Goal: Task Accomplishment & Management: Manage account settings

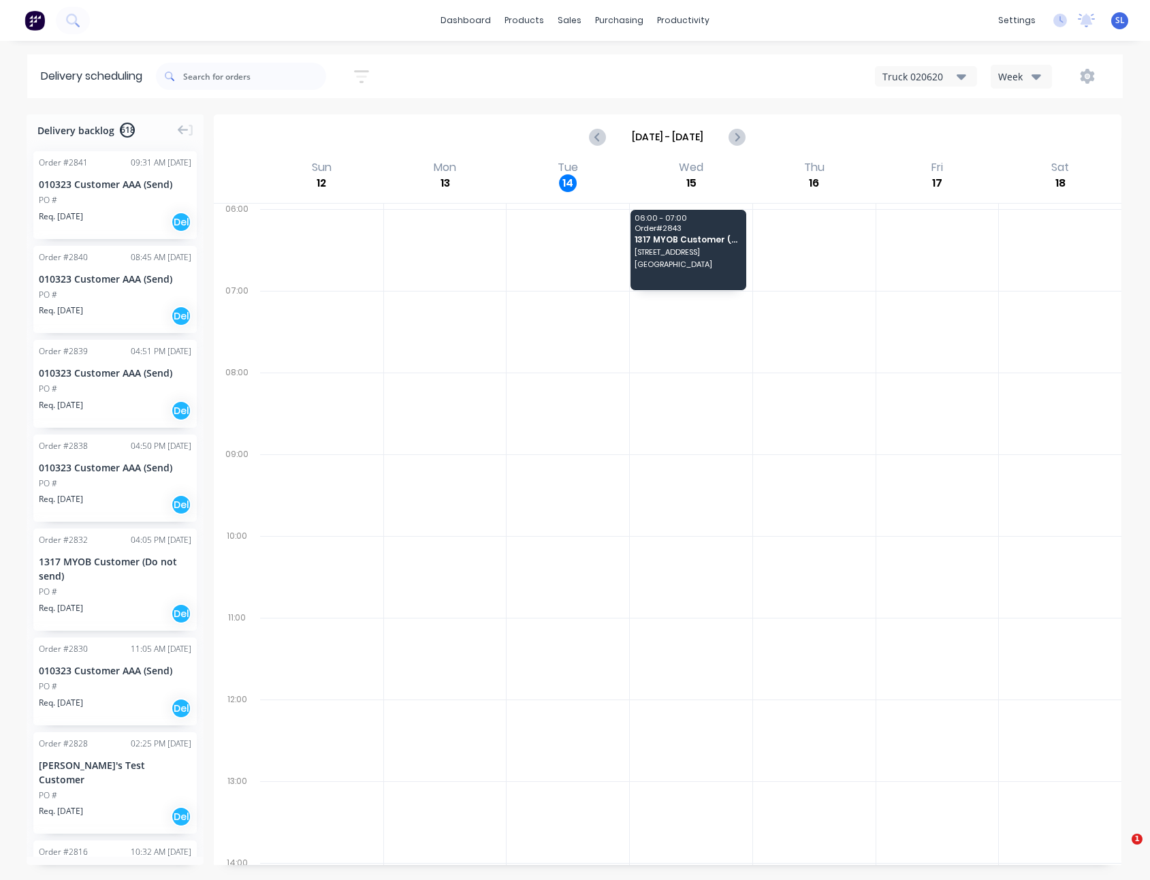
click at [588, 68] on div "Sort by Most recent Created date Required date Order number Customer name Most …" at bounding box center [639, 76] width 967 height 38
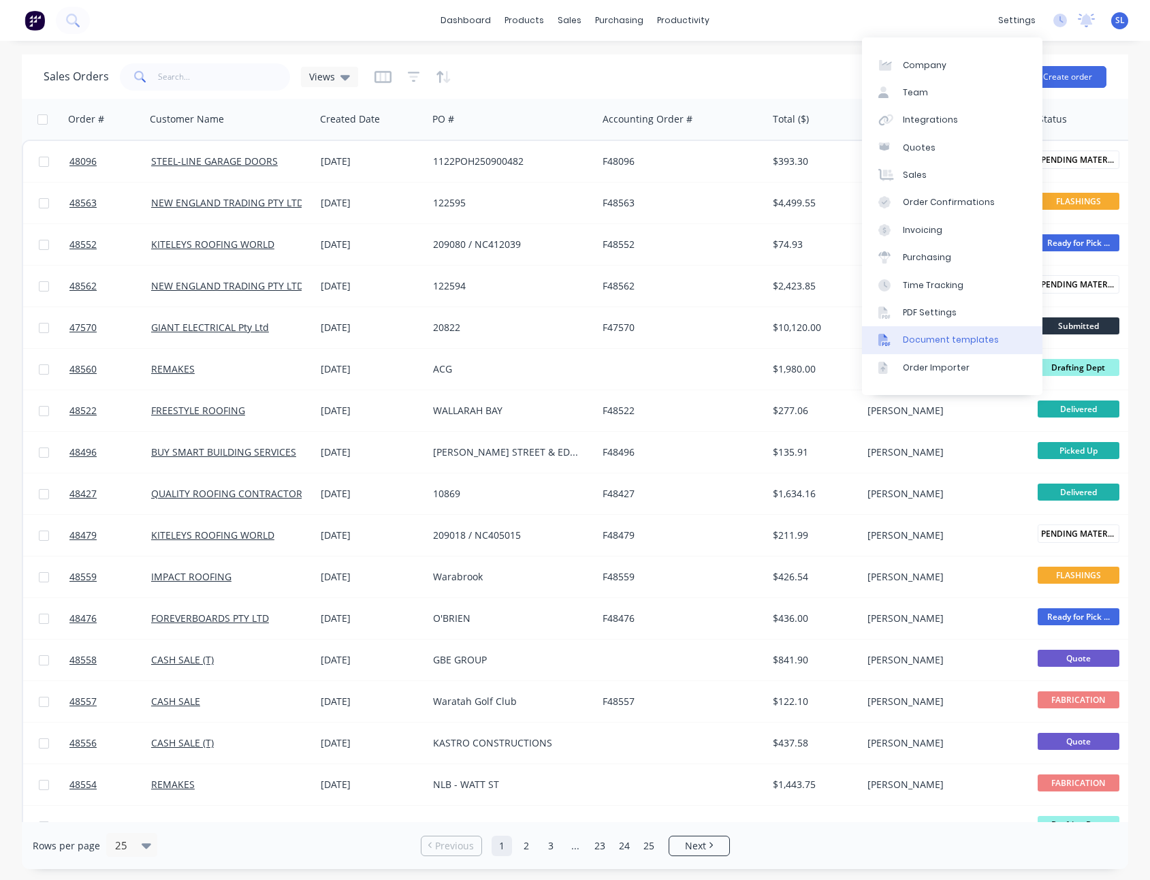
click at [952, 334] on div "Document templates" at bounding box center [951, 340] width 96 height 12
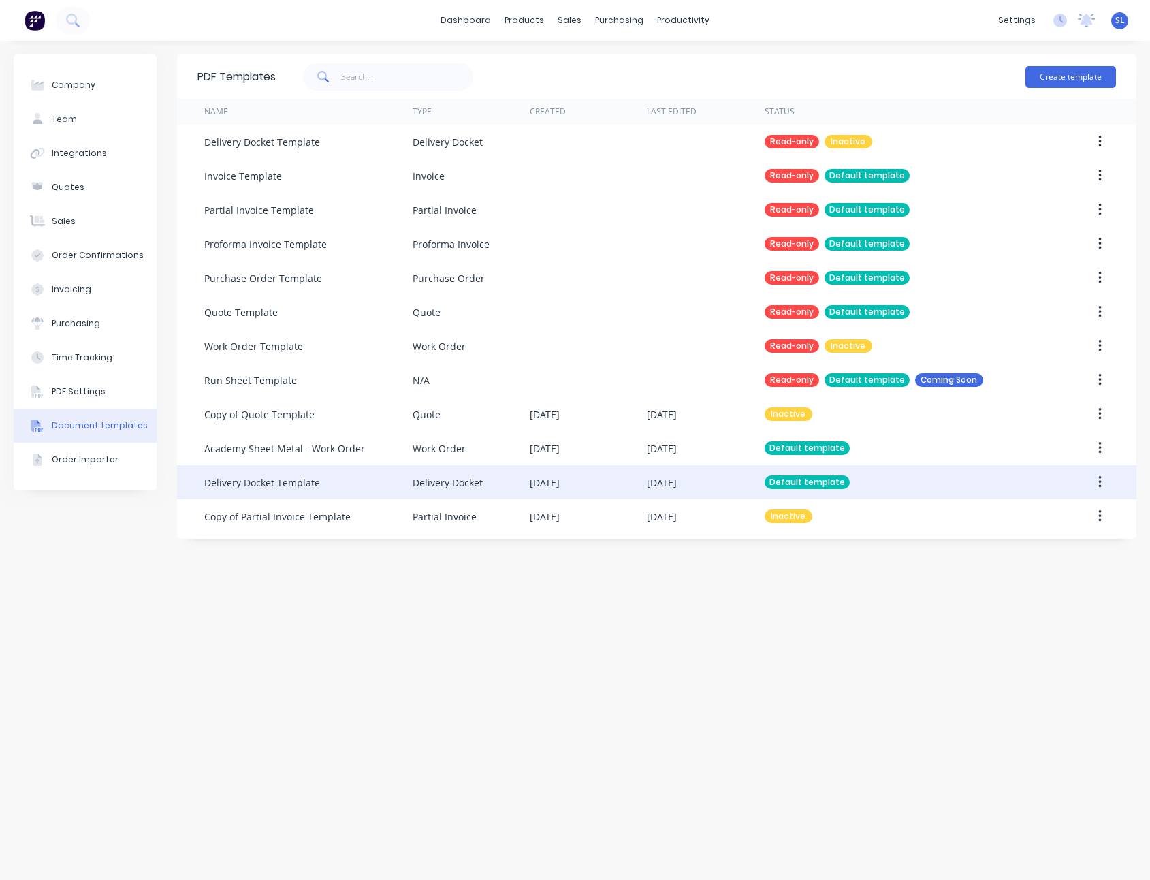
click at [650, 486] on div "23 Sep 2025" at bounding box center [662, 482] width 30 height 14
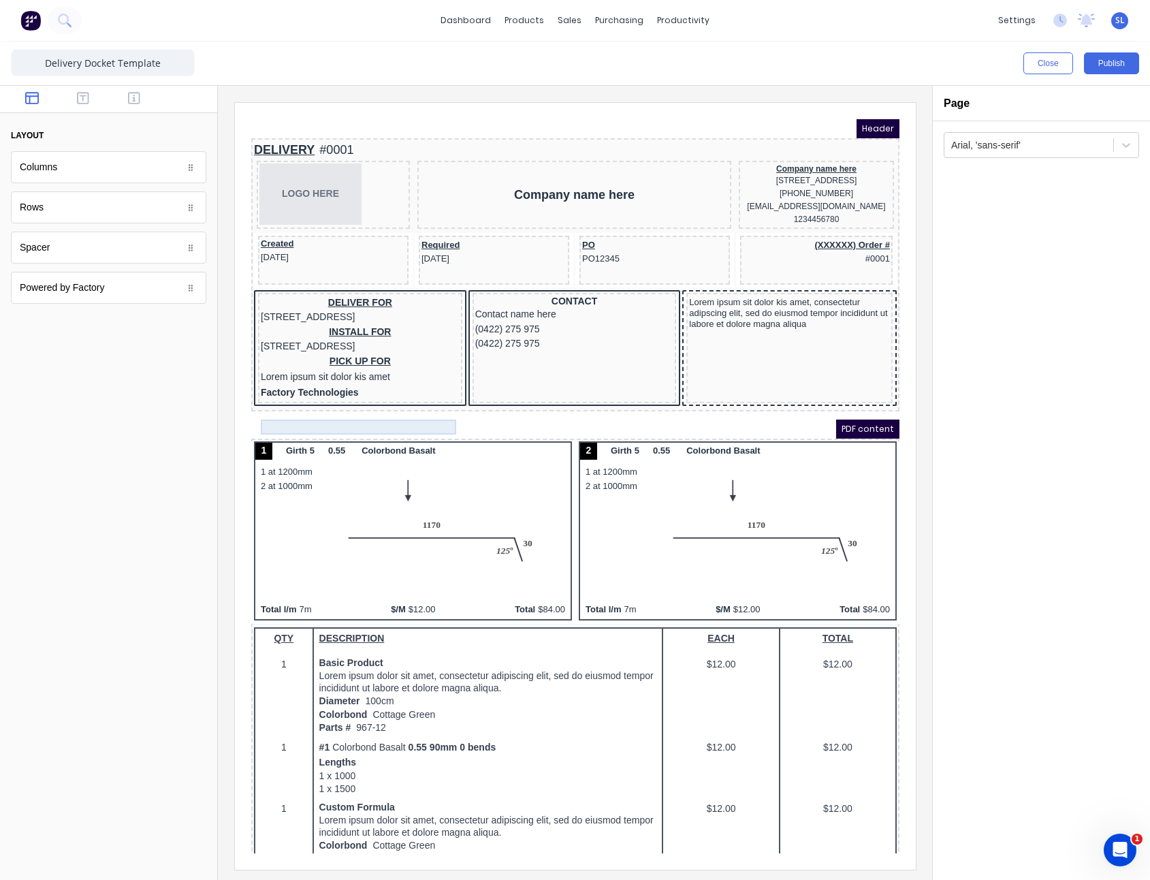
click at [358, 384] on div "Factory Technologies" at bounding box center [343, 376] width 199 height 15
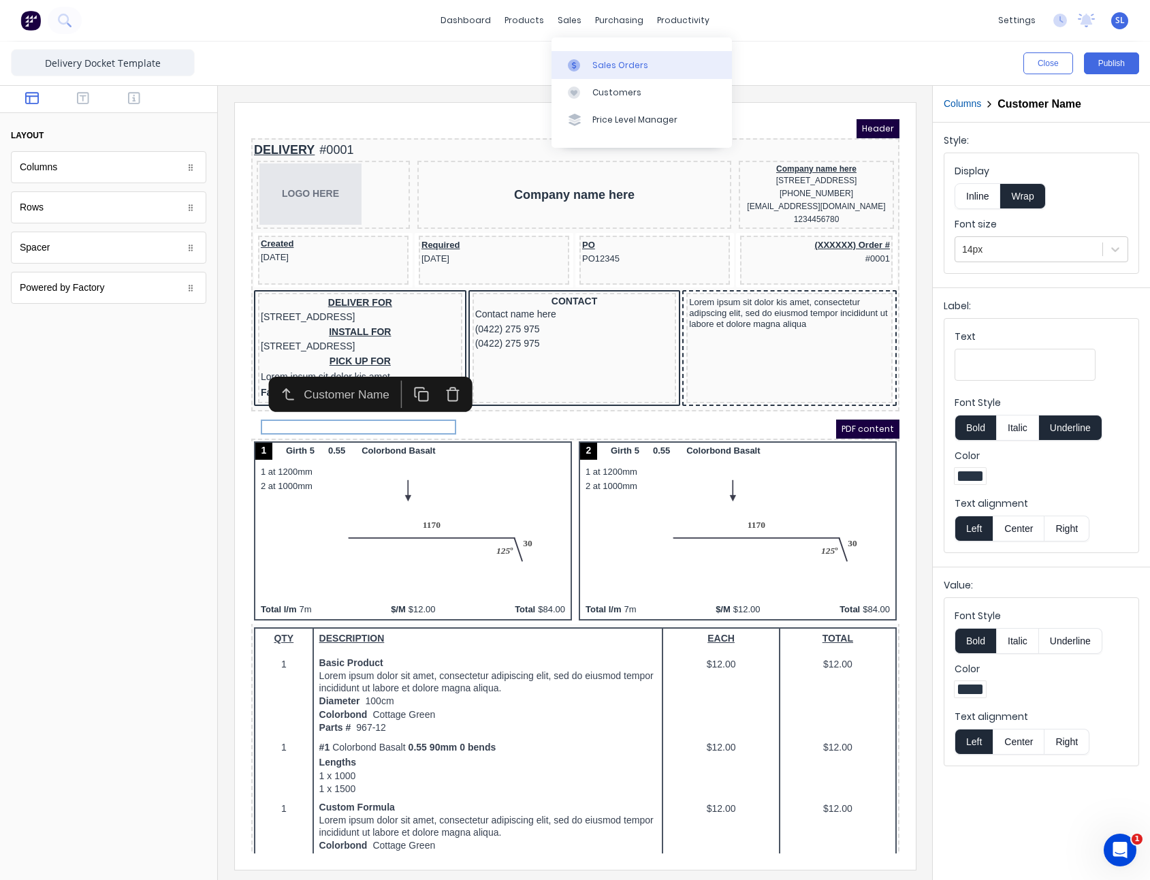
click at [580, 69] on div at bounding box center [578, 65] width 20 height 12
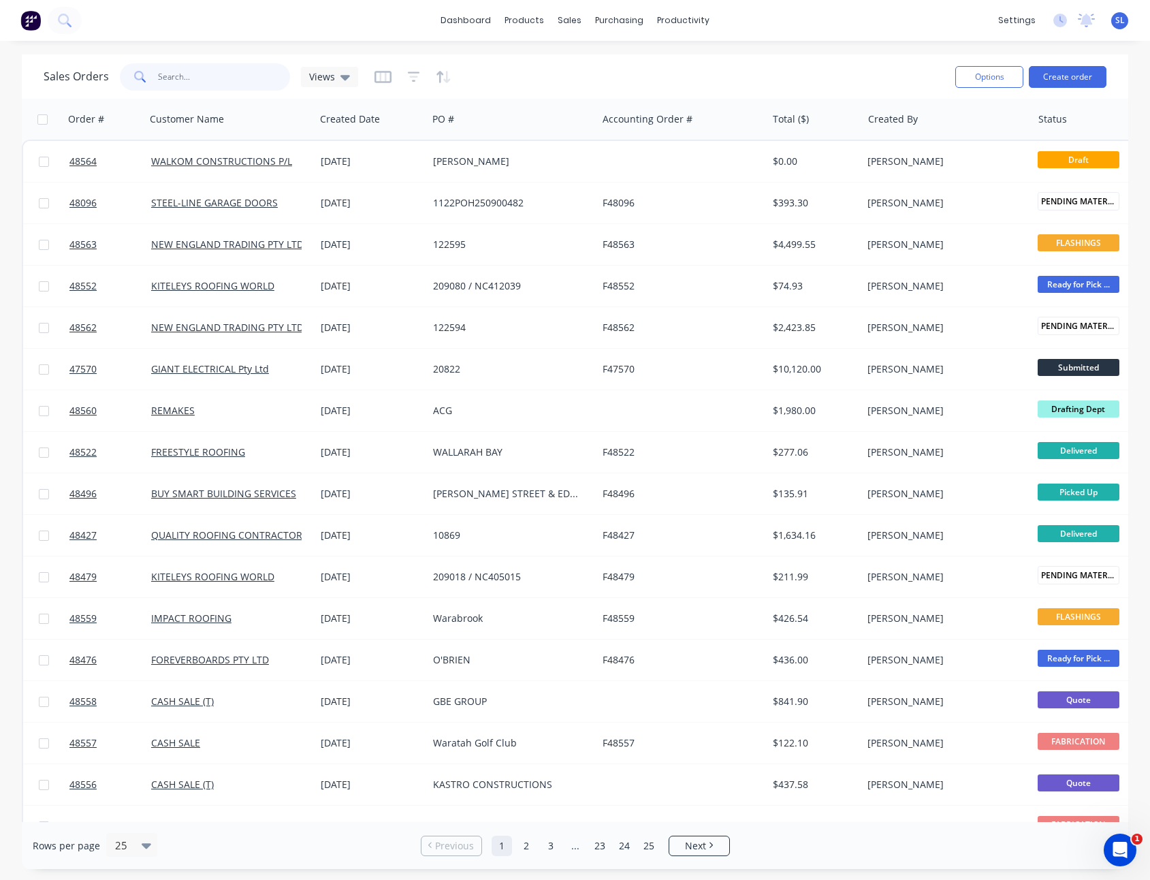
click at [179, 78] on input "text" at bounding box center [224, 76] width 133 height 27
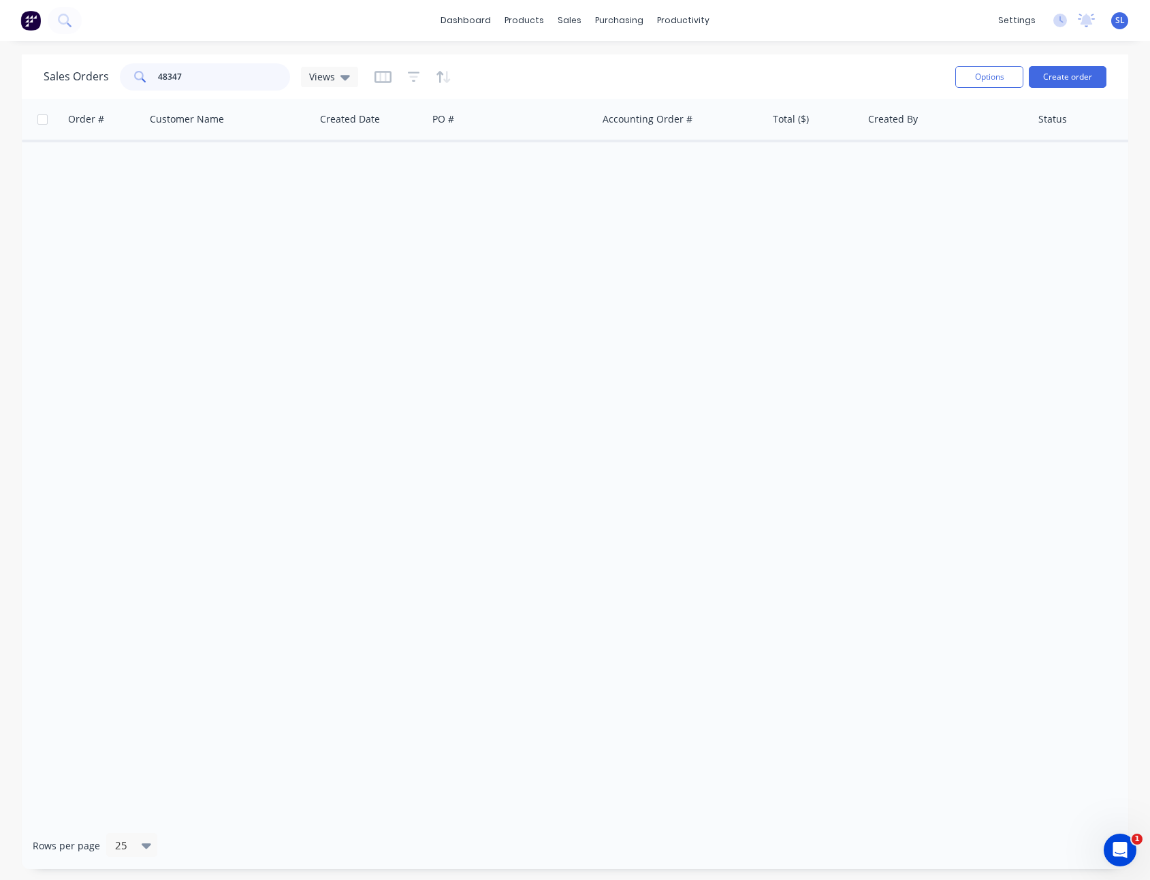
type input "48347"
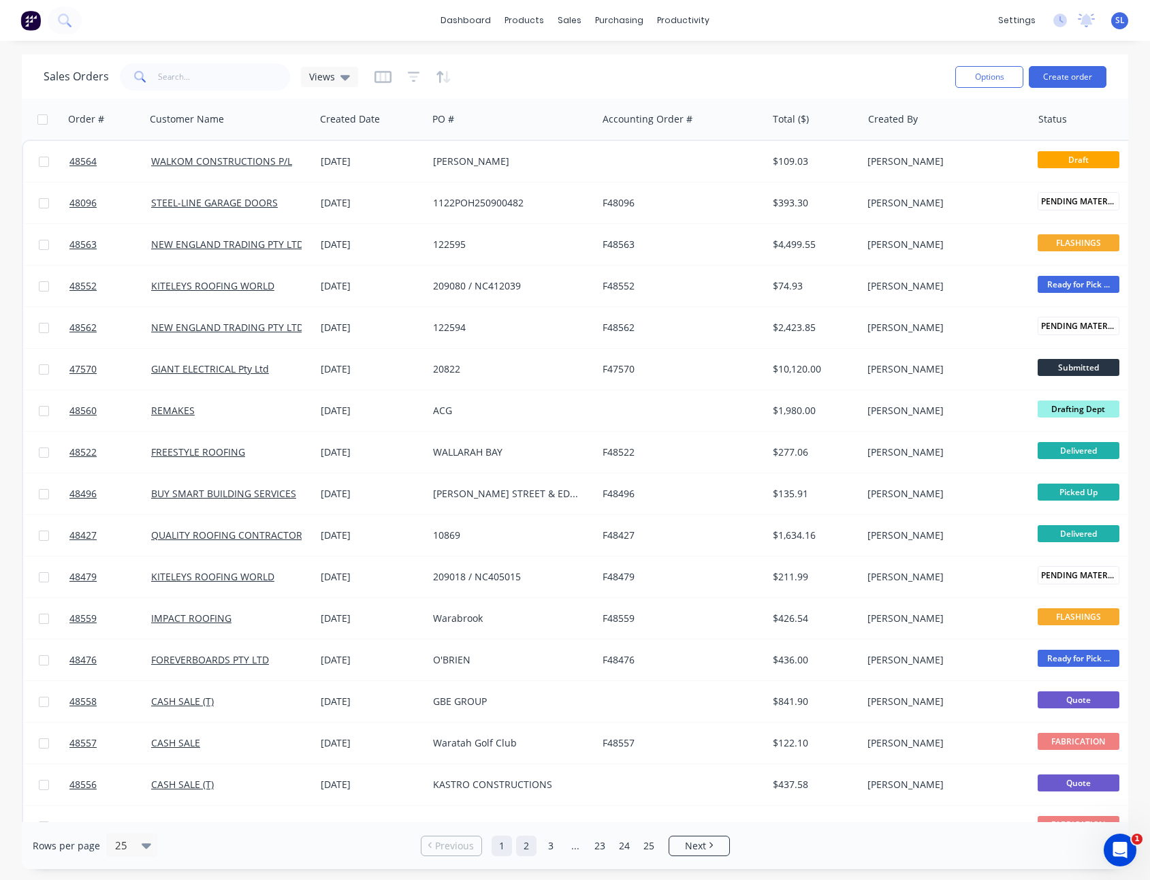
click at [535, 849] on link "2" at bounding box center [526, 846] width 20 height 20
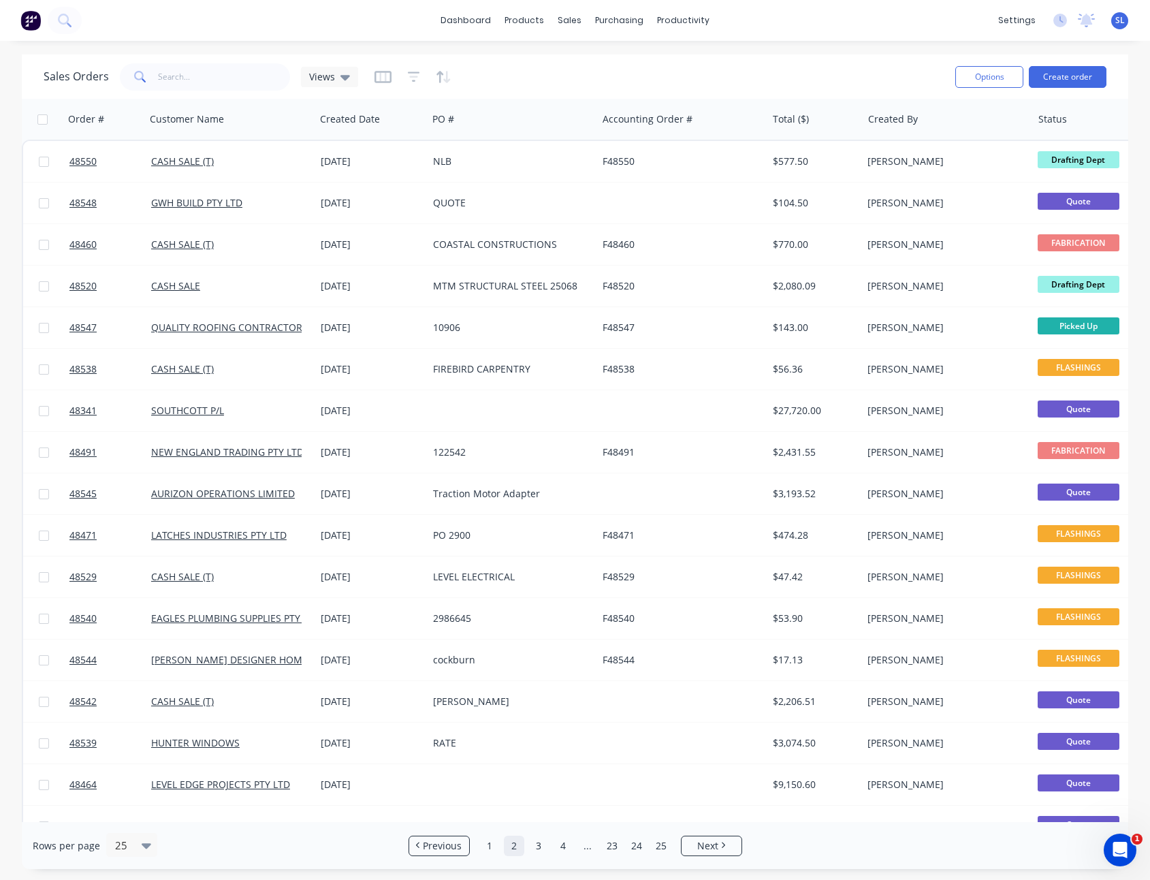
click at [1122, 21] on span "SL" at bounding box center [1121, 20] width 10 height 12
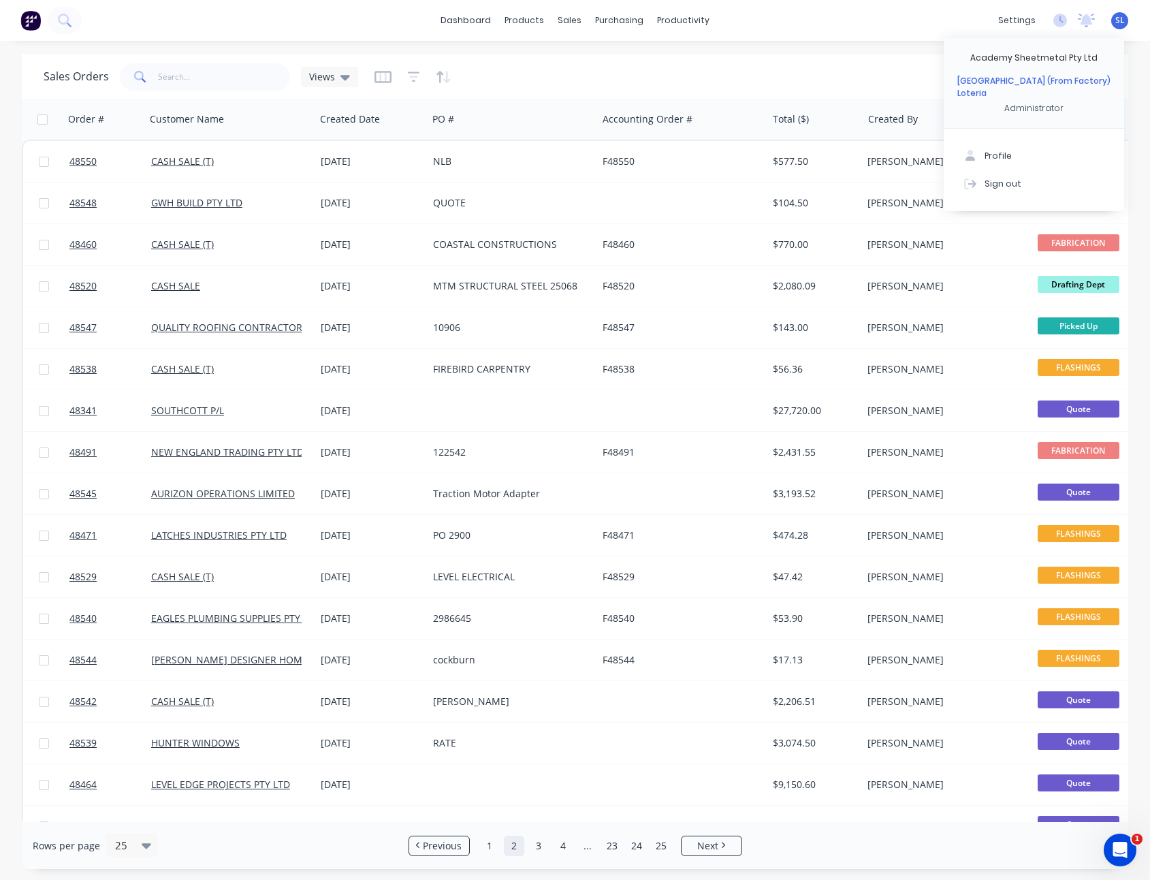
click at [558, 44] on div "dashboard products sales purchasing productivity dashboard products Product Cat…" at bounding box center [575, 440] width 1150 height 880
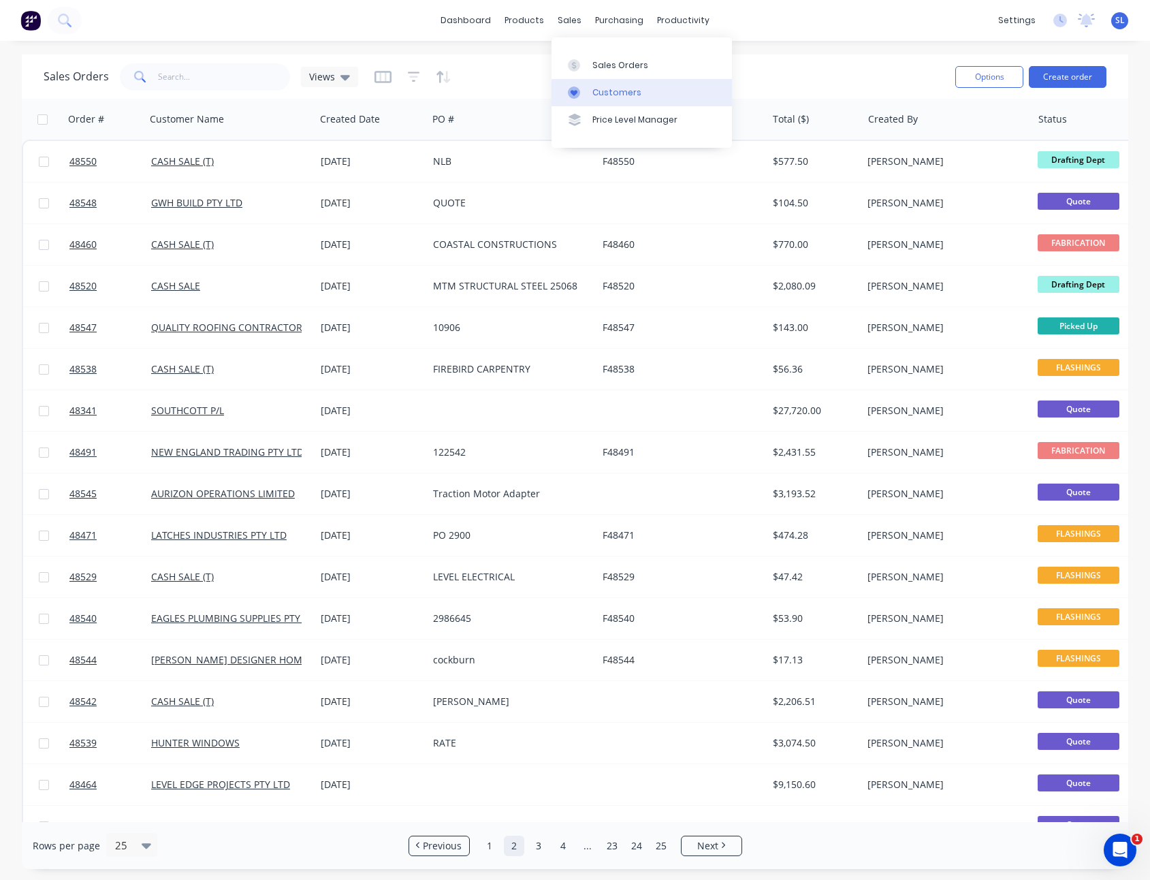
click at [597, 98] on div "Customers" at bounding box center [617, 93] width 49 height 12
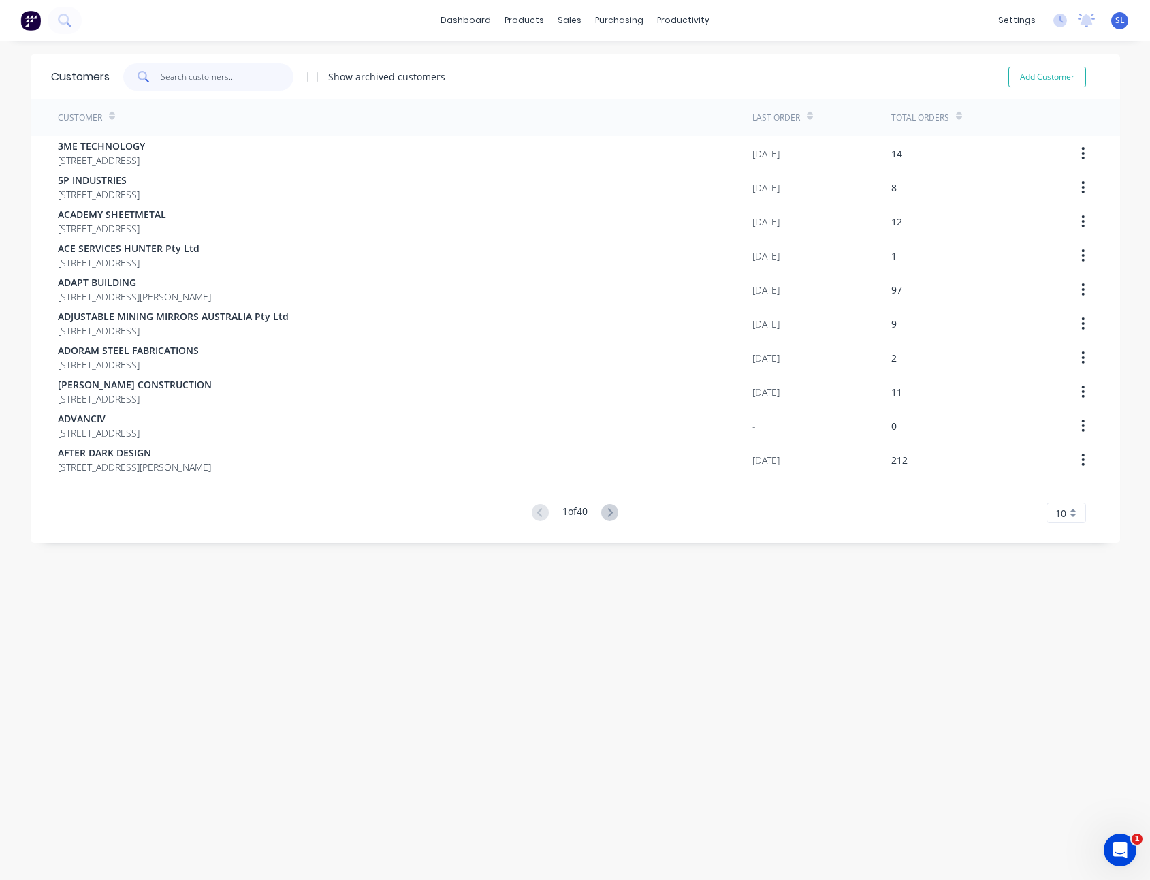
click at [220, 78] on input "text" at bounding box center [227, 76] width 133 height 27
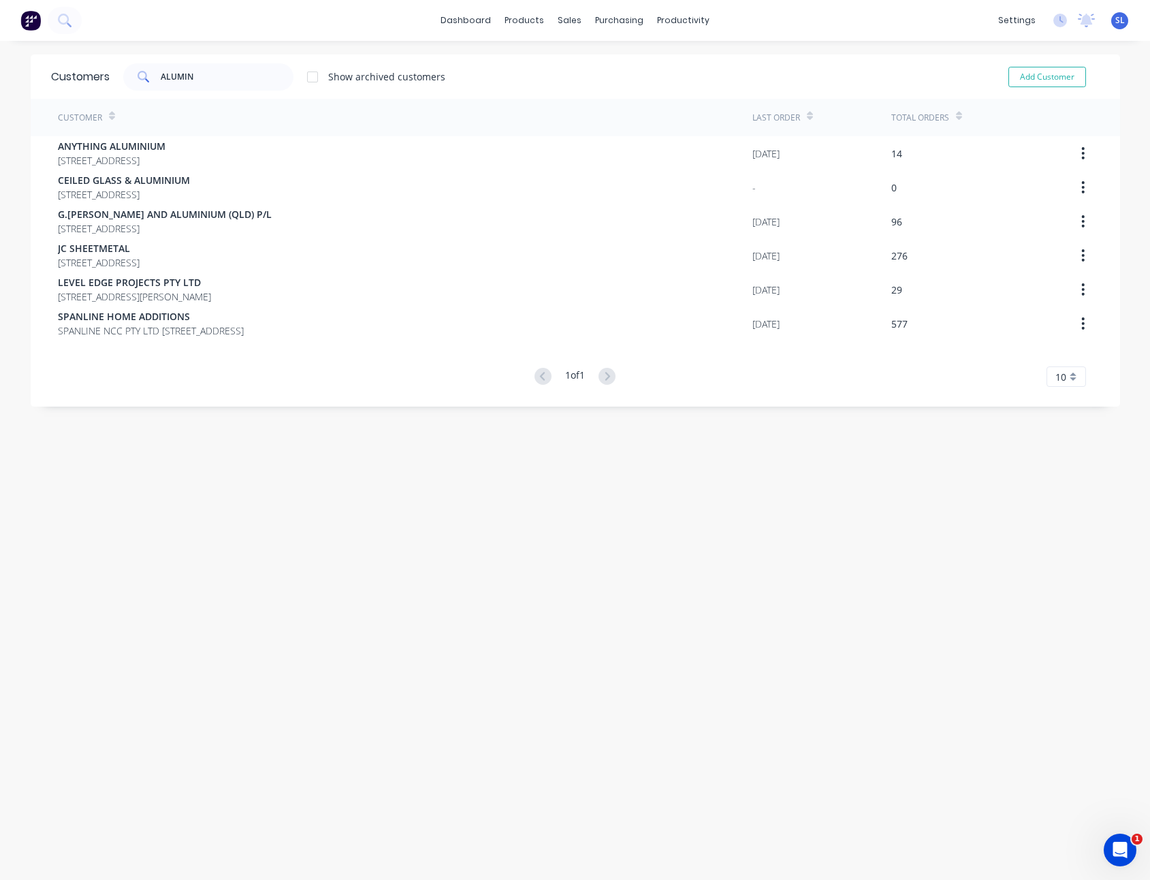
click at [311, 75] on div at bounding box center [312, 76] width 27 height 27
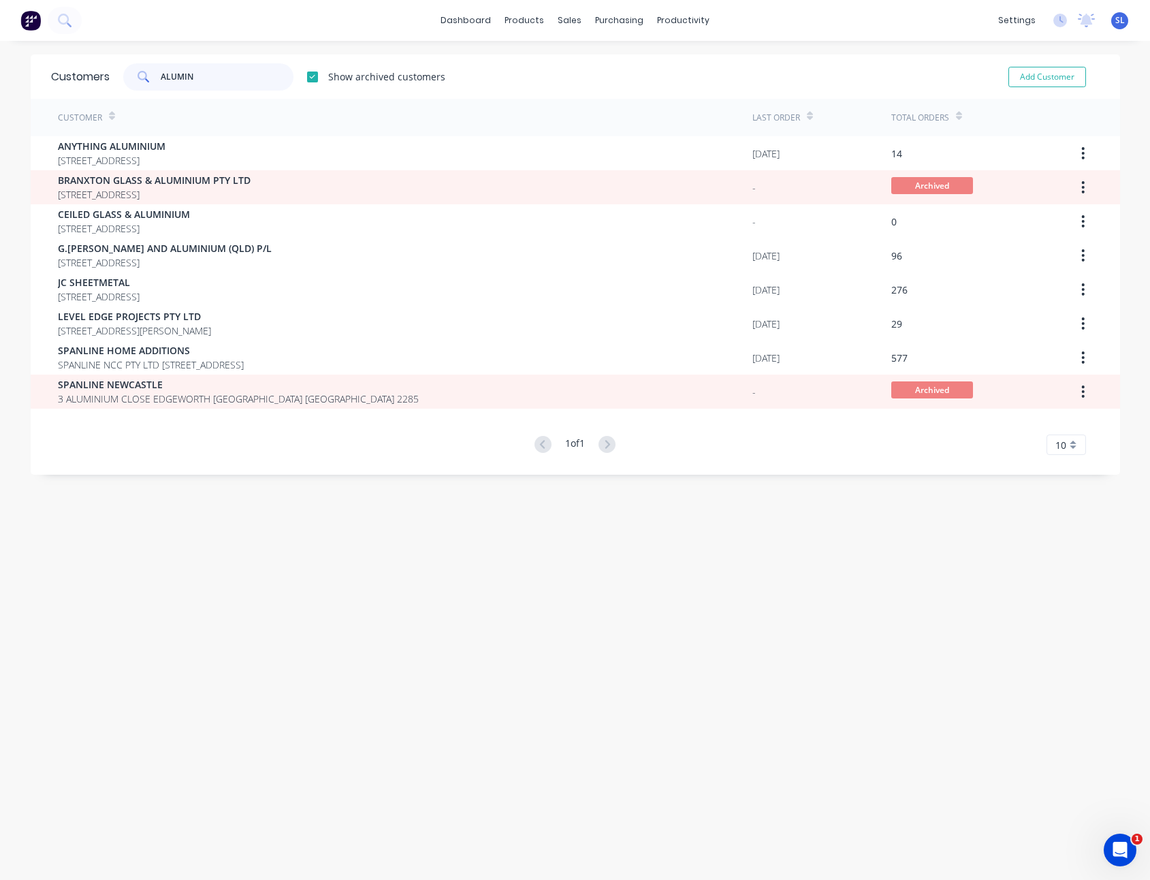
click at [242, 72] on input "ALUMIN" at bounding box center [227, 76] width 133 height 27
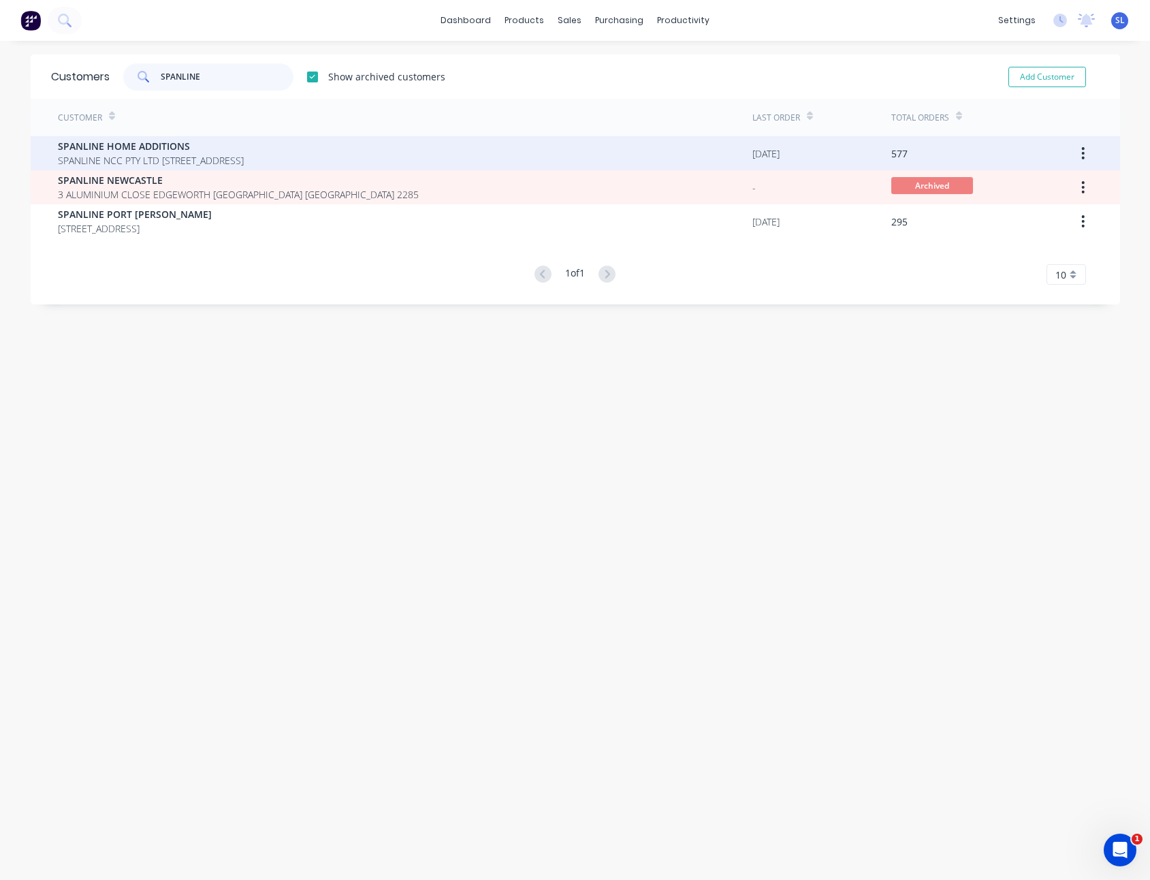
type input "SPANLINE"
click at [200, 153] on span "SPANLINE NCC PTY LTD [STREET_ADDRESS]" at bounding box center [151, 160] width 186 height 14
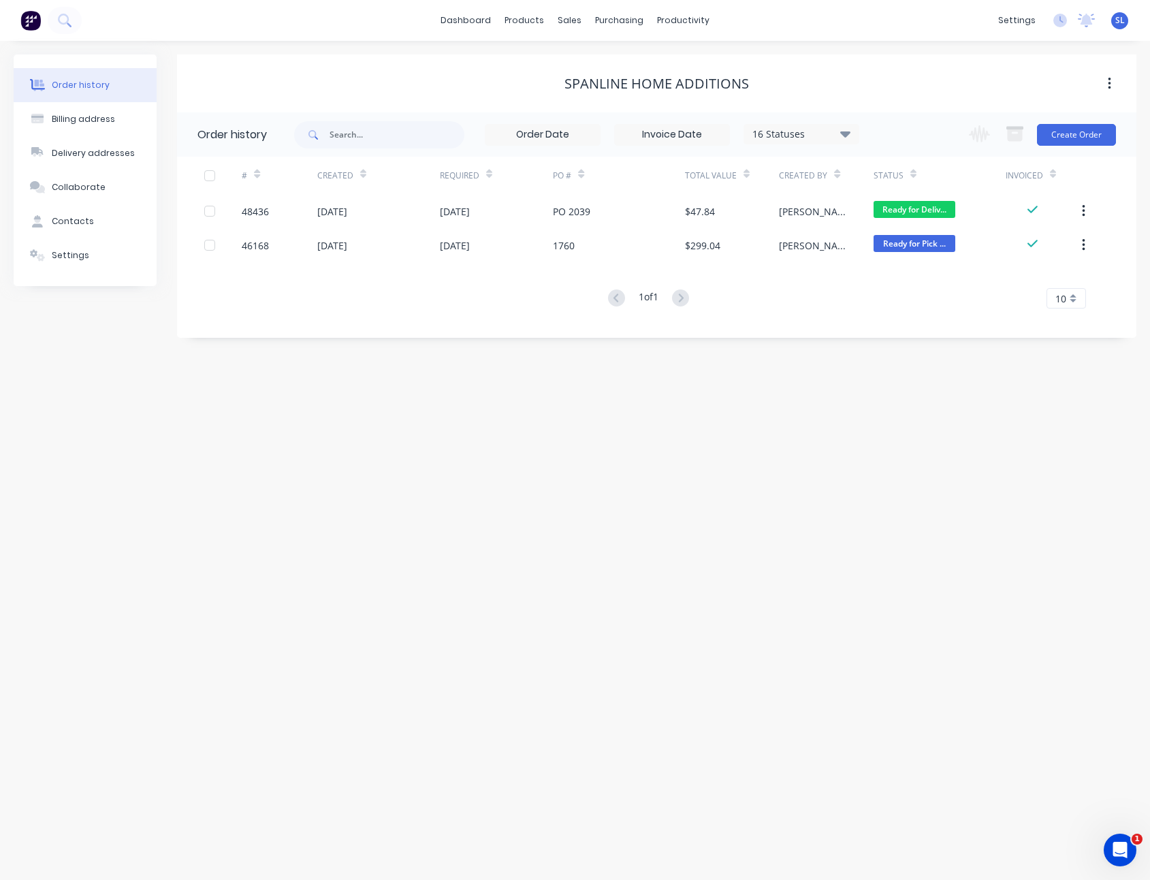
click at [756, 137] on div "16 Statuses" at bounding box center [801, 134] width 114 height 15
click at [914, 318] on label at bounding box center [914, 318] width 0 height 0
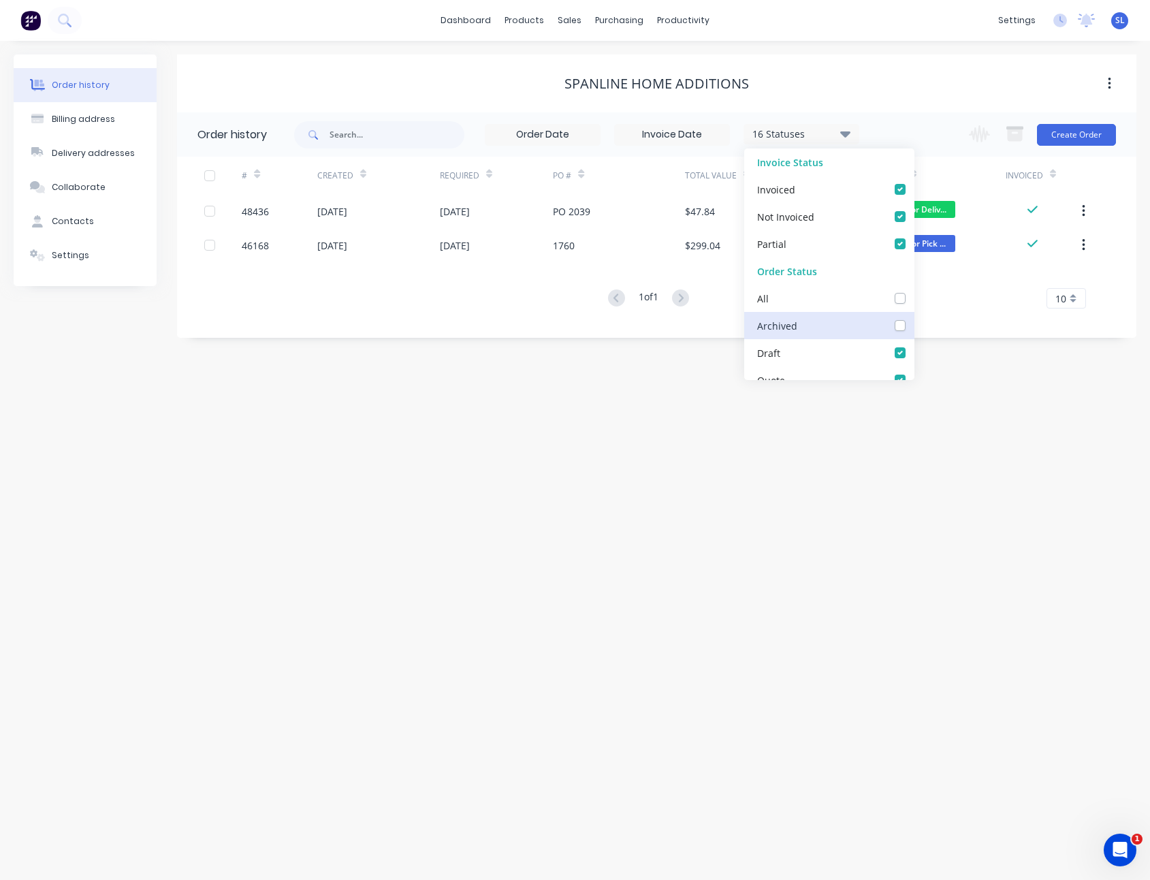
click at [914, 321] on input "checkbox" at bounding box center [919, 324] width 11 height 13
checkbox input "true"
click at [856, 471] on div "Order history Billing address Delivery addresses Collaborate Contacts Settings …" at bounding box center [575, 460] width 1150 height 839
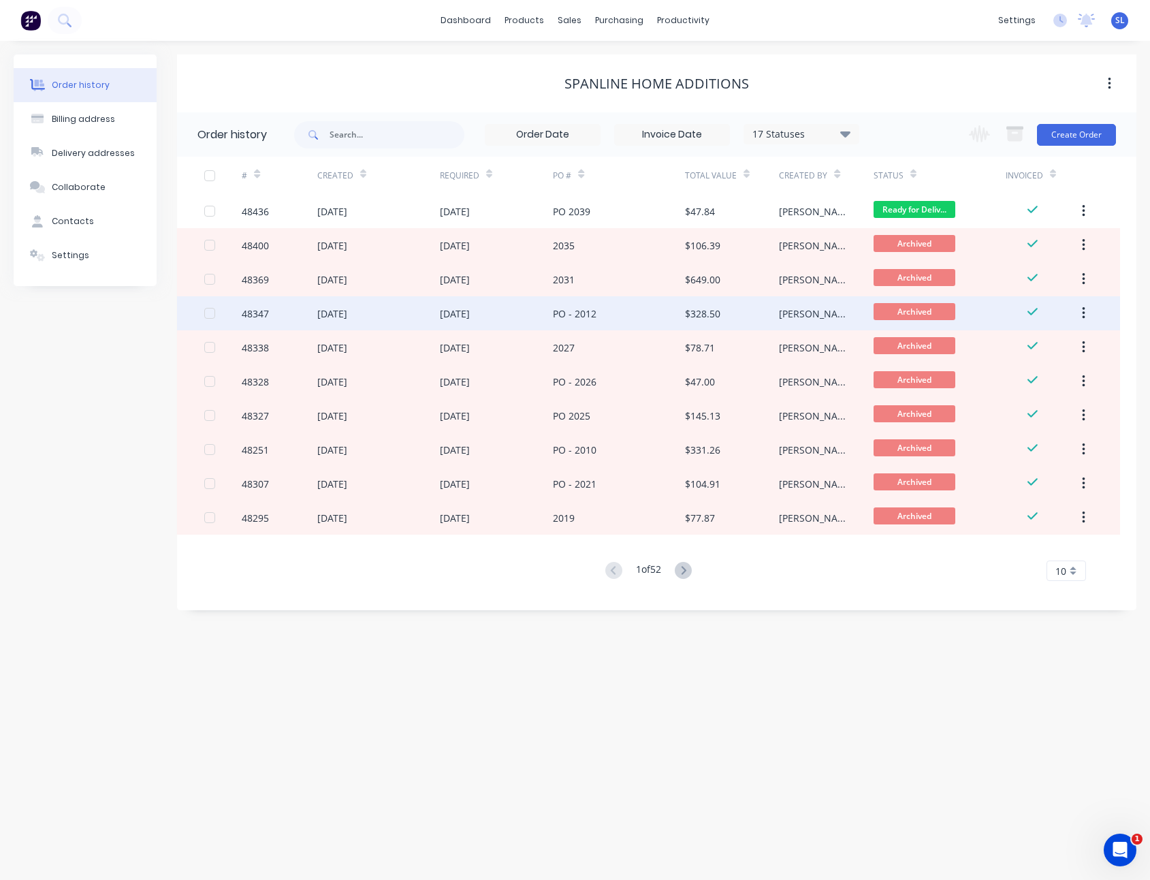
click at [352, 321] on div "[DATE]" at bounding box center [378, 313] width 123 height 34
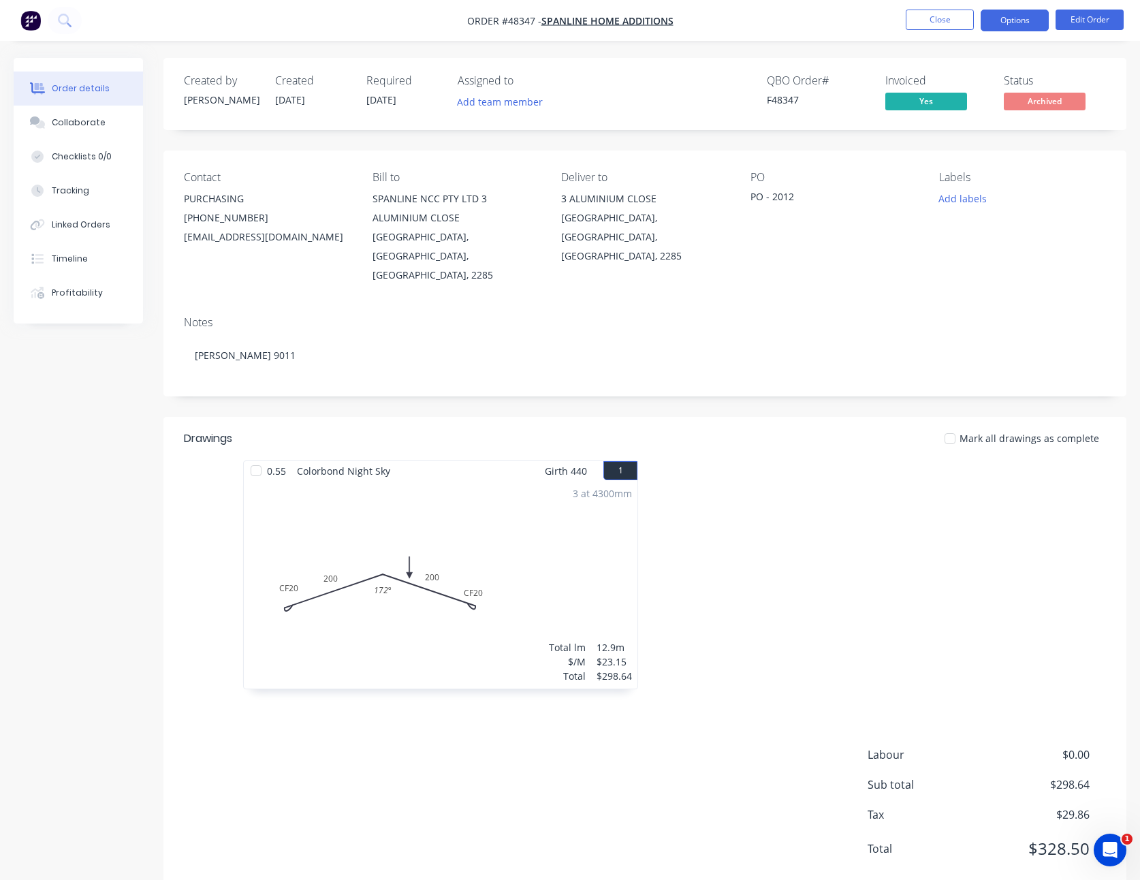
click at [990, 25] on button "Options" at bounding box center [1015, 21] width 68 height 22
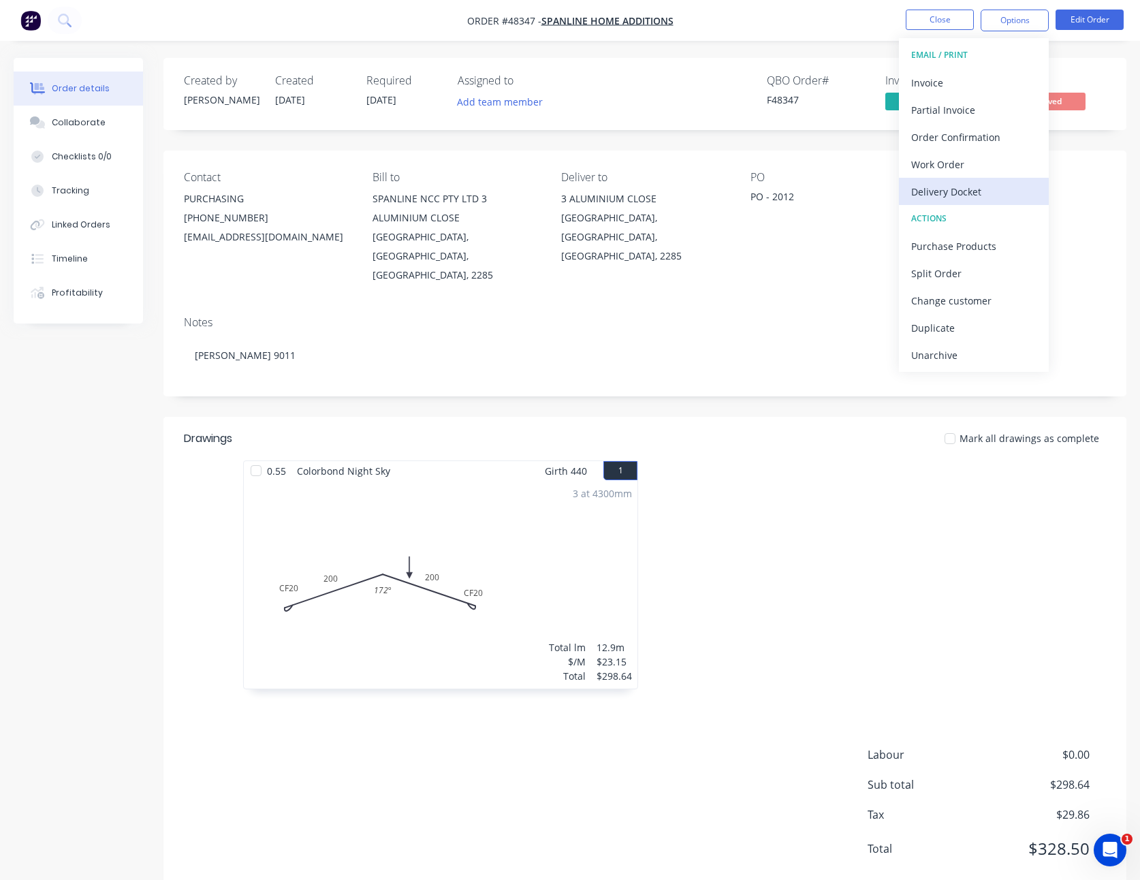
click at [973, 185] on div "Delivery Docket" at bounding box center [973, 192] width 125 height 20
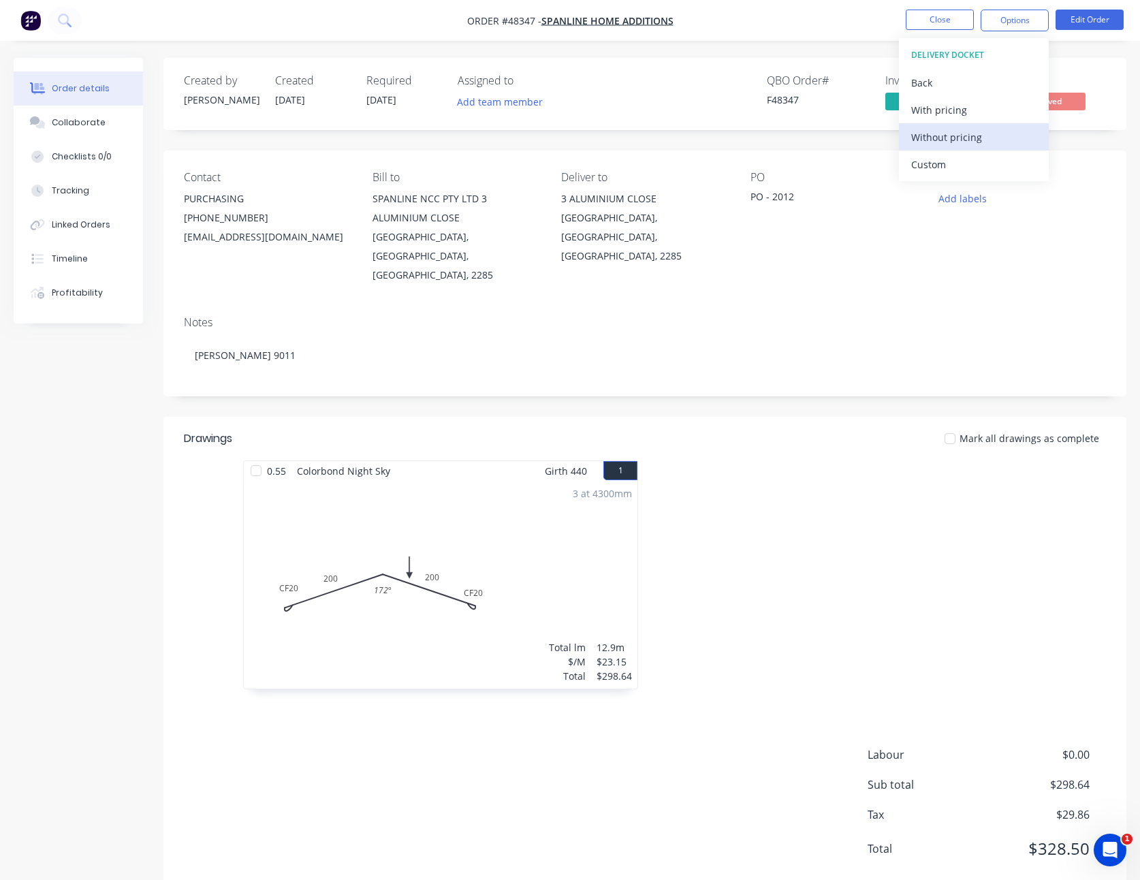
click at [958, 138] on div "Without pricing" at bounding box center [973, 137] width 125 height 20
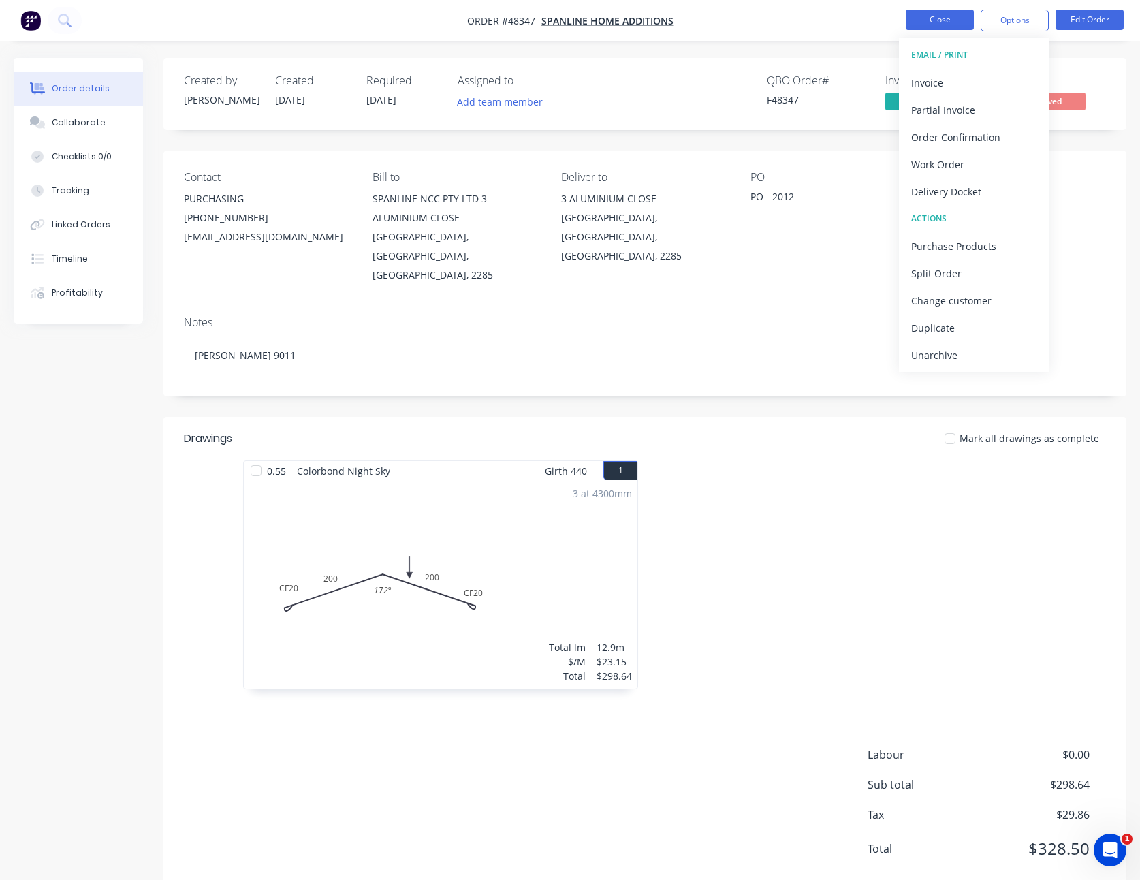
click at [940, 25] on button "Close" at bounding box center [940, 20] width 68 height 20
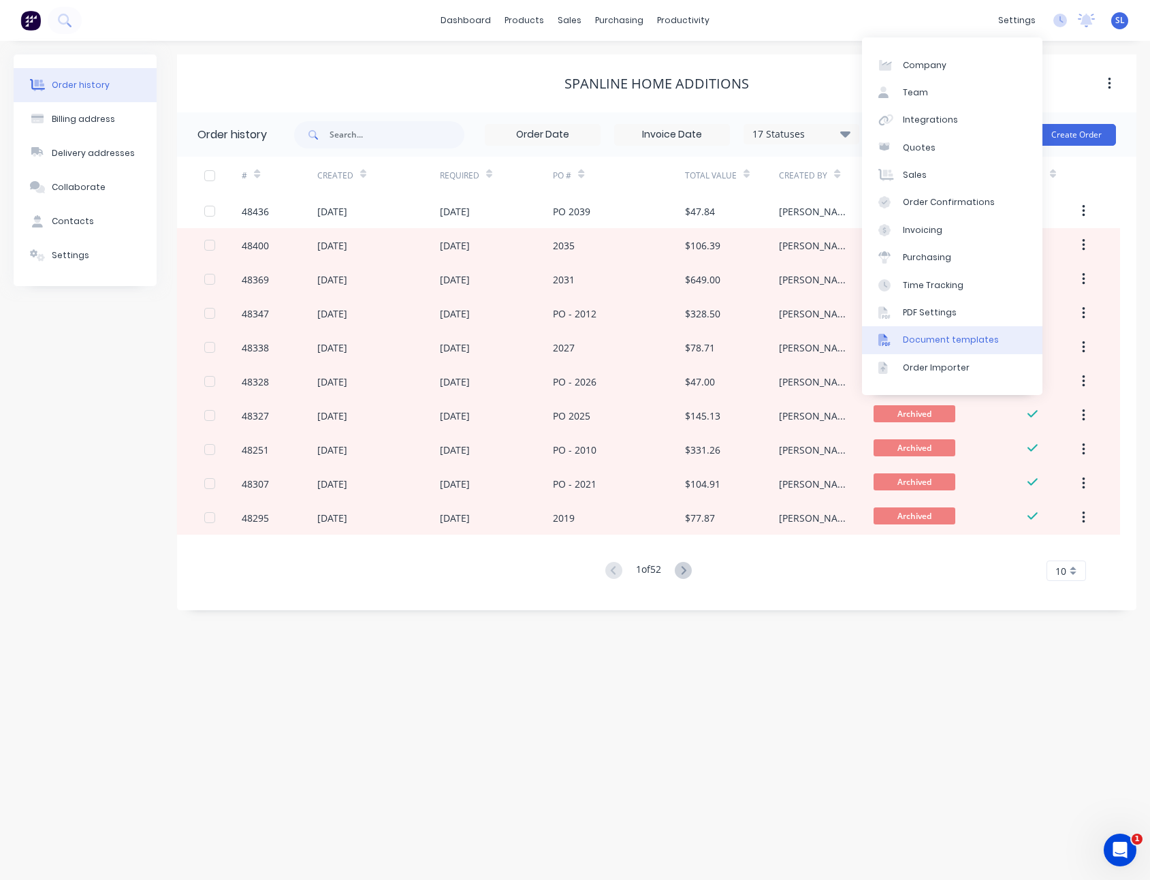
click at [917, 341] on div "Document templates" at bounding box center [951, 340] width 96 height 12
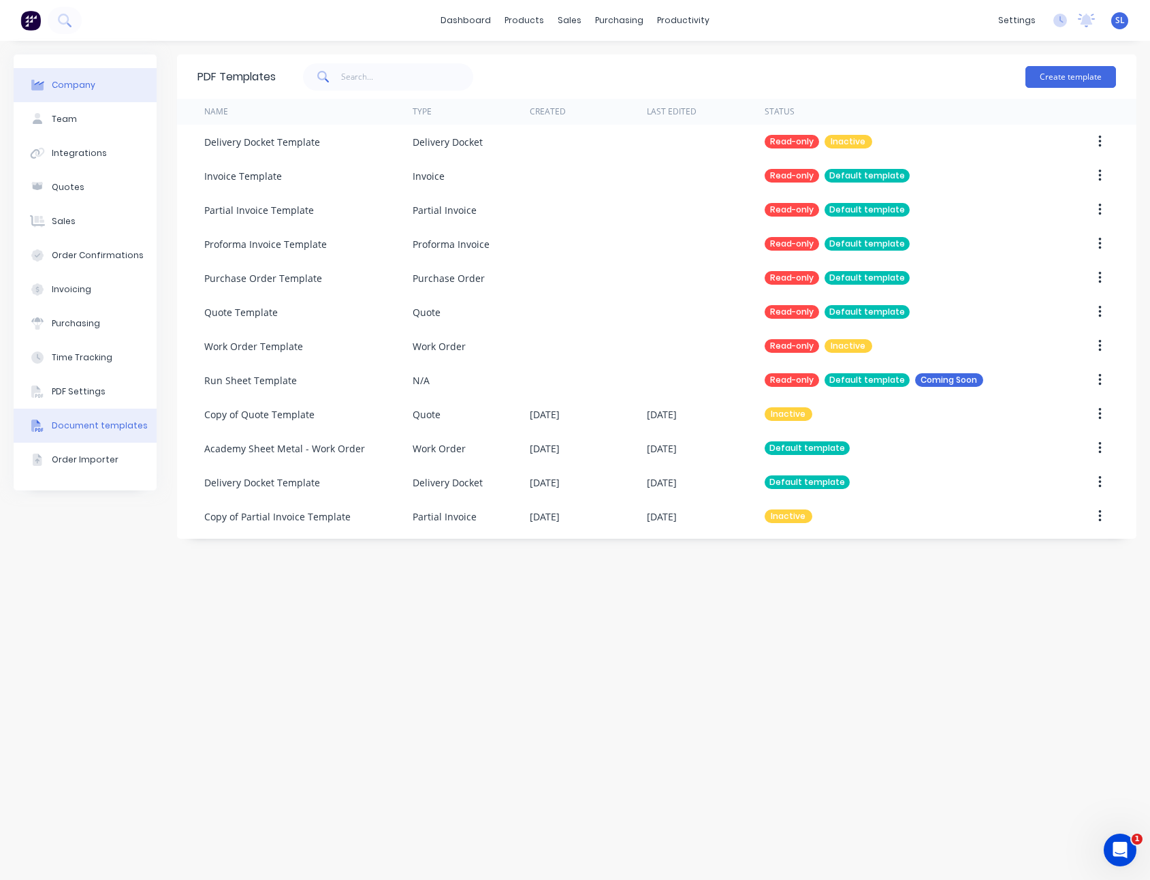
click at [95, 84] on button "Company" at bounding box center [85, 85] width 143 height 34
select select "AU"
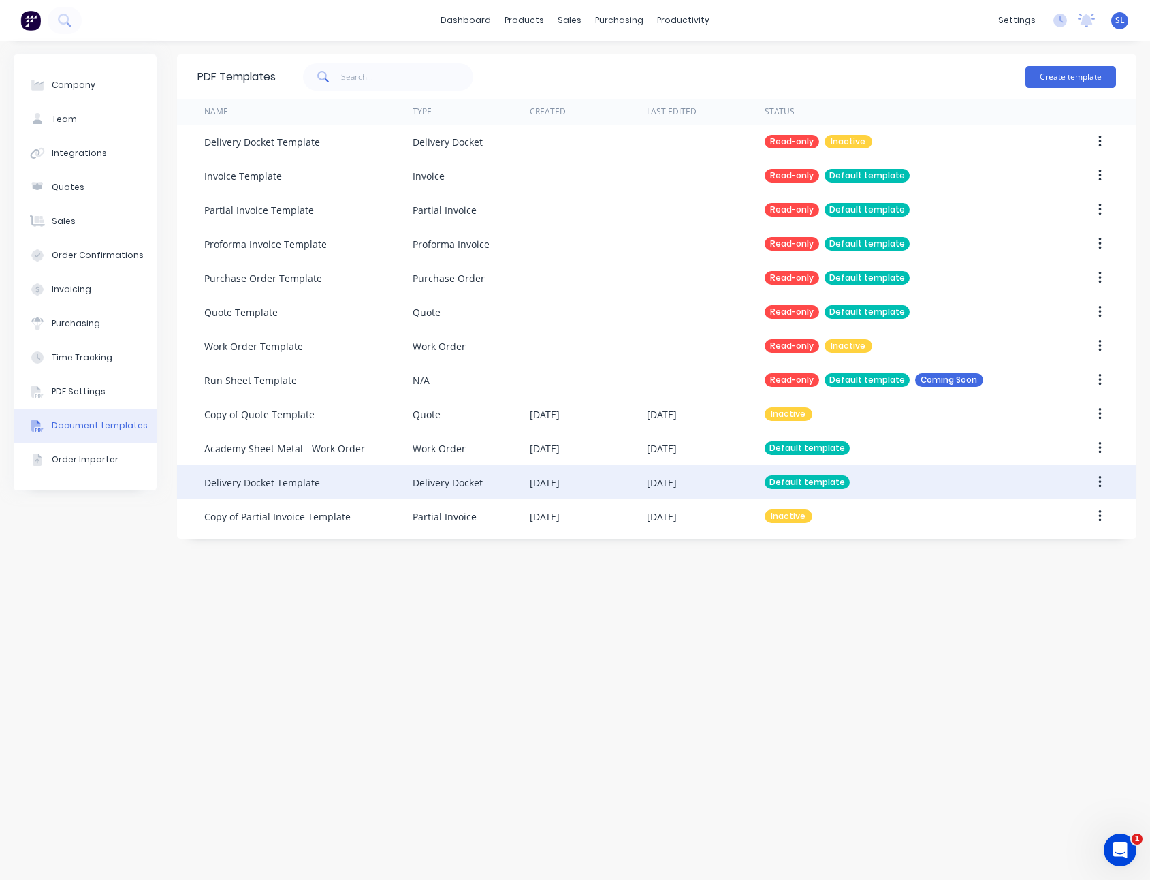
click at [591, 473] on div "23 Sep 2025" at bounding box center [588, 482] width 117 height 34
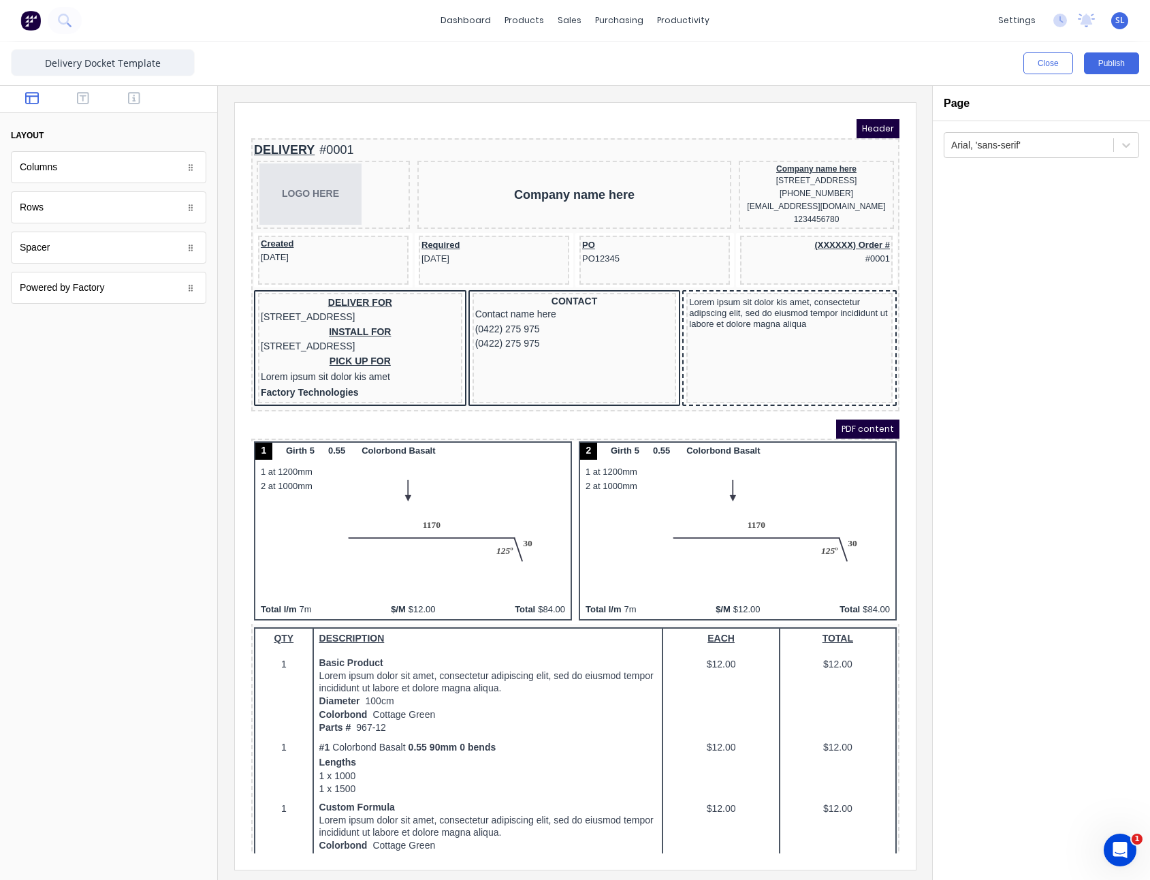
click at [1059, 413] on div "Arial, 'sans-serif'" at bounding box center [1041, 500] width 217 height 759
click at [1122, 67] on button "Publish" at bounding box center [1111, 63] width 55 height 22
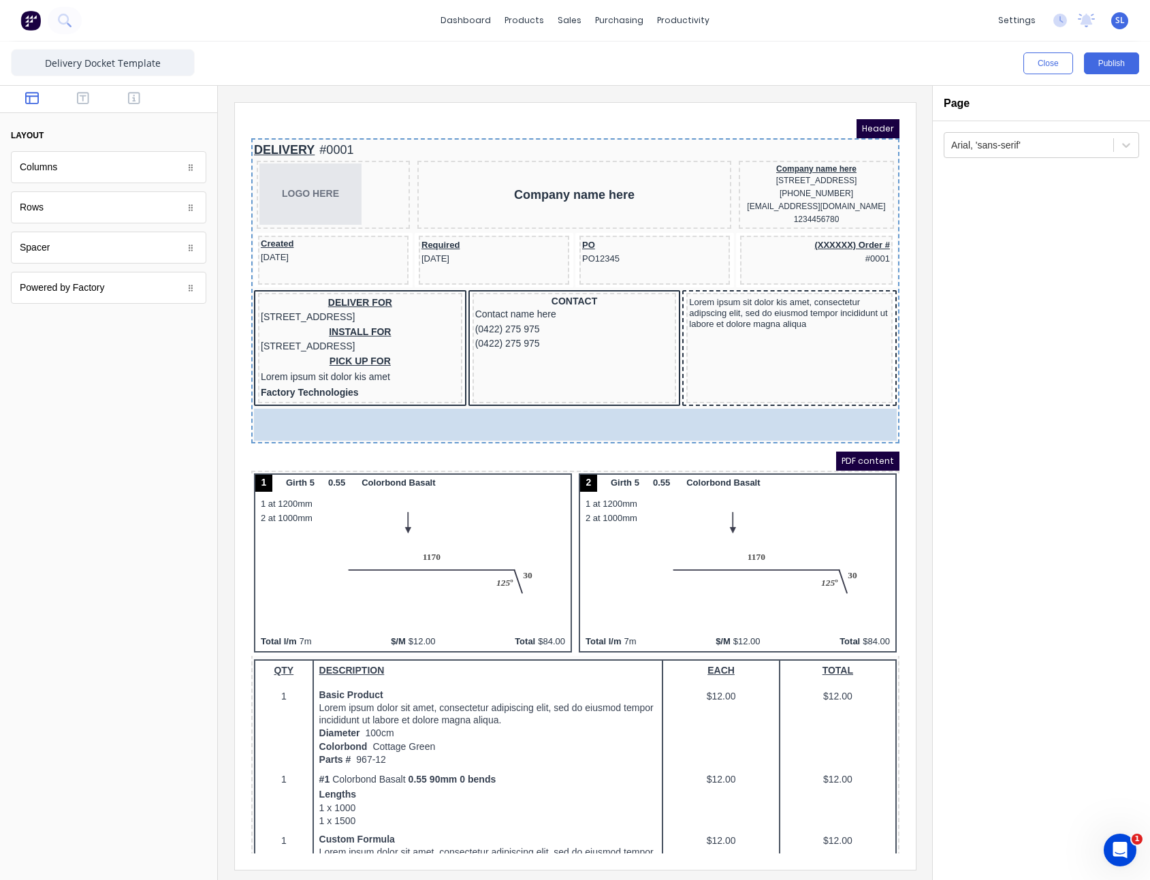
drag, startPoint x: 47, startPoint y: 257, endPoint x: 593, endPoint y: 438, distance: 575.3
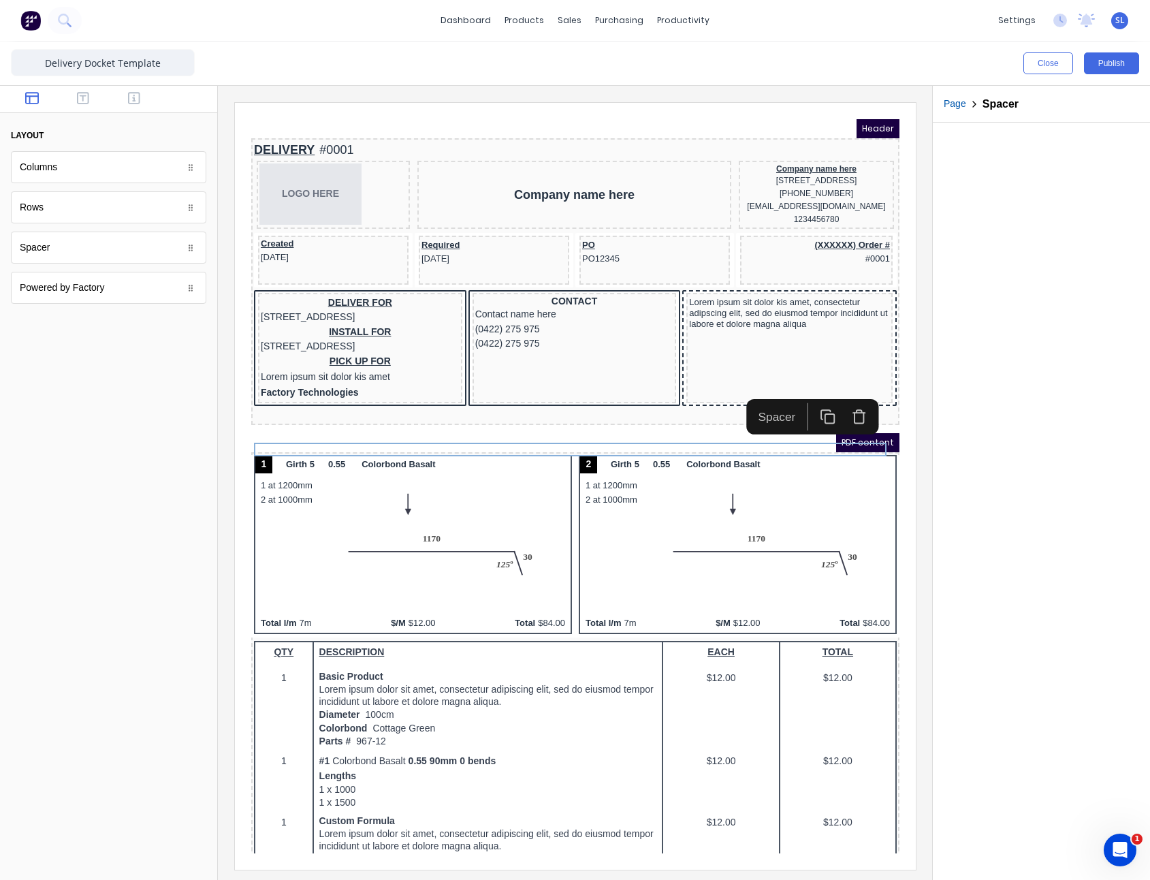
click at [982, 428] on div at bounding box center [1041, 501] width 217 height 757
click at [1119, 65] on button "Publish" at bounding box center [1111, 63] width 55 height 22
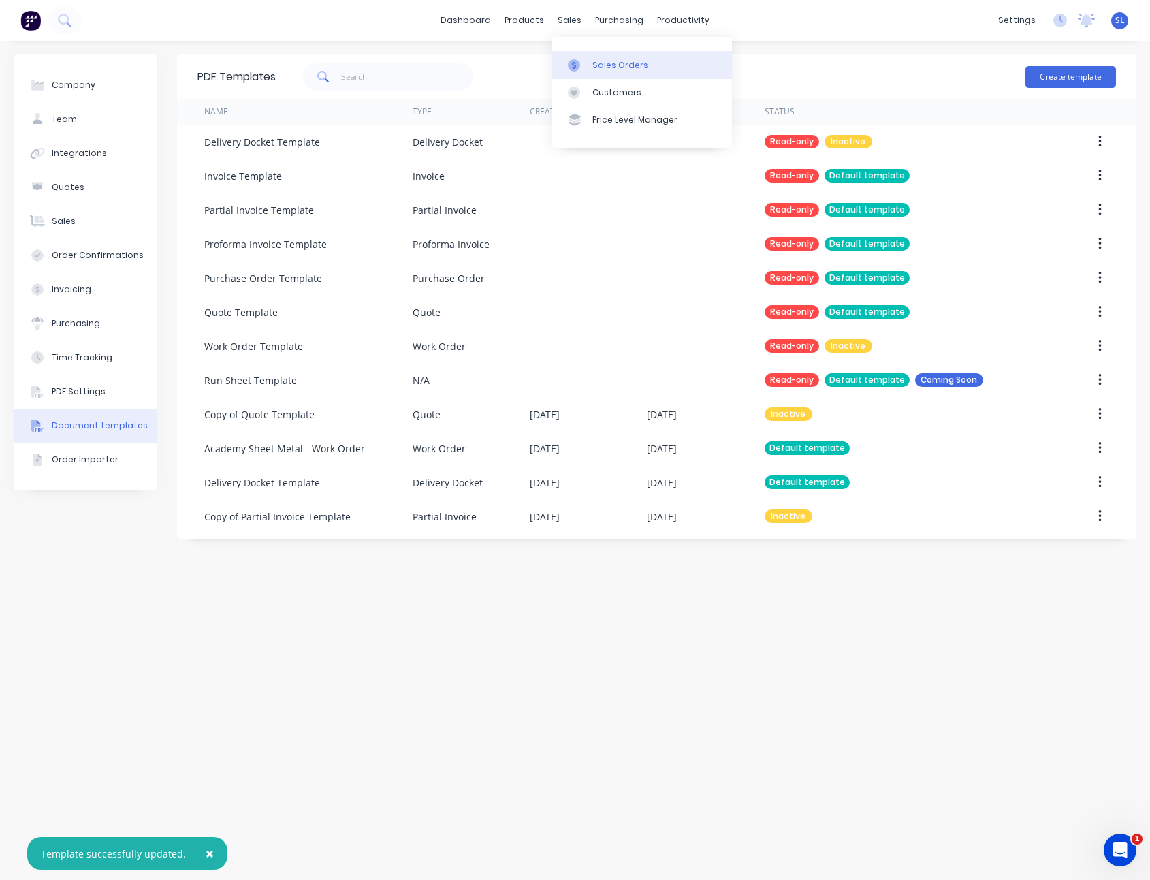
click at [589, 56] on link "Sales Orders" at bounding box center [642, 64] width 181 height 27
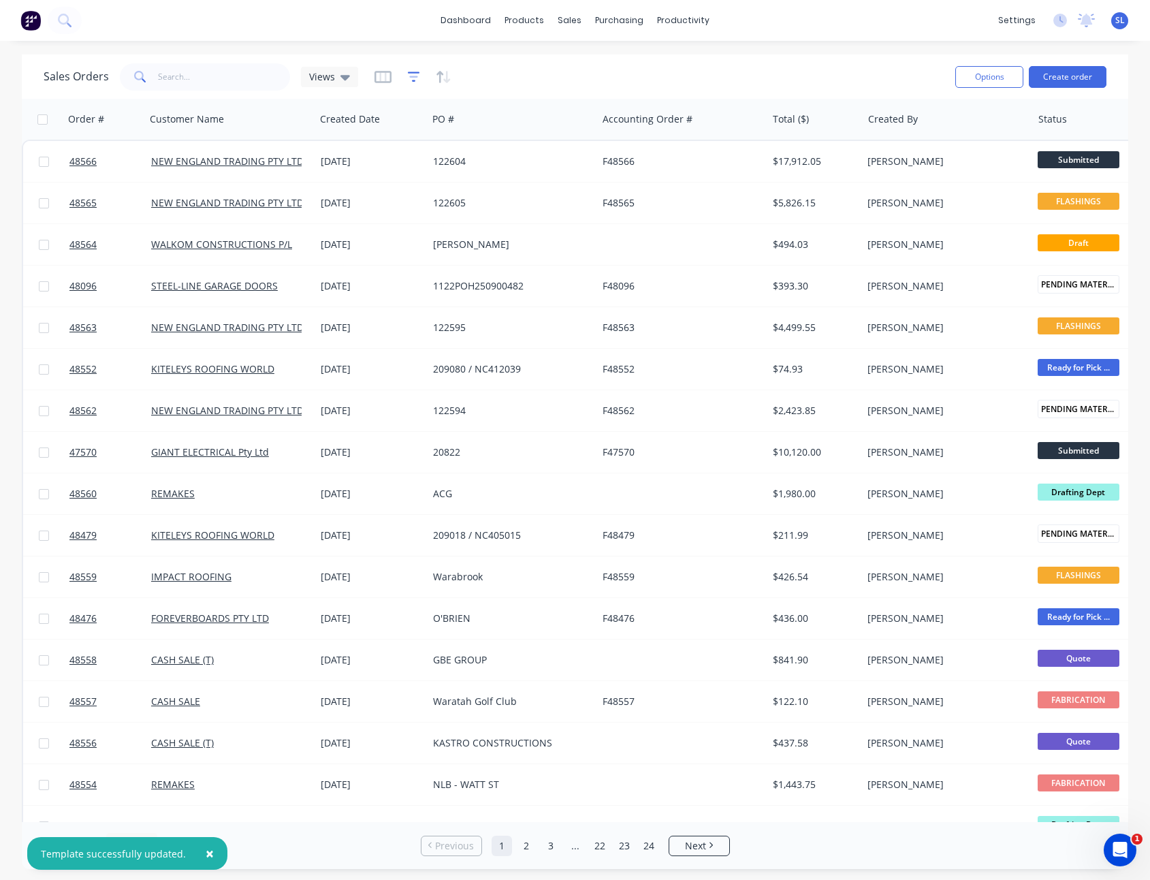
click at [408, 74] on icon "button" at bounding box center [414, 77] width 12 height 14
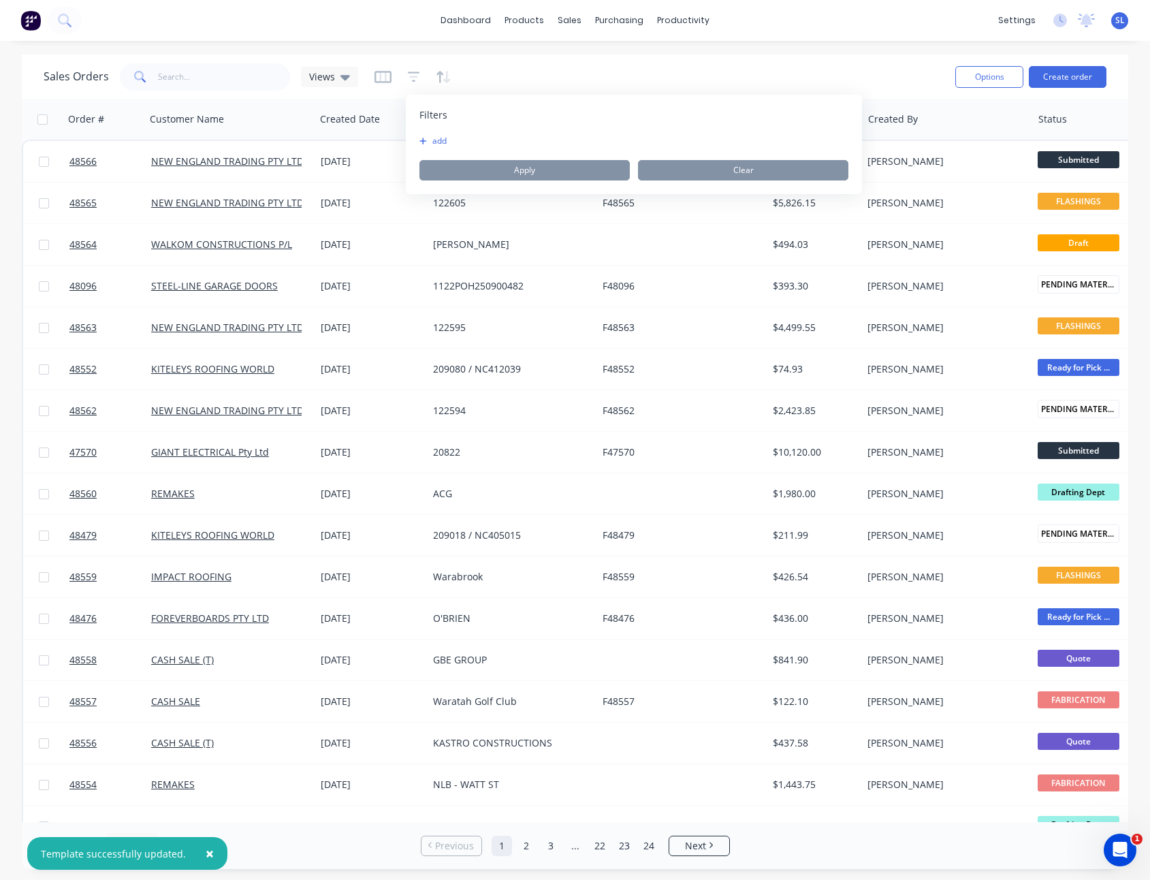
click at [454, 138] on div "add" at bounding box center [634, 141] width 429 height 11
click at [437, 140] on button "add" at bounding box center [437, 141] width 34 height 11
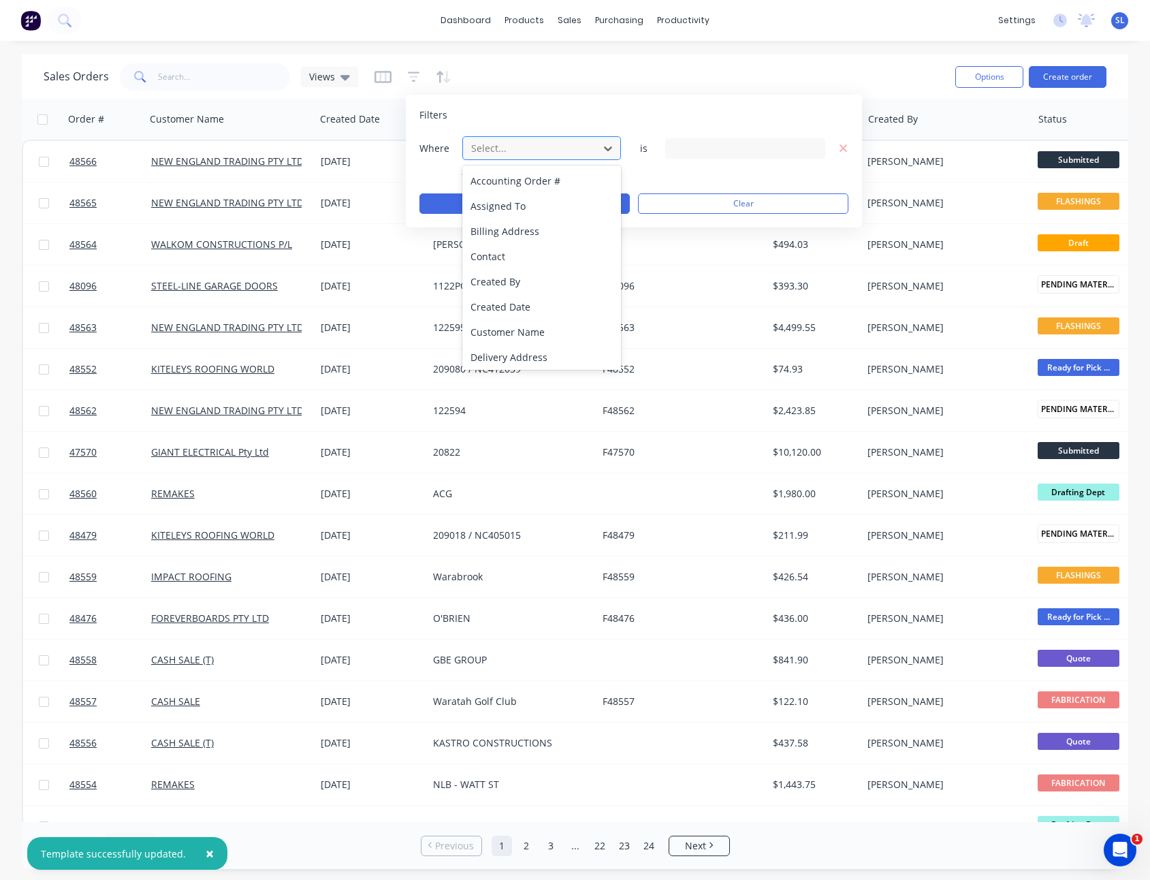
click at [490, 148] on div at bounding box center [531, 148] width 122 height 17
type input "stat"
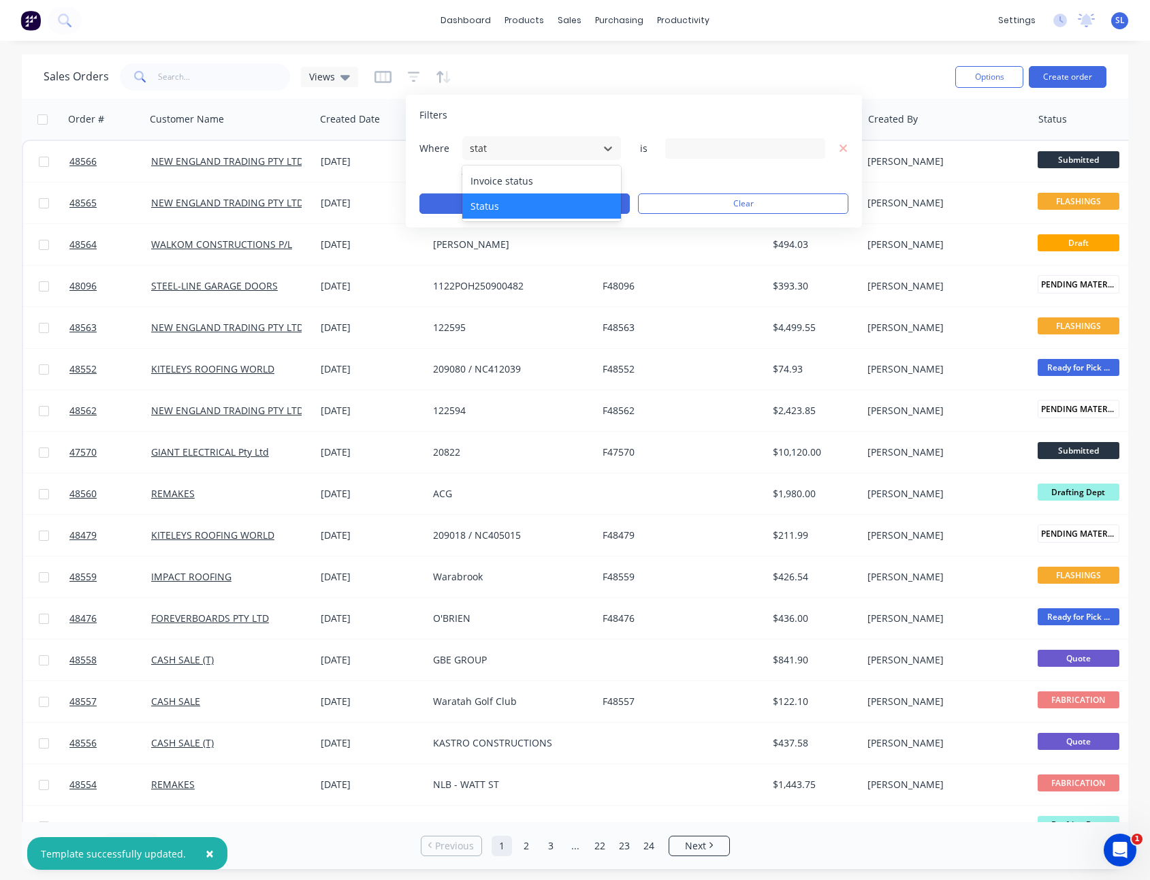
click at [524, 202] on div "Status" at bounding box center [541, 205] width 159 height 25
click at [721, 151] on div "13 Status selected" at bounding box center [734, 148] width 123 height 14
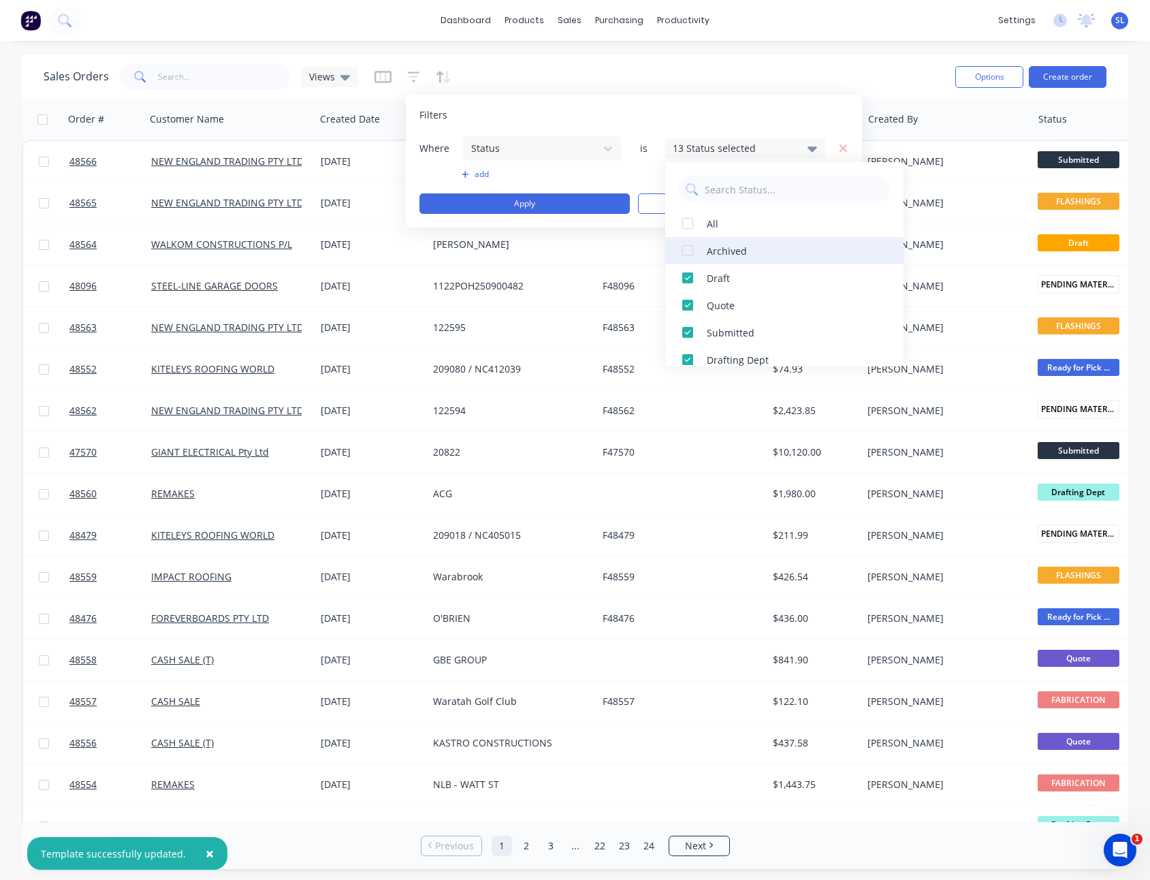
click at [708, 250] on div "Archived" at bounding box center [788, 251] width 163 height 14
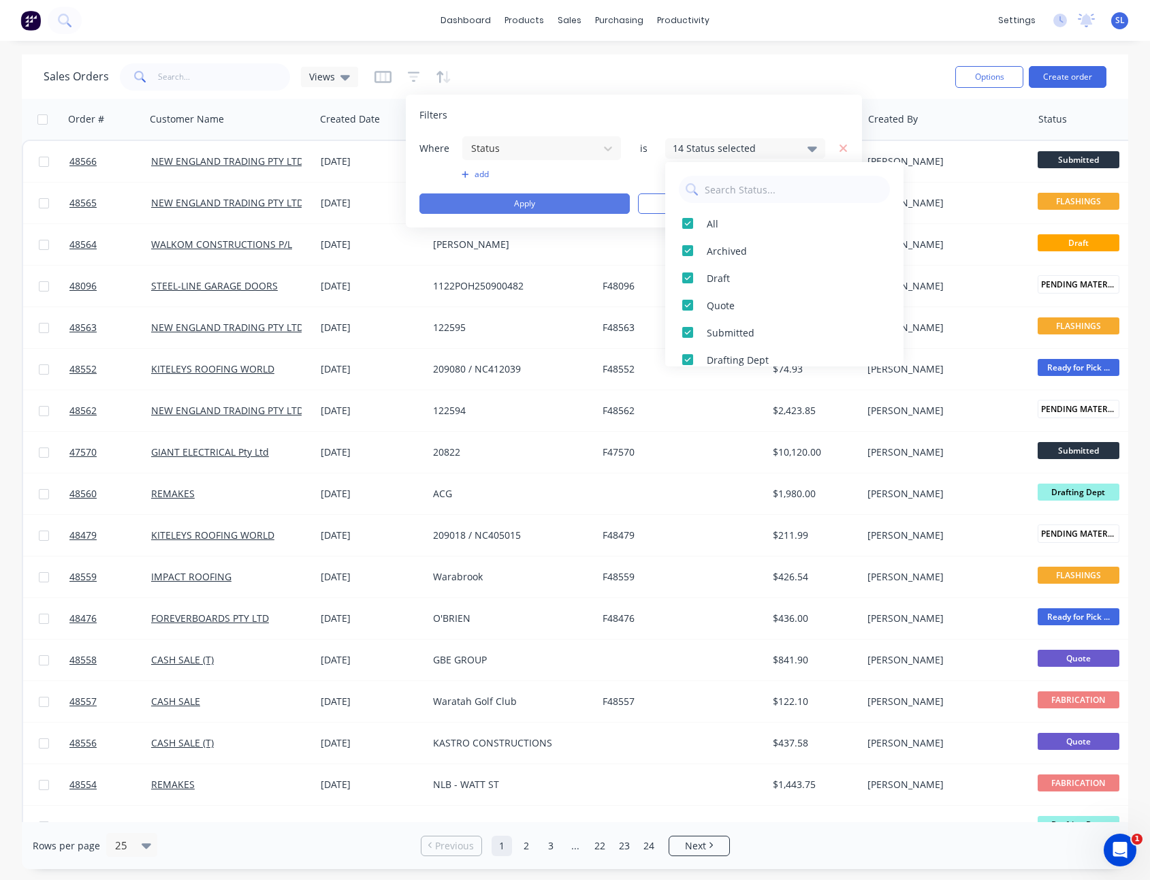
click at [599, 210] on button "Apply" at bounding box center [525, 203] width 210 height 20
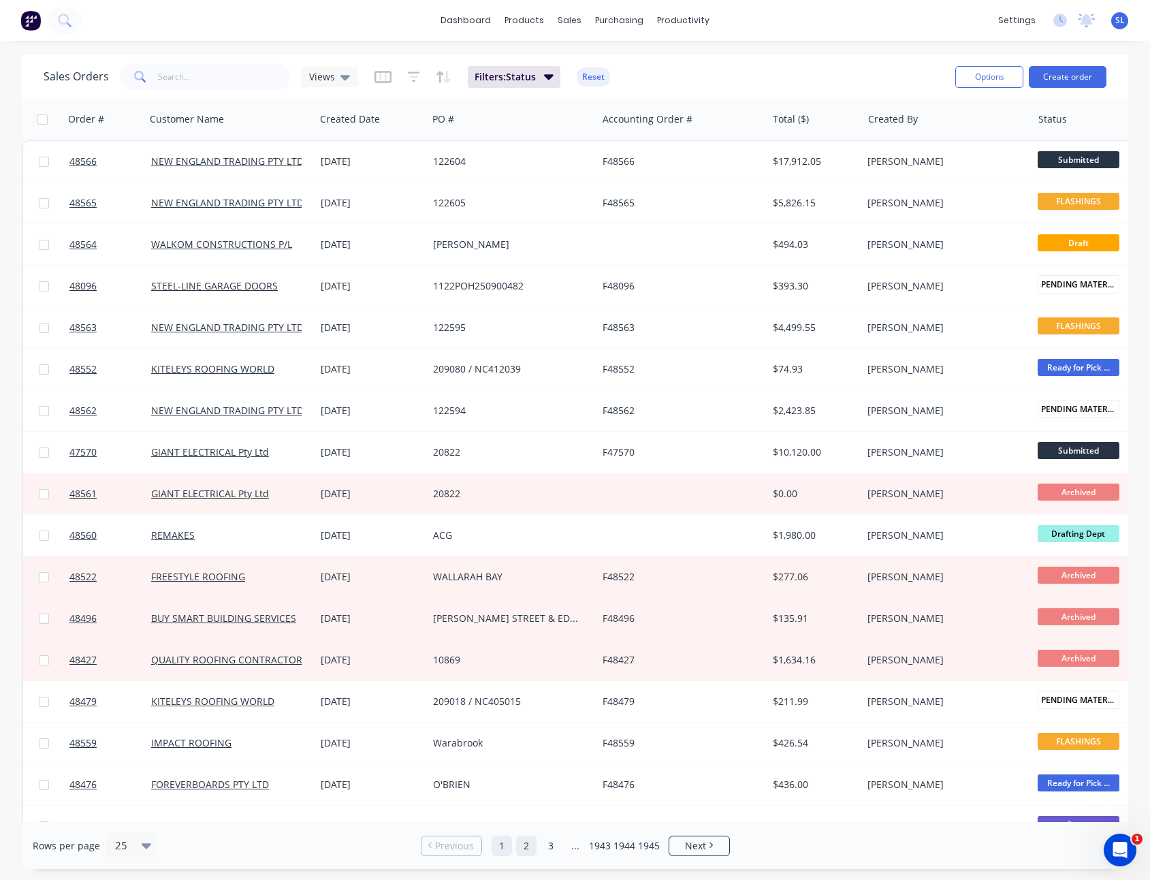
click at [524, 843] on link "2" at bounding box center [526, 846] width 20 height 20
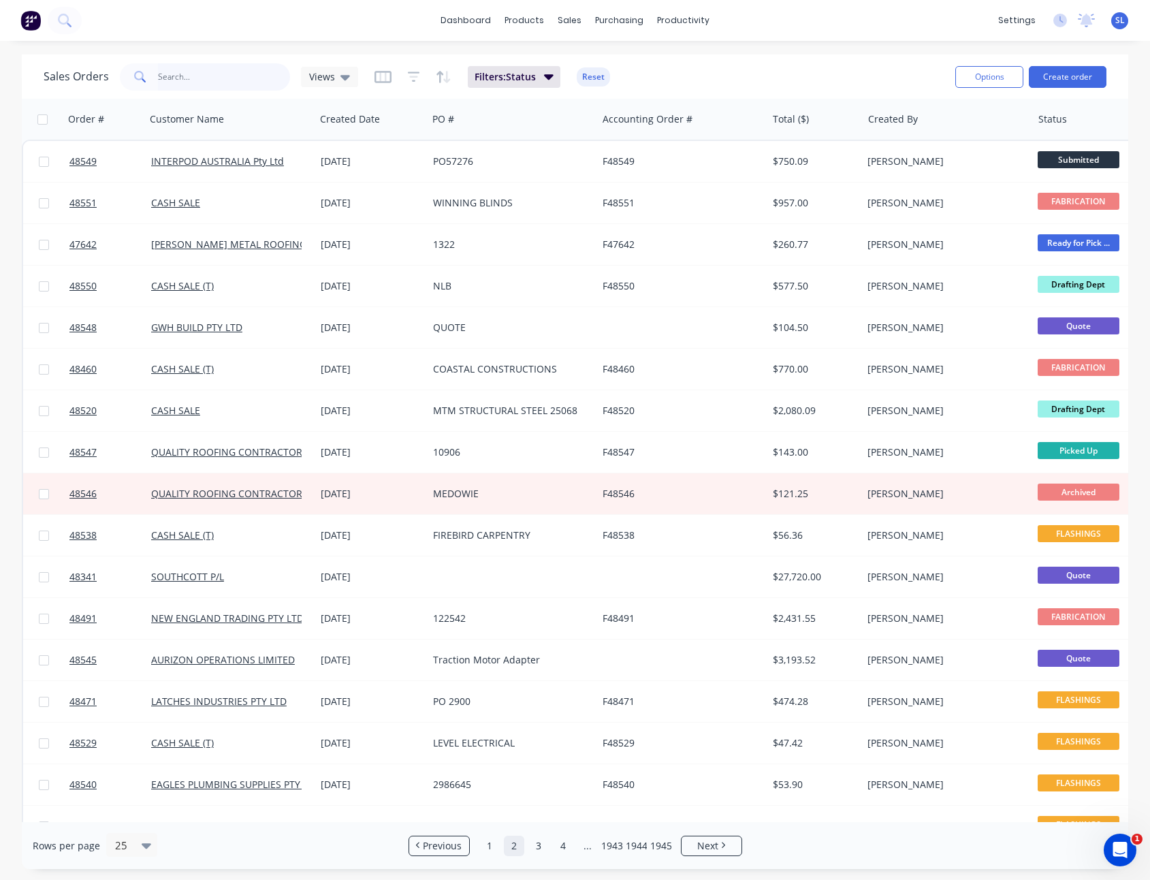
click at [213, 79] on input "text" at bounding box center [224, 76] width 133 height 27
paste input "48437"
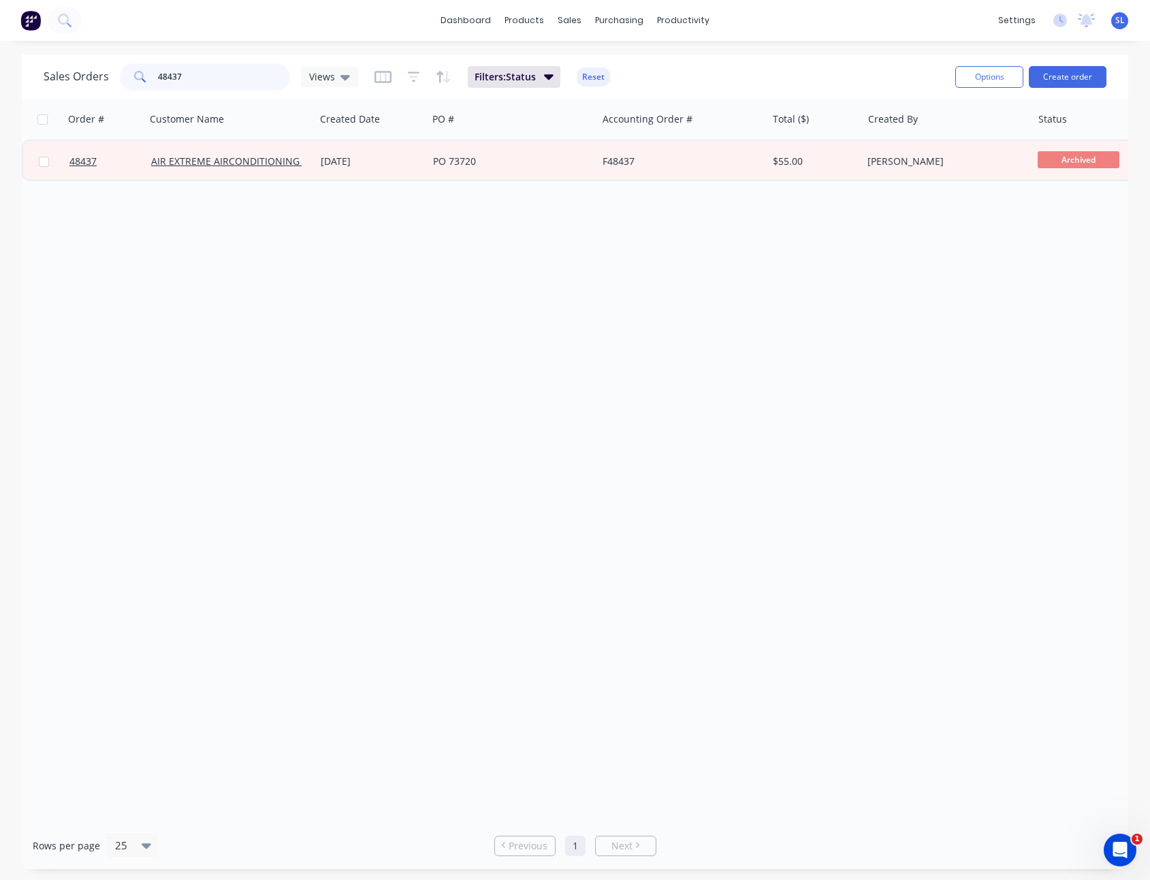
click at [225, 72] on input "48437" at bounding box center [224, 76] width 133 height 27
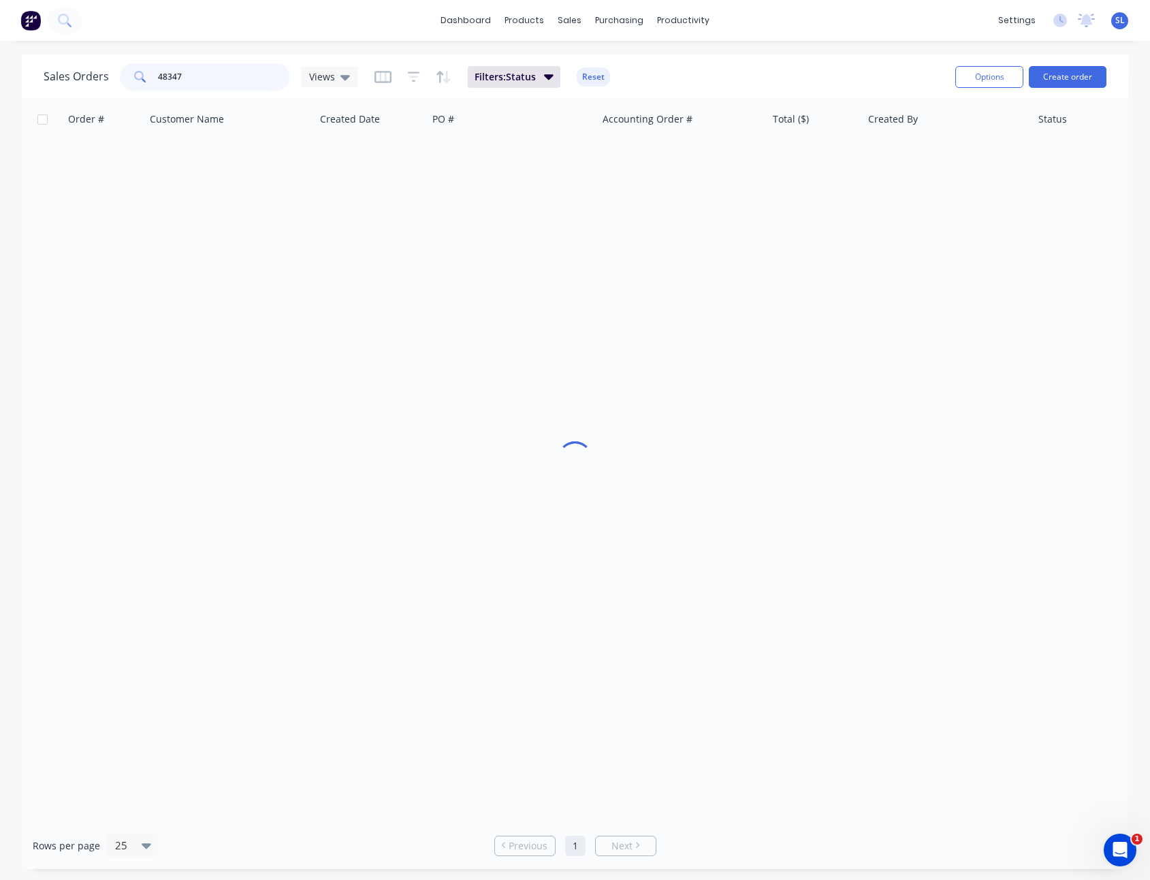
type input "48347"
click at [811, 63] on div "Sales Orders 48347 Views Filters: Status Reset" at bounding box center [494, 76] width 901 height 33
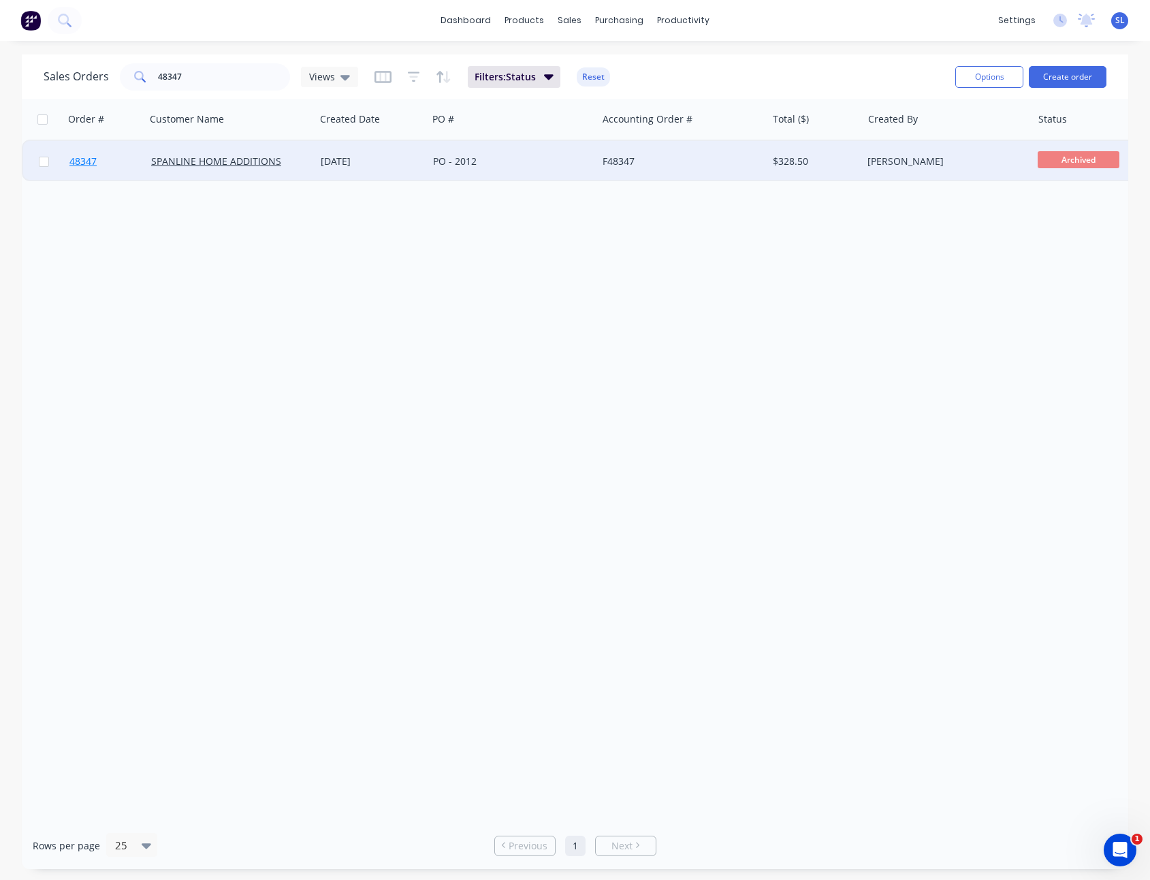
click at [81, 162] on span "48347" at bounding box center [82, 162] width 27 height 14
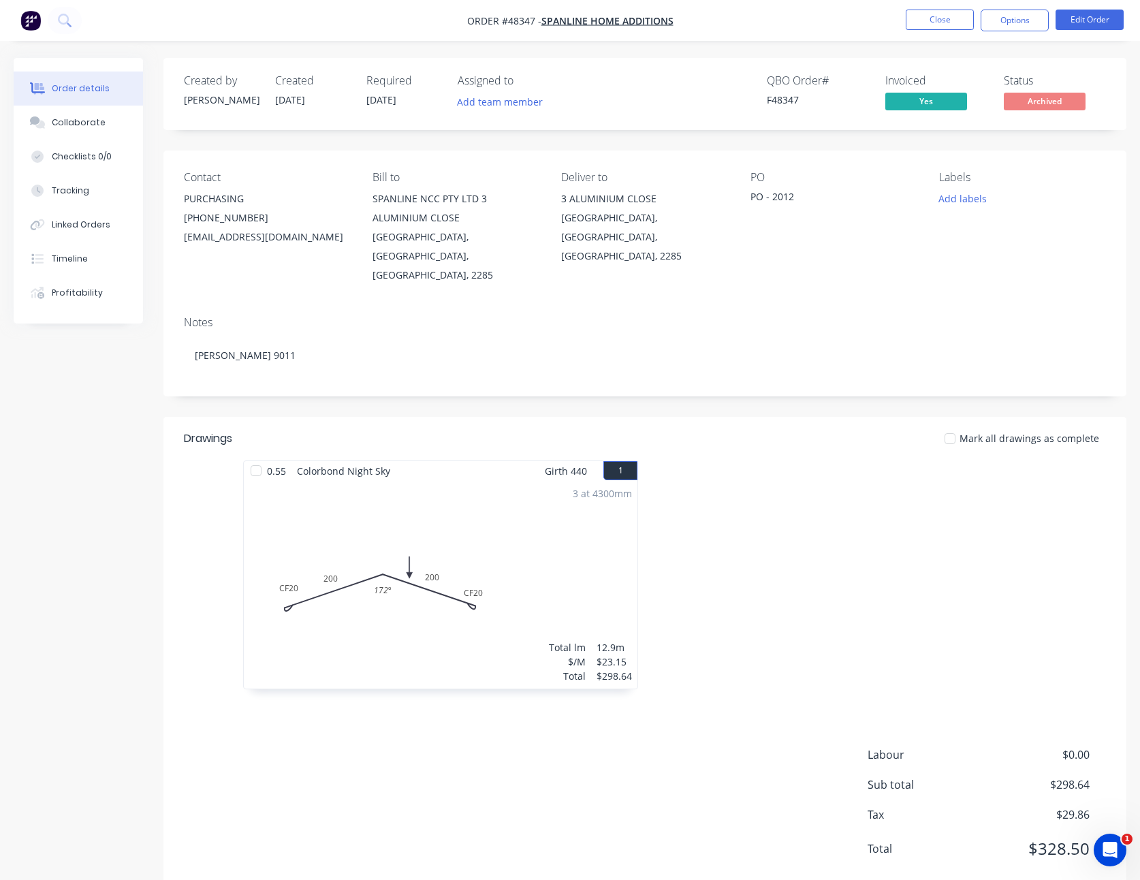
click at [856, 28] on nav "Order #48347 - SPANLINE HOME ADDITIONS Close Options Edit Order" at bounding box center [570, 20] width 1140 height 41
click at [1030, 27] on button "Options" at bounding box center [1015, 21] width 68 height 22
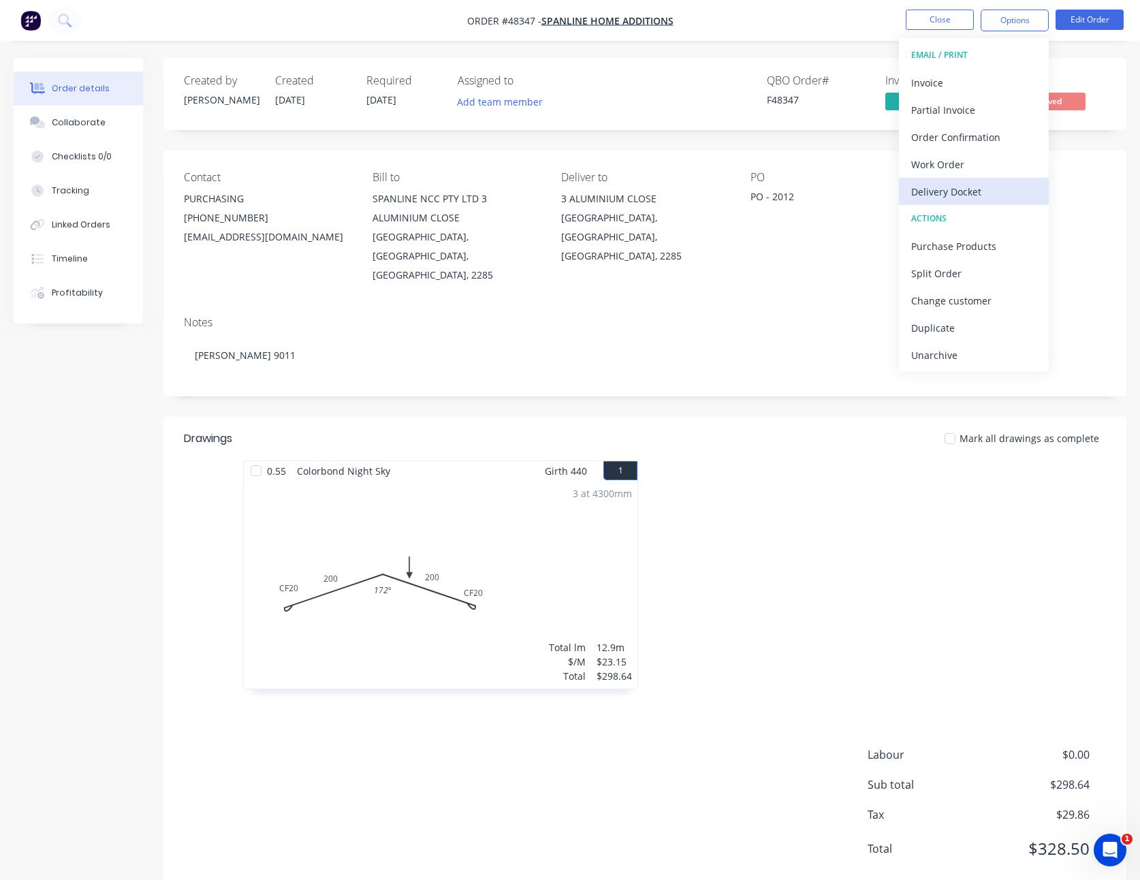
click at [953, 200] on div "Delivery Docket" at bounding box center [973, 192] width 125 height 20
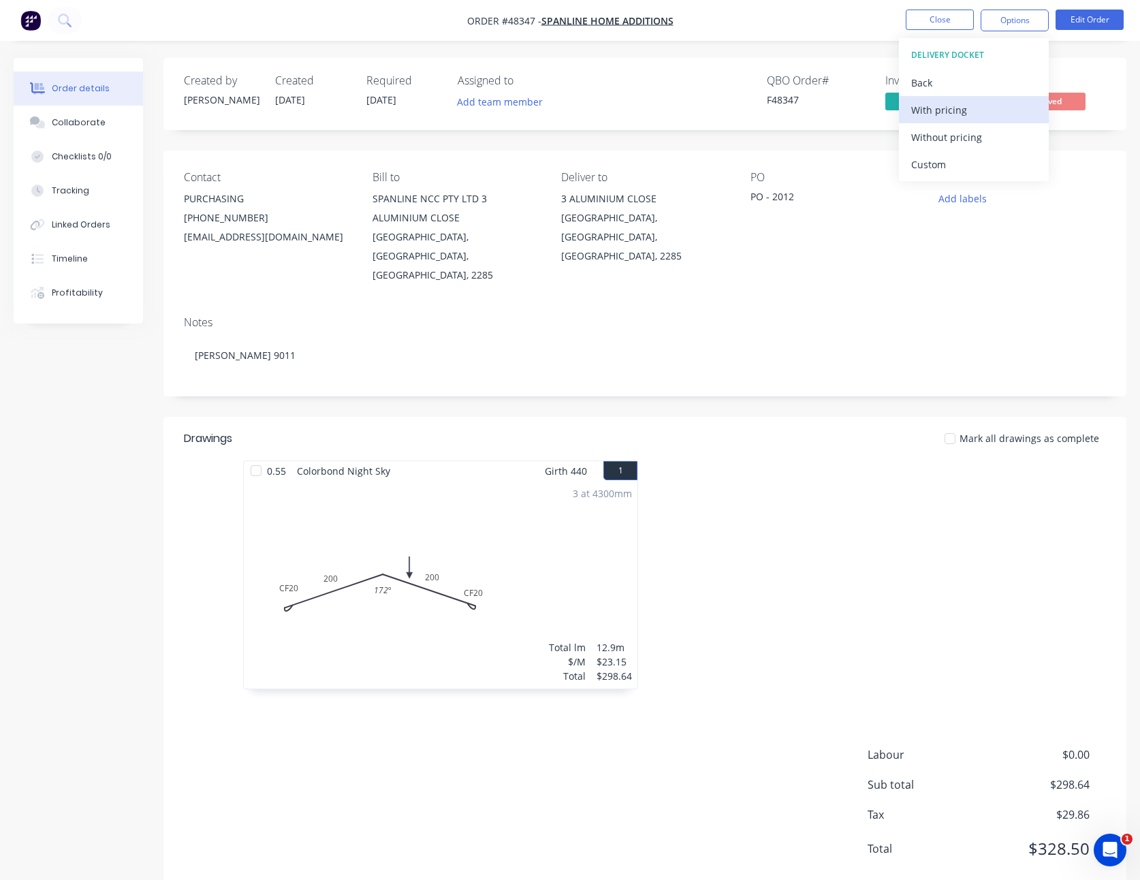
click at [958, 117] on div "With pricing" at bounding box center [973, 110] width 125 height 20
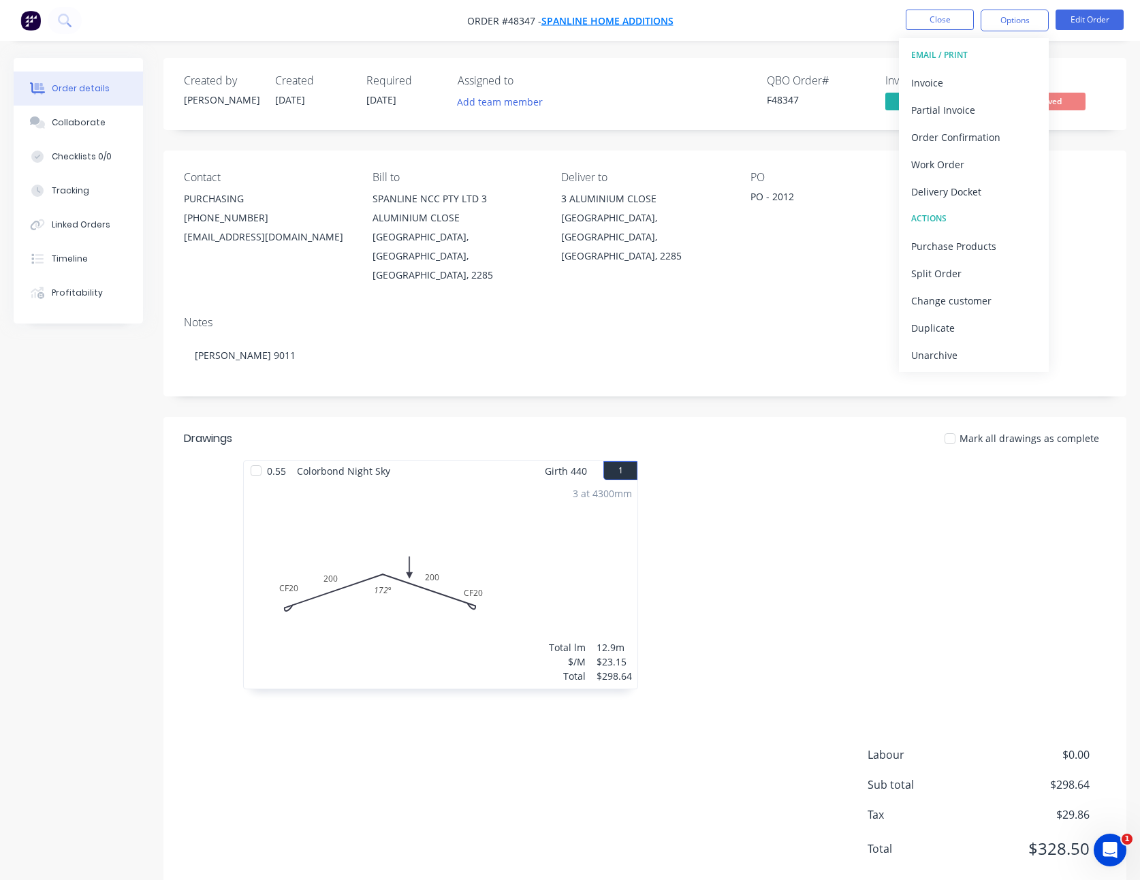
click at [599, 25] on span "SPANLINE HOME ADDITIONS" at bounding box center [608, 20] width 132 height 13
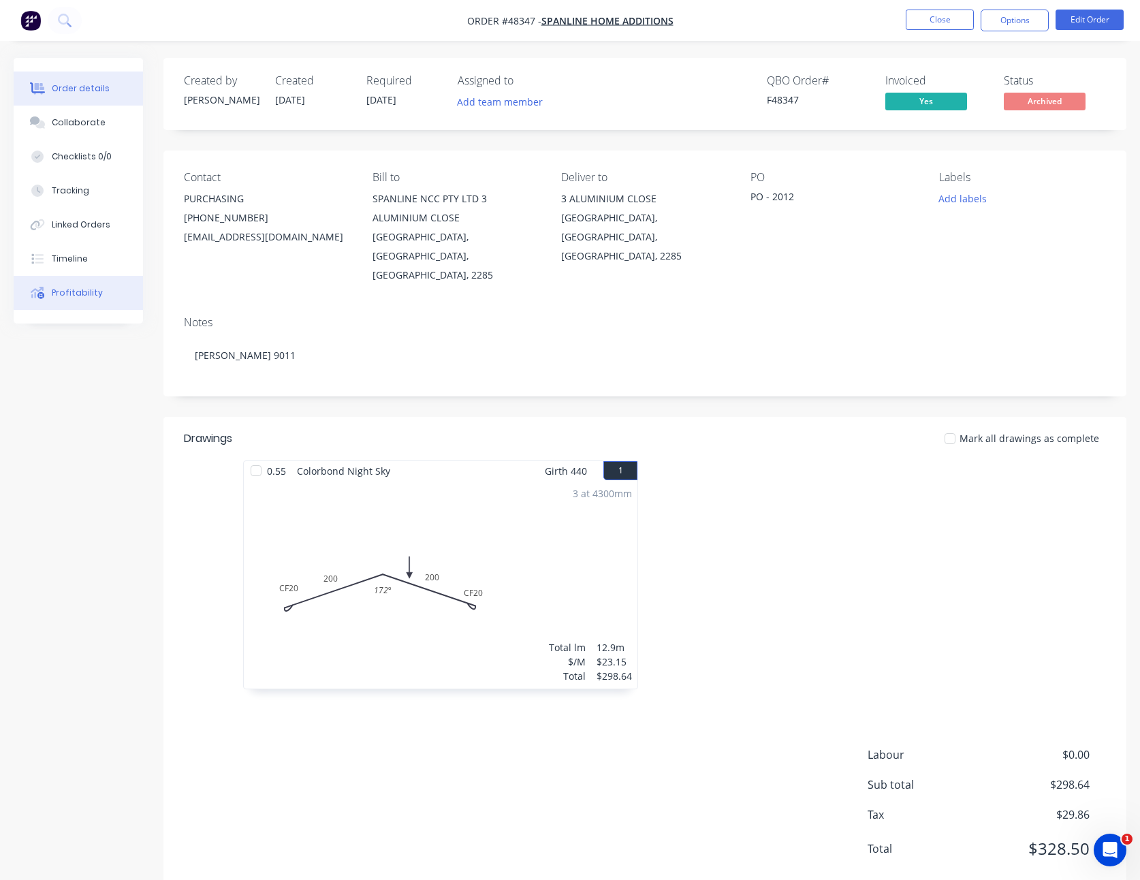
click at [69, 292] on div "Profitability" at bounding box center [77, 293] width 51 height 12
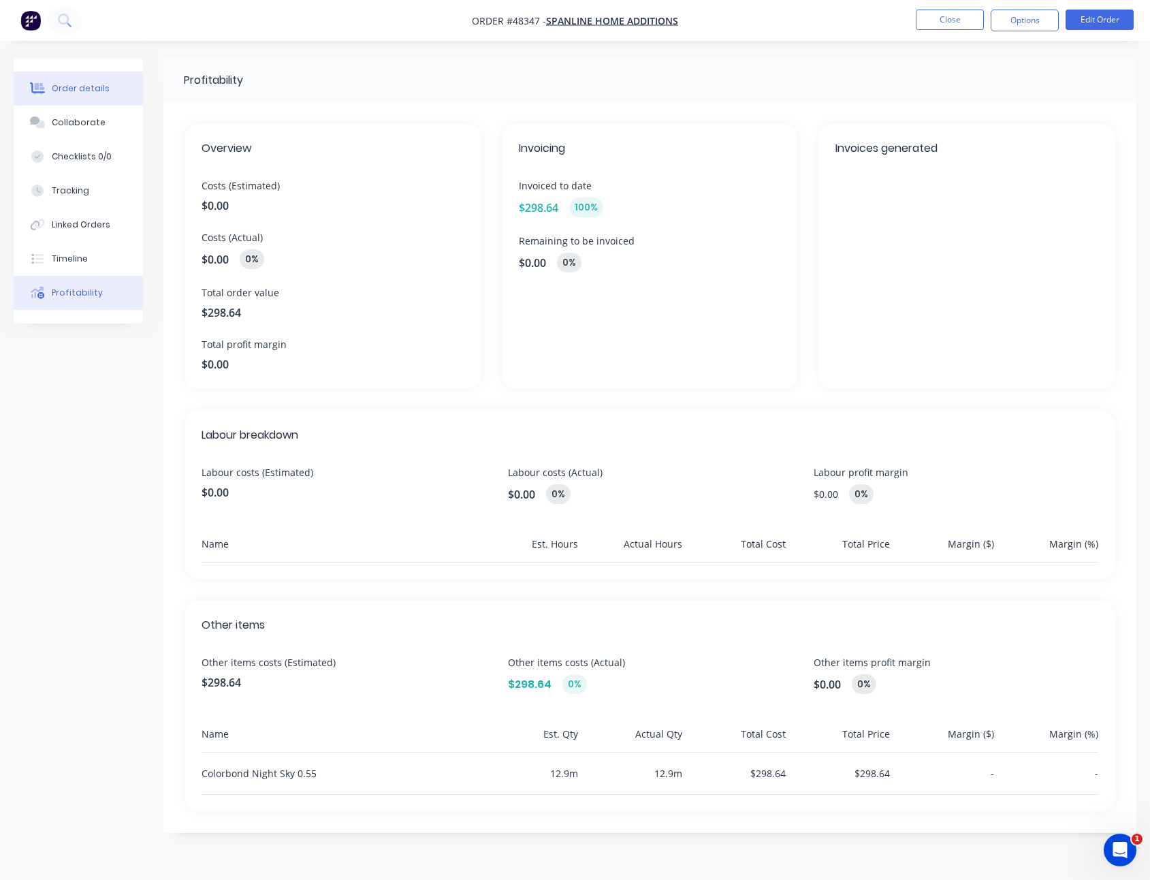
click at [98, 81] on button "Order details" at bounding box center [78, 89] width 129 height 34
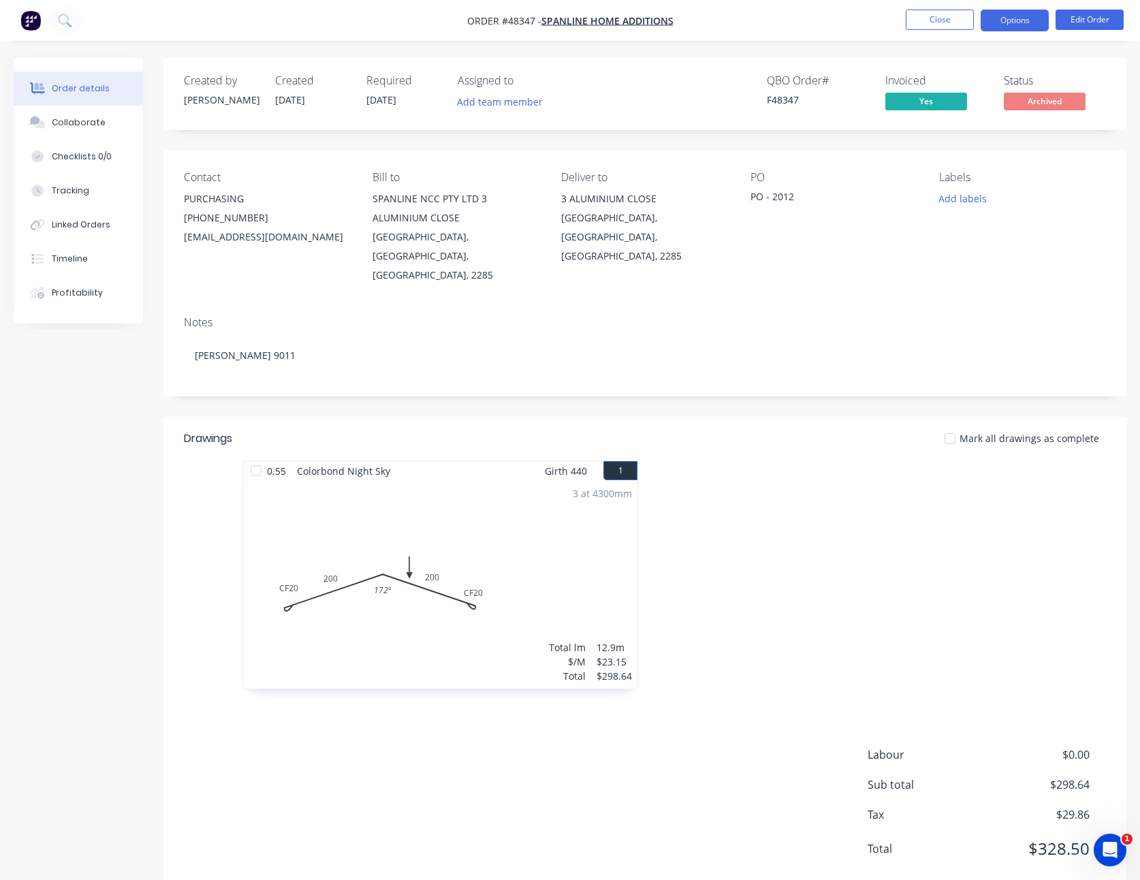
click at [1009, 18] on button "Options" at bounding box center [1015, 21] width 68 height 22
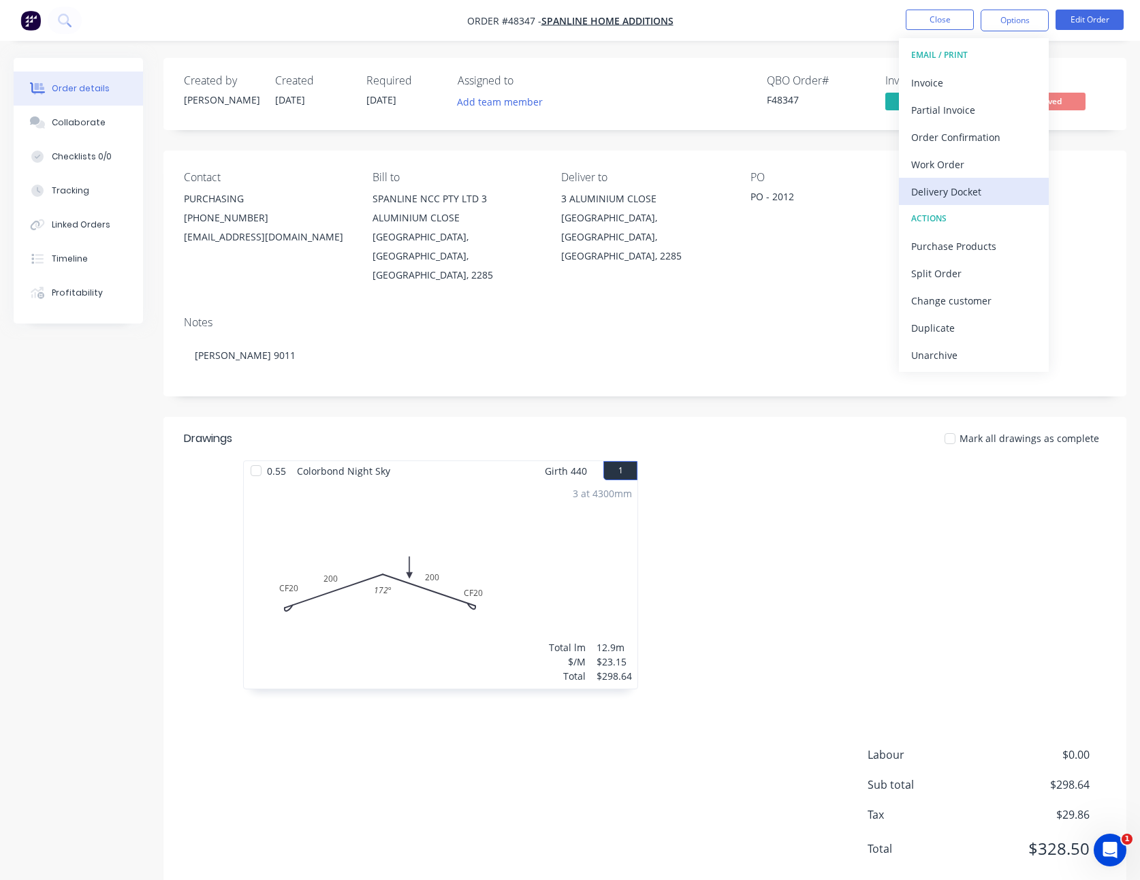
click at [966, 191] on div "Delivery Docket" at bounding box center [973, 192] width 125 height 20
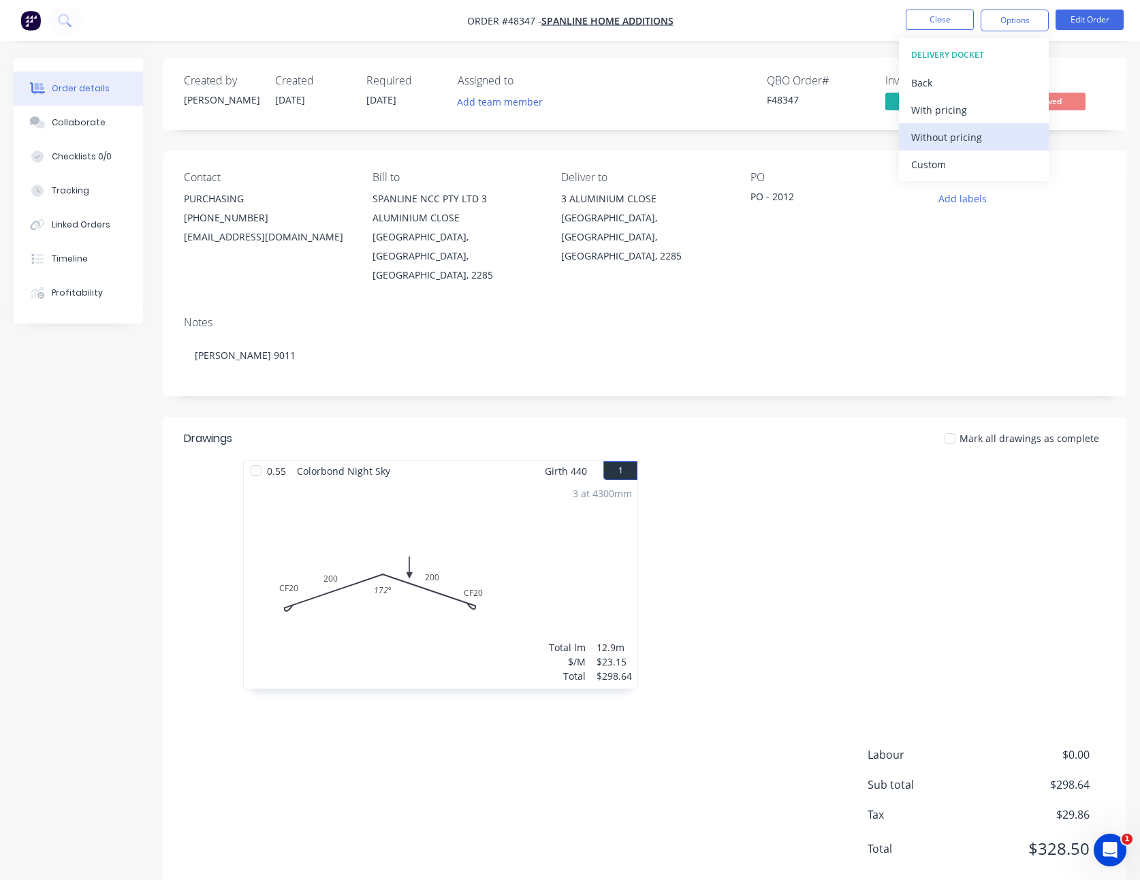
click at [947, 136] on div "Without pricing" at bounding box center [973, 137] width 125 height 20
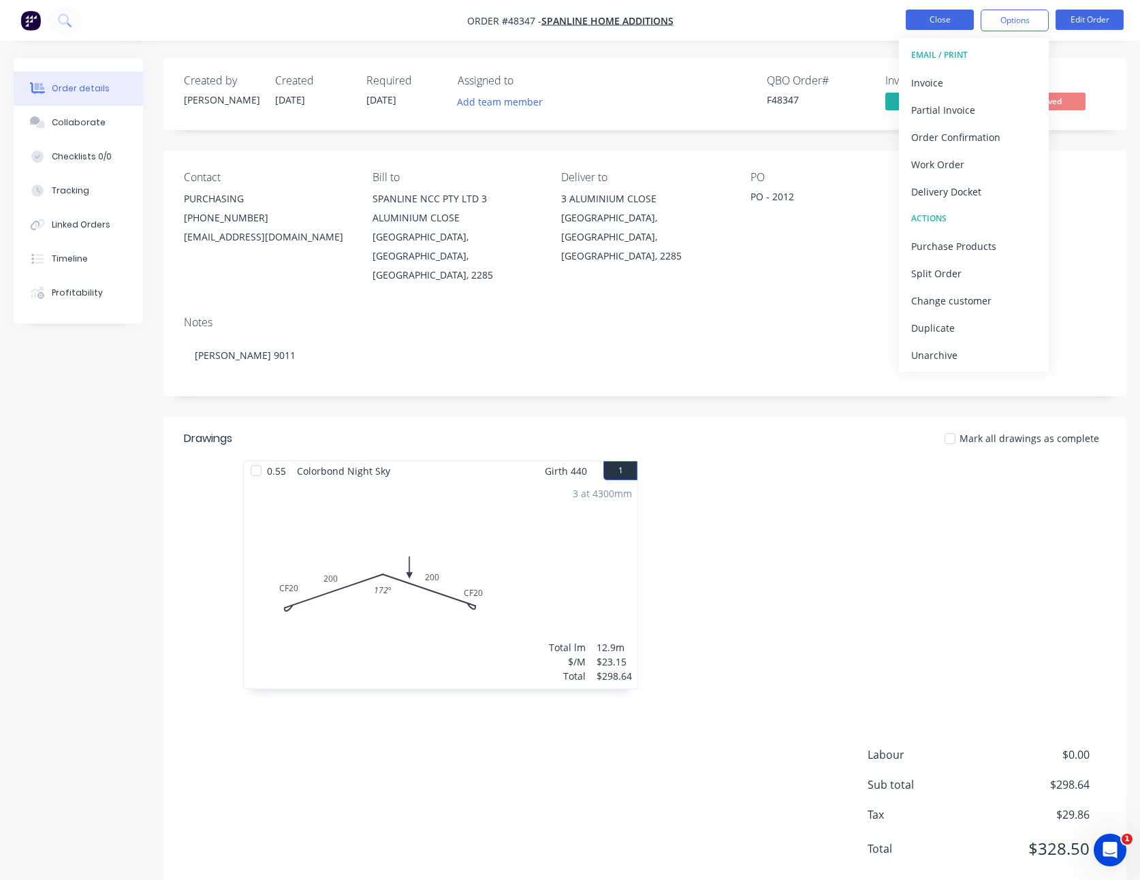
click at [946, 27] on button "Close" at bounding box center [940, 20] width 68 height 20
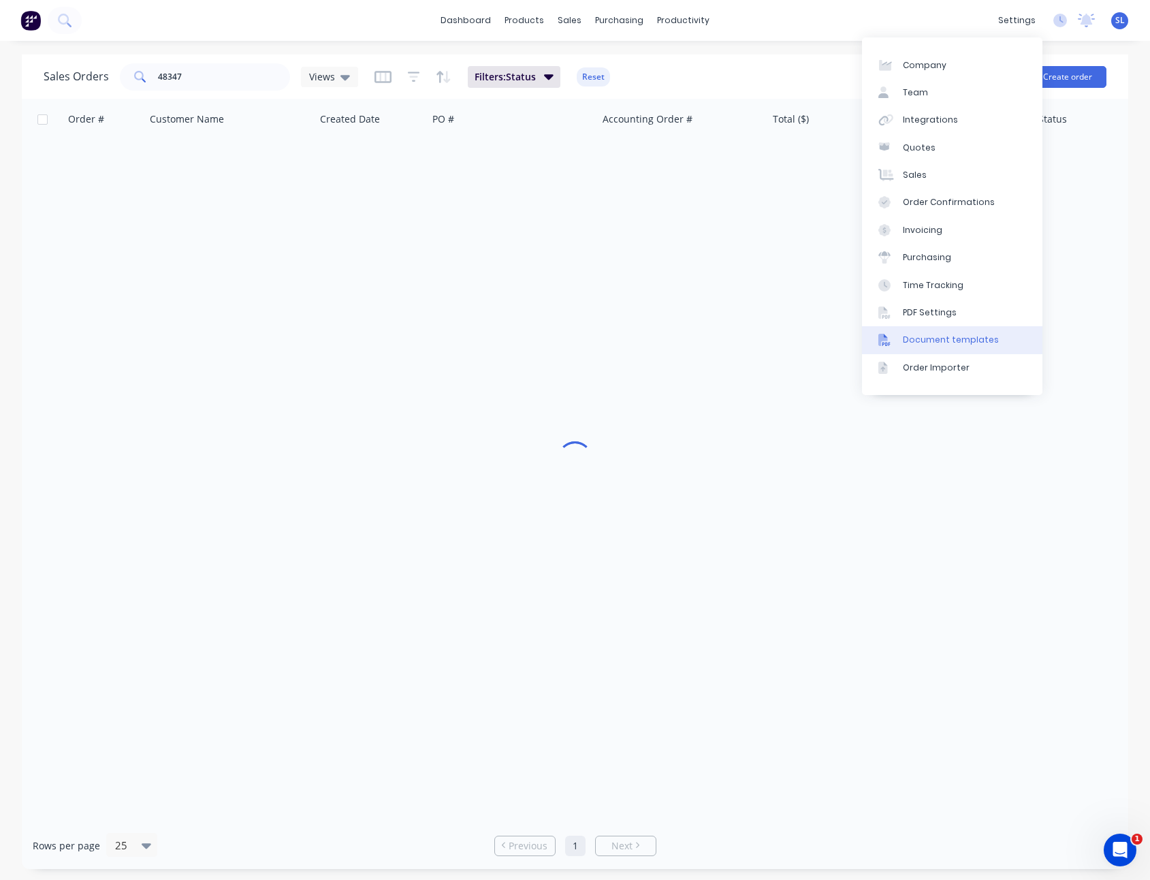
click at [922, 331] on link "Document templates" at bounding box center [952, 339] width 181 height 27
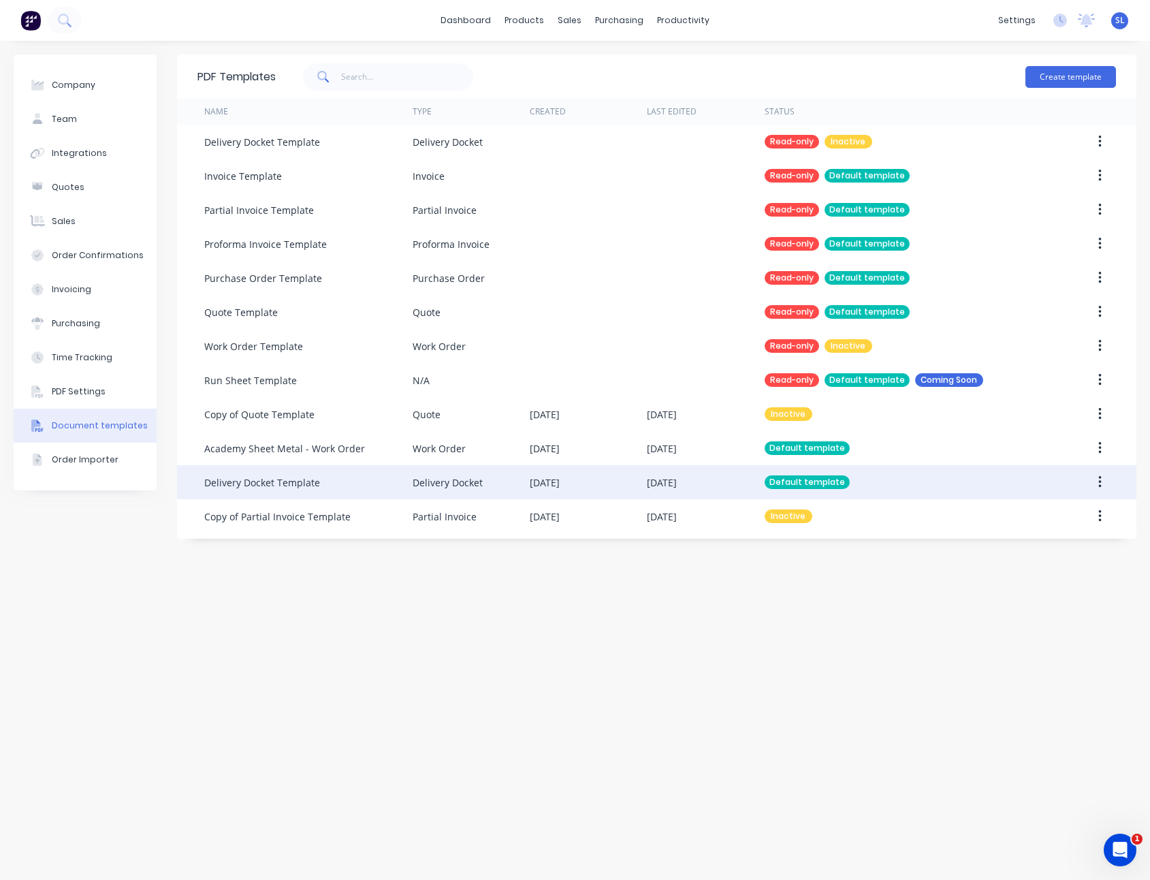
click at [484, 482] on div "Delivery Docket" at bounding box center [471, 482] width 117 height 34
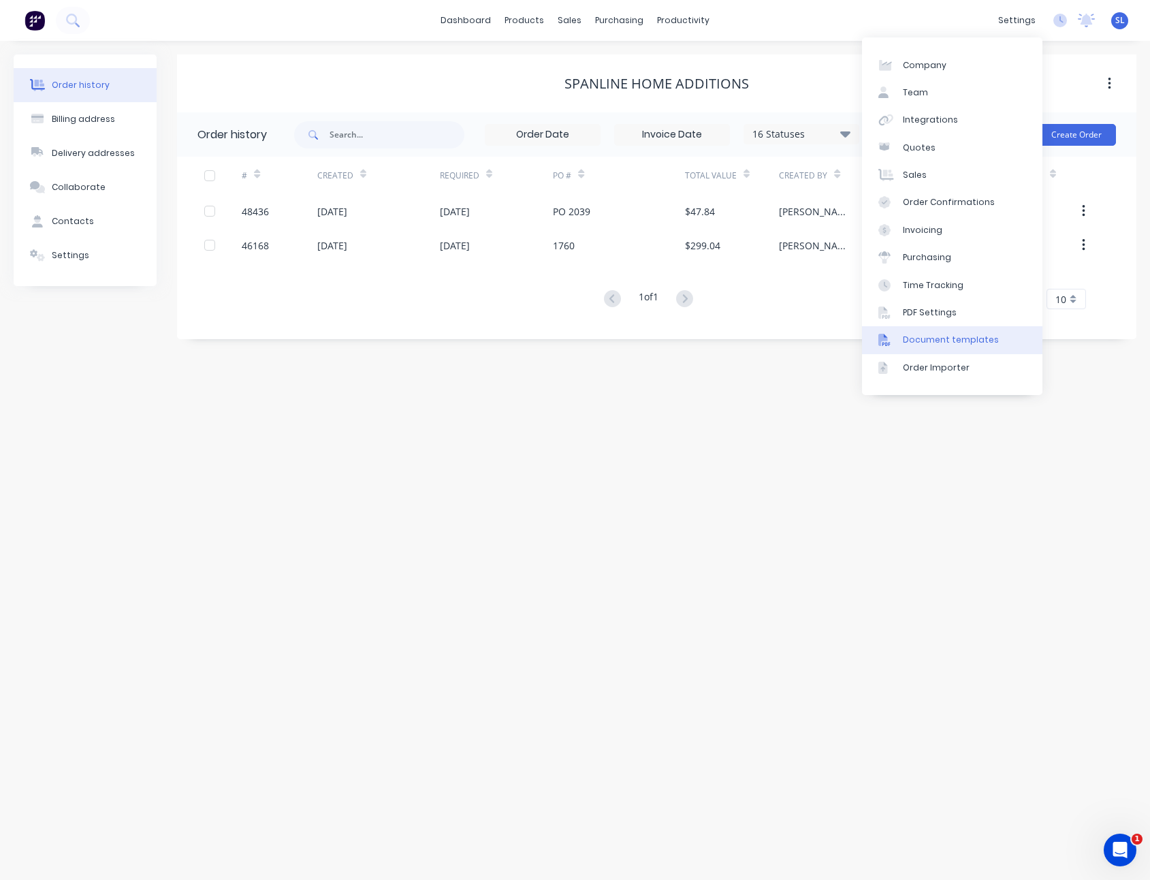
click at [988, 338] on div "Document templates" at bounding box center [951, 340] width 96 height 12
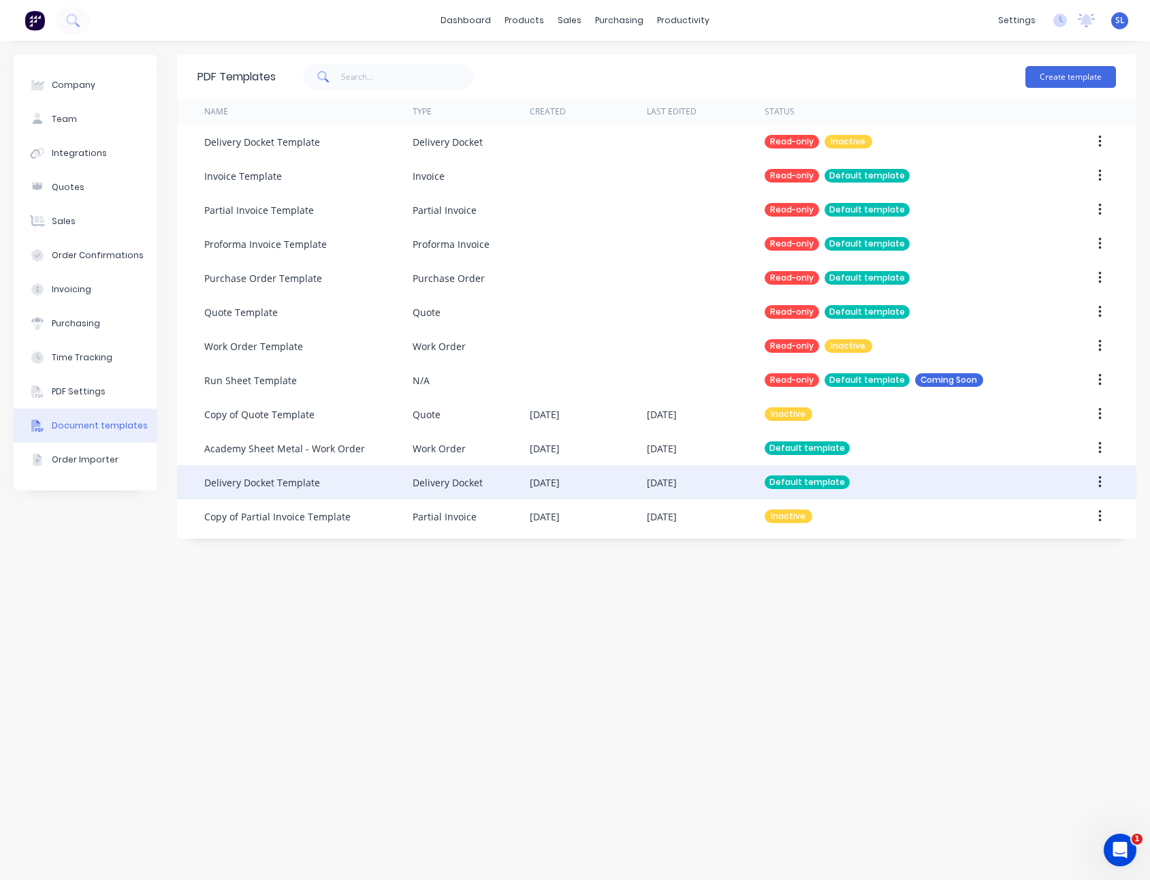
click at [533, 471] on div "[DATE]" at bounding box center [588, 482] width 117 height 34
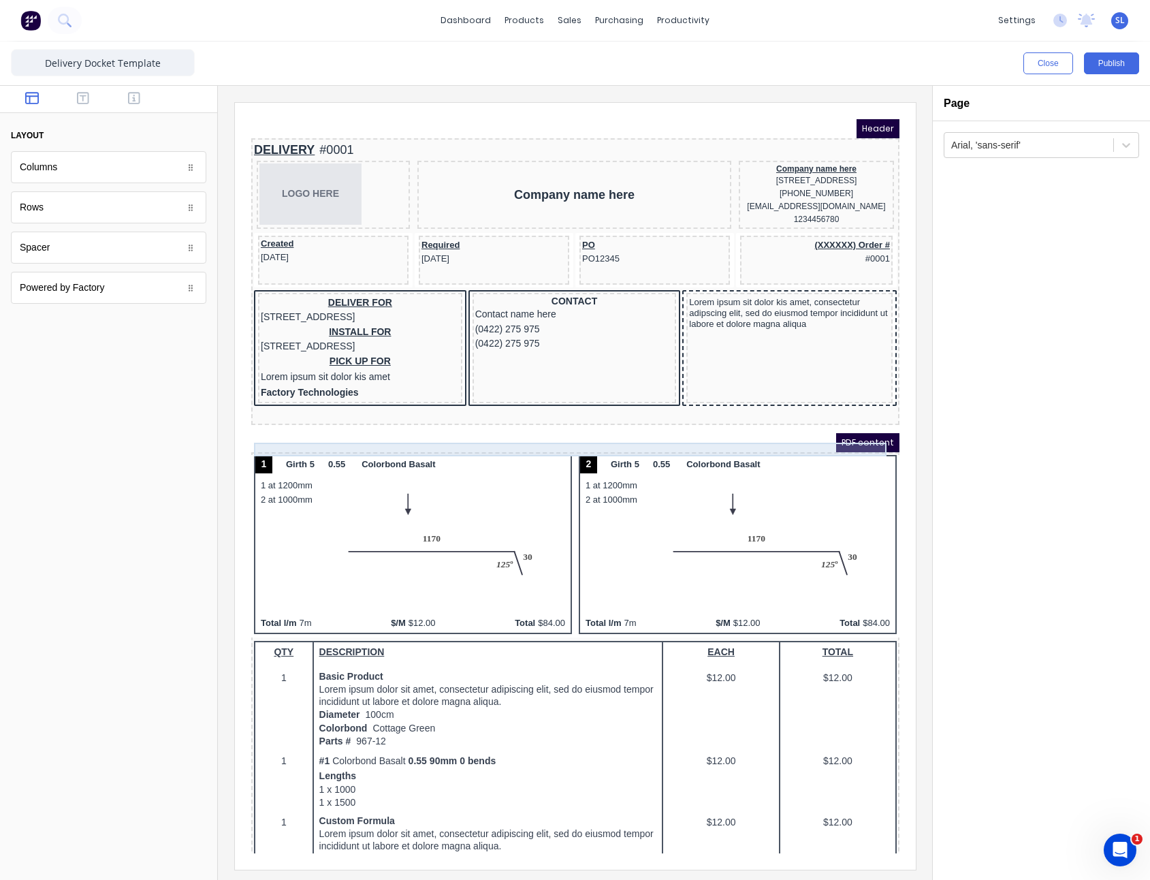
click at [348, 406] on div at bounding box center [558, 399] width 643 height 14
click at [843, 398] on icon "button" at bounding box center [842, 401] width 16 height 16
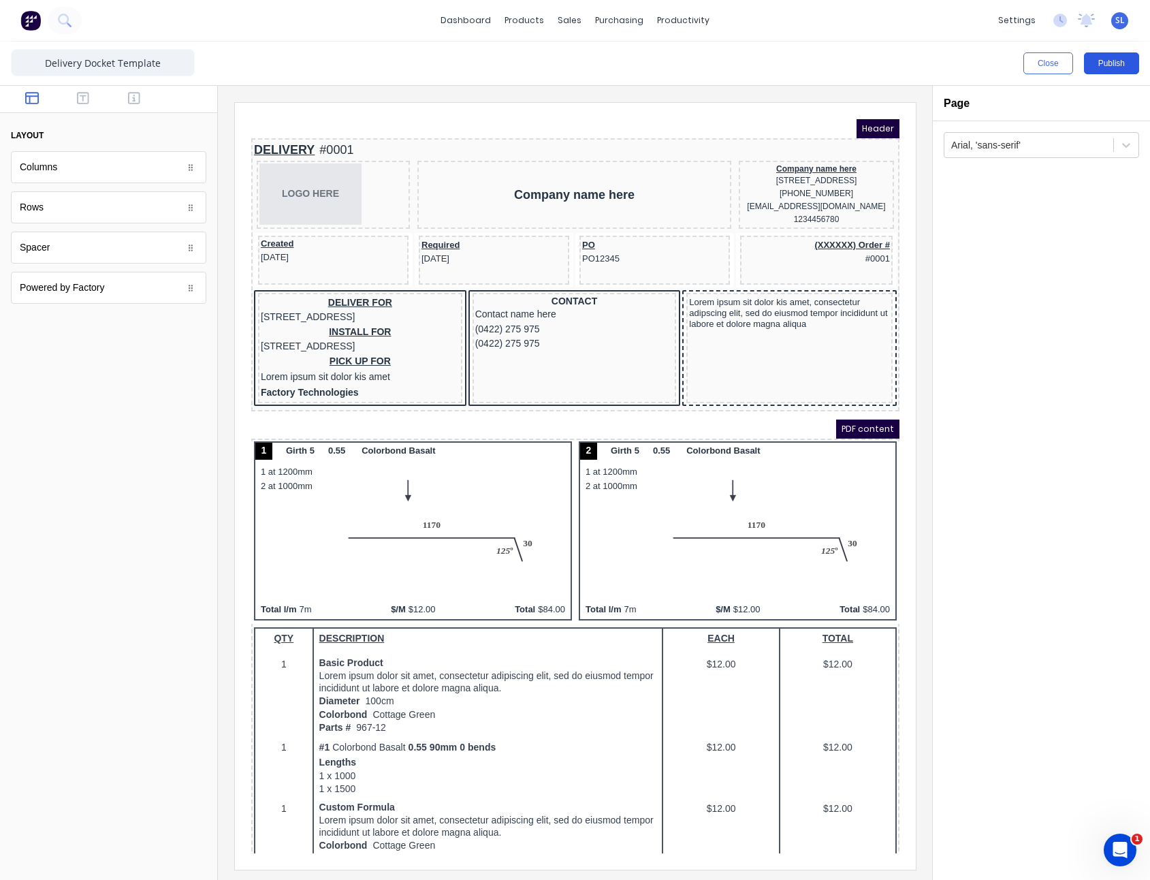
click at [1120, 64] on button "Publish" at bounding box center [1111, 63] width 55 height 22
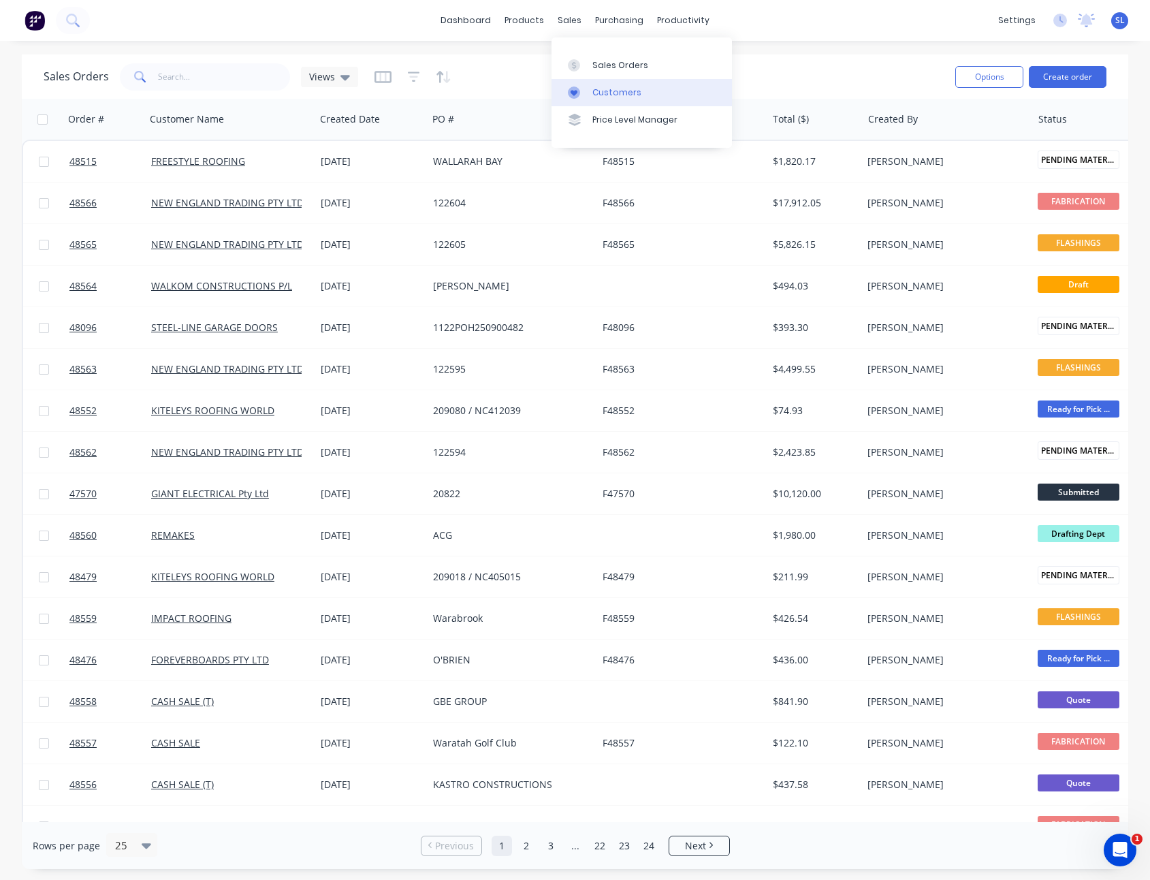
click at [589, 95] on link "Customers" at bounding box center [642, 92] width 181 height 27
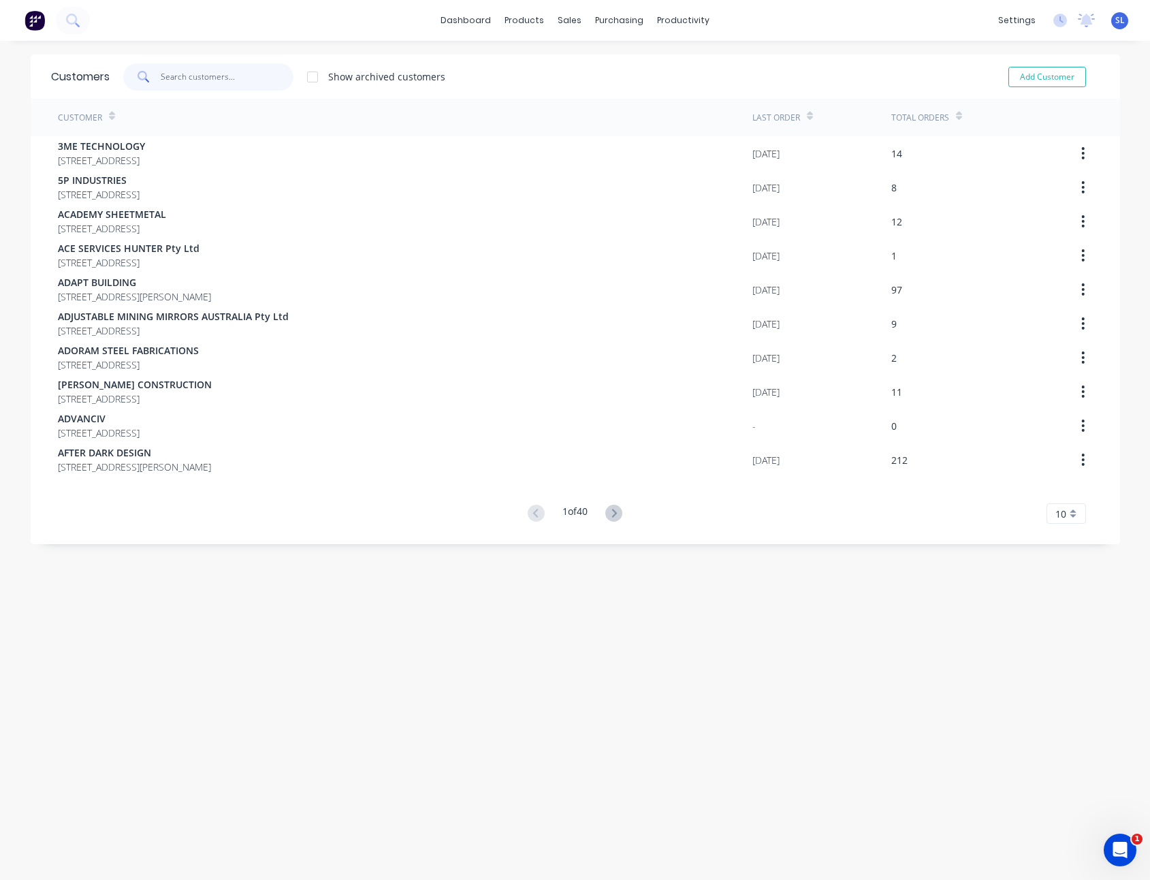
click at [200, 74] on input "text" at bounding box center [227, 76] width 133 height 27
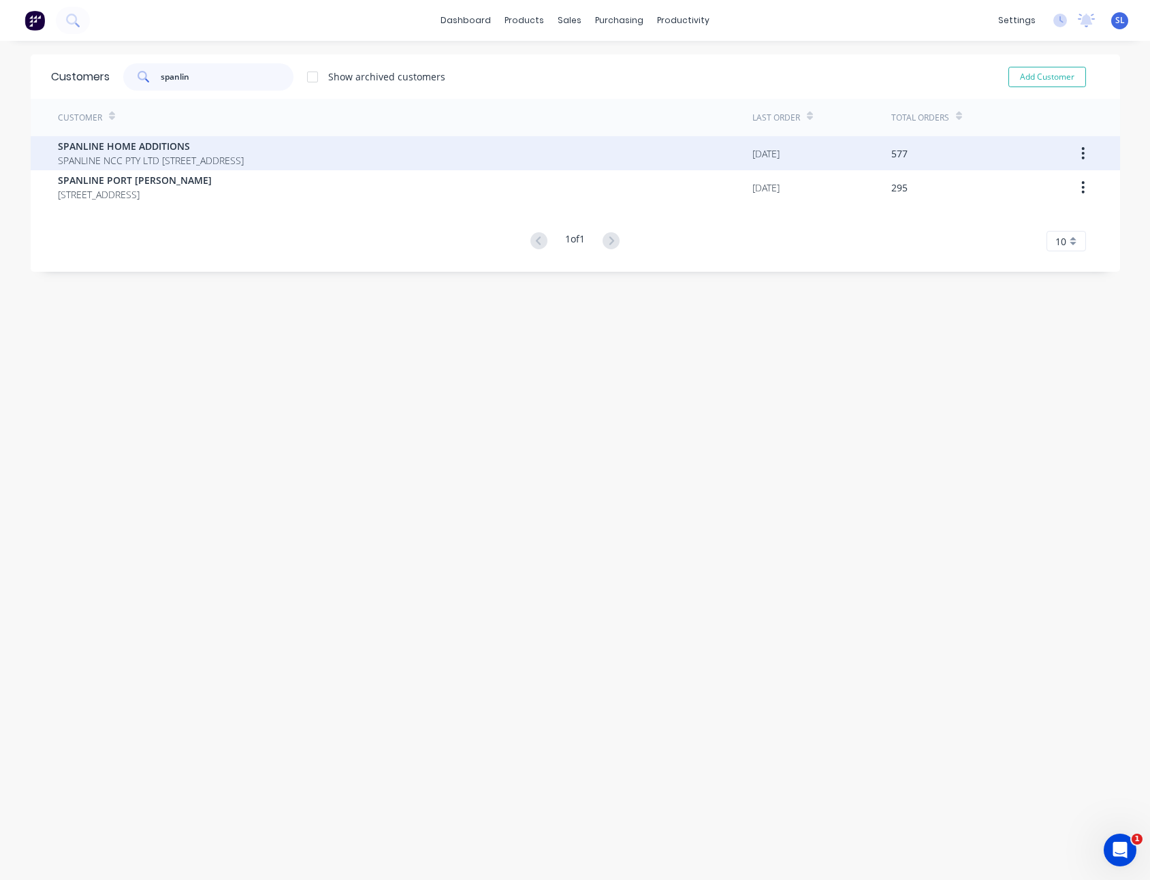
type input "spanlin"
click at [156, 159] on span "SPANLINE NCC PTY LTD [STREET_ADDRESS]" at bounding box center [151, 160] width 186 height 14
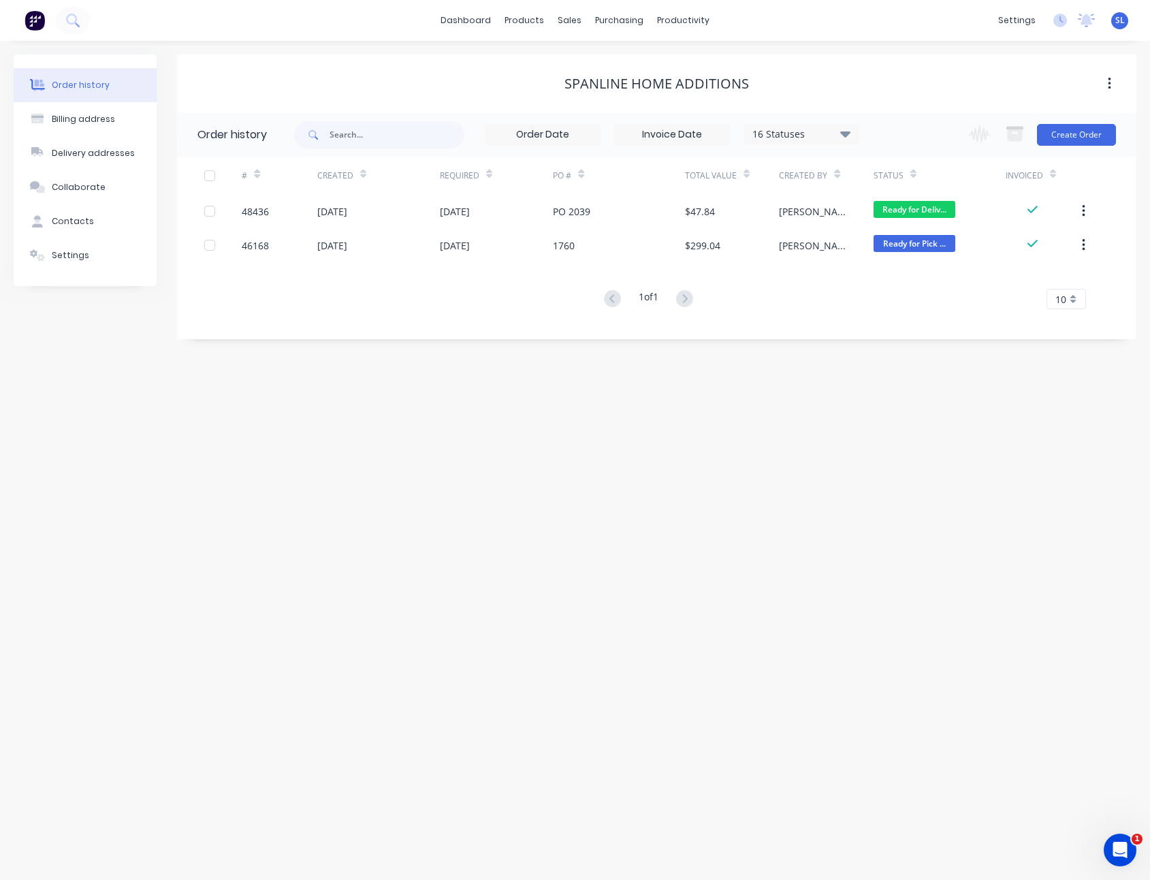
click at [800, 132] on div "16 Statuses" at bounding box center [801, 134] width 114 height 15
click at [817, 303] on div "All" at bounding box center [829, 298] width 170 height 27
click at [832, 332] on div "Archived" at bounding box center [829, 325] width 170 height 27
click at [823, 483] on div "Order history Billing address Delivery addresses Collaborate Contacts Settings …" at bounding box center [575, 460] width 1150 height 839
click at [805, 138] on div "16 Statuses" at bounding box center [801, 134] width 114 height 15
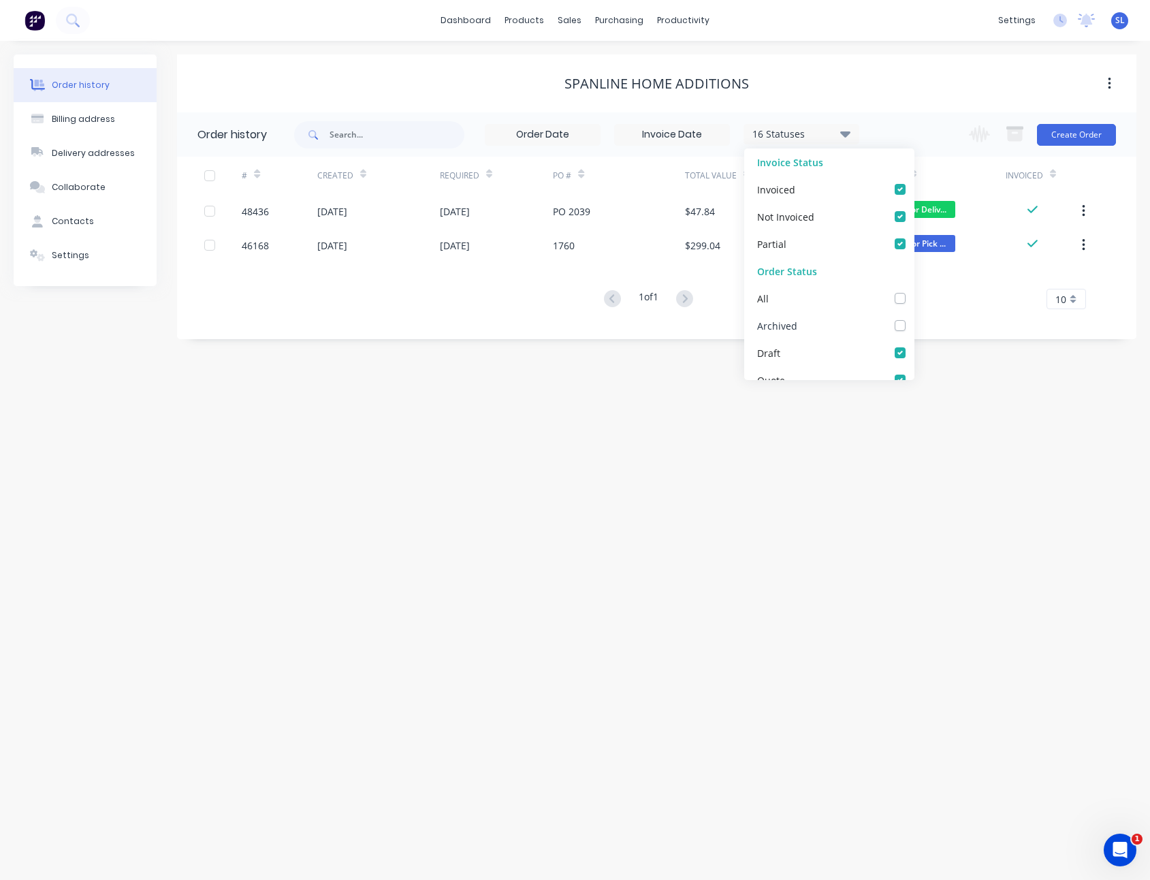
click at [914, 318] on label at bounding box center [914, 318] width 0 height 0
click at [914, 324] on input "checkbox" at bounding box center [919, 324] width 11 height 13
checkbox input "true"
click at [887, 450] on div "Order history Billing address Delivery addresses Collaborate Contacts Settings …" at bounding box center [575, 460] width 1150 height 839
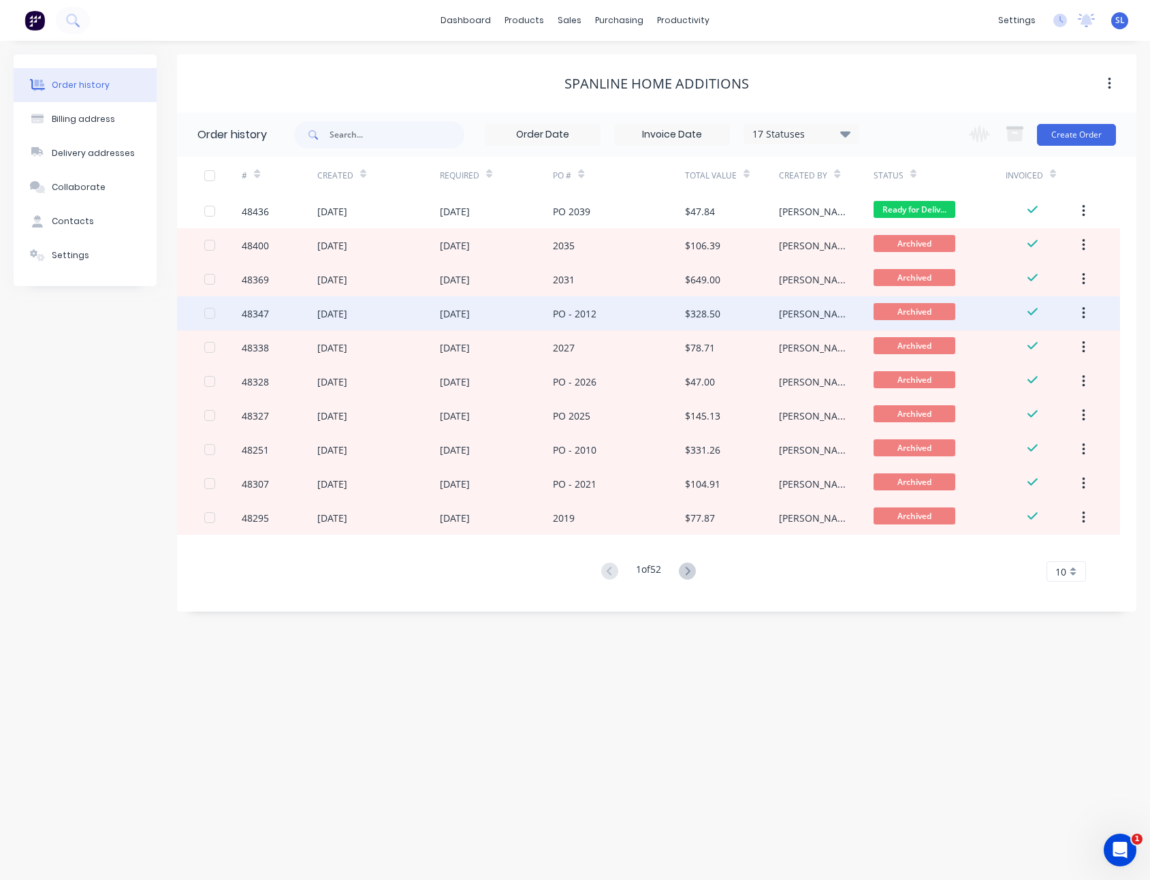
click at [347, 318] on div "[DATE]" at bounding box center [332, 314] width 30 height 14
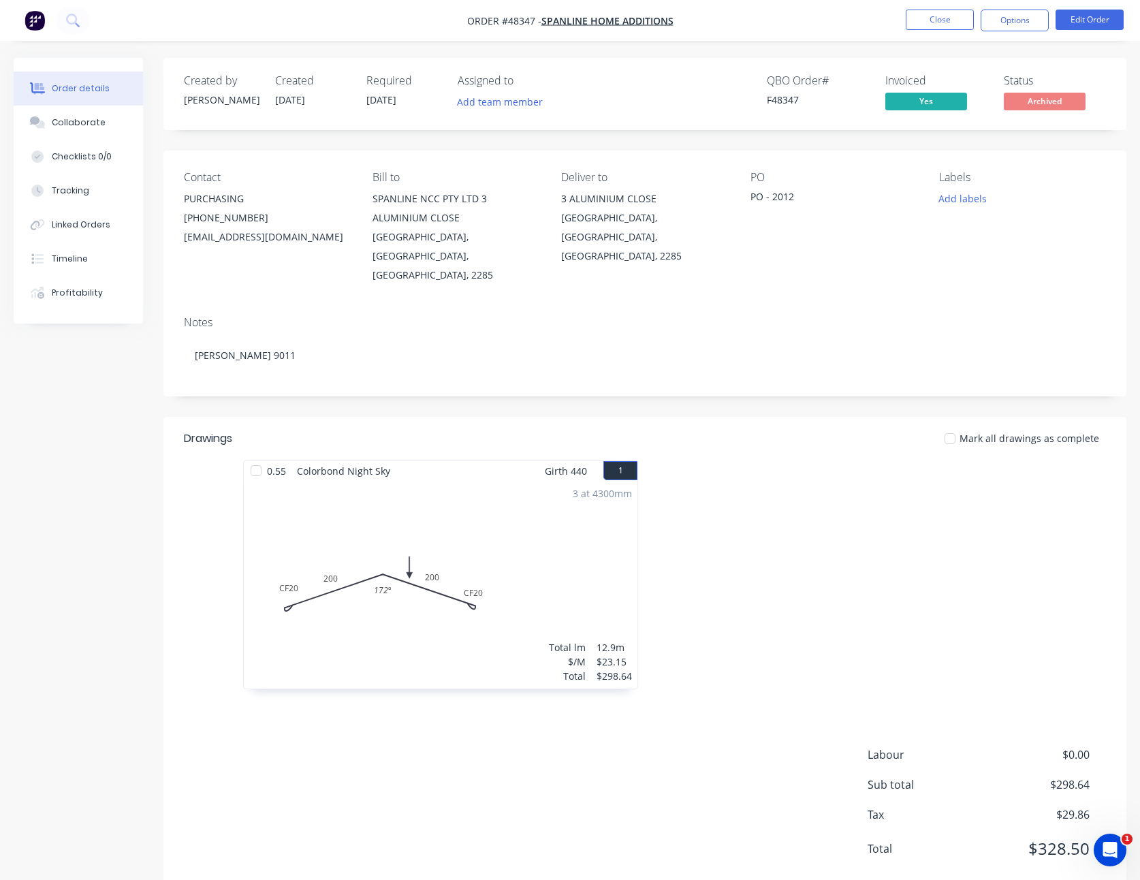
click at [197, 5] on nav "Order #48347 - SPANLINE HOME ADDITIONS Close Options Edit Order" at bounding box center [570, 20] width 1140 height 41
drag, startPoint x: 187, startPoint y: 238, endPoint x: 349, endPoint y: 247, distance: 163.1
click at [349, 247] on div "Contact PURCHASING [PHONE_NUMBER] [EMAIL_ADDRESS][DOMAIN_NAME]" at bounding box center [267, 228] width 167 height 114
copy div "[EMAIL_ADDRESS][DOMAIN_NAME]"
drag, startPoint x: 201, startPoint y: 215, endPoint x: 272, endPoint y: 214, distance: 70.8
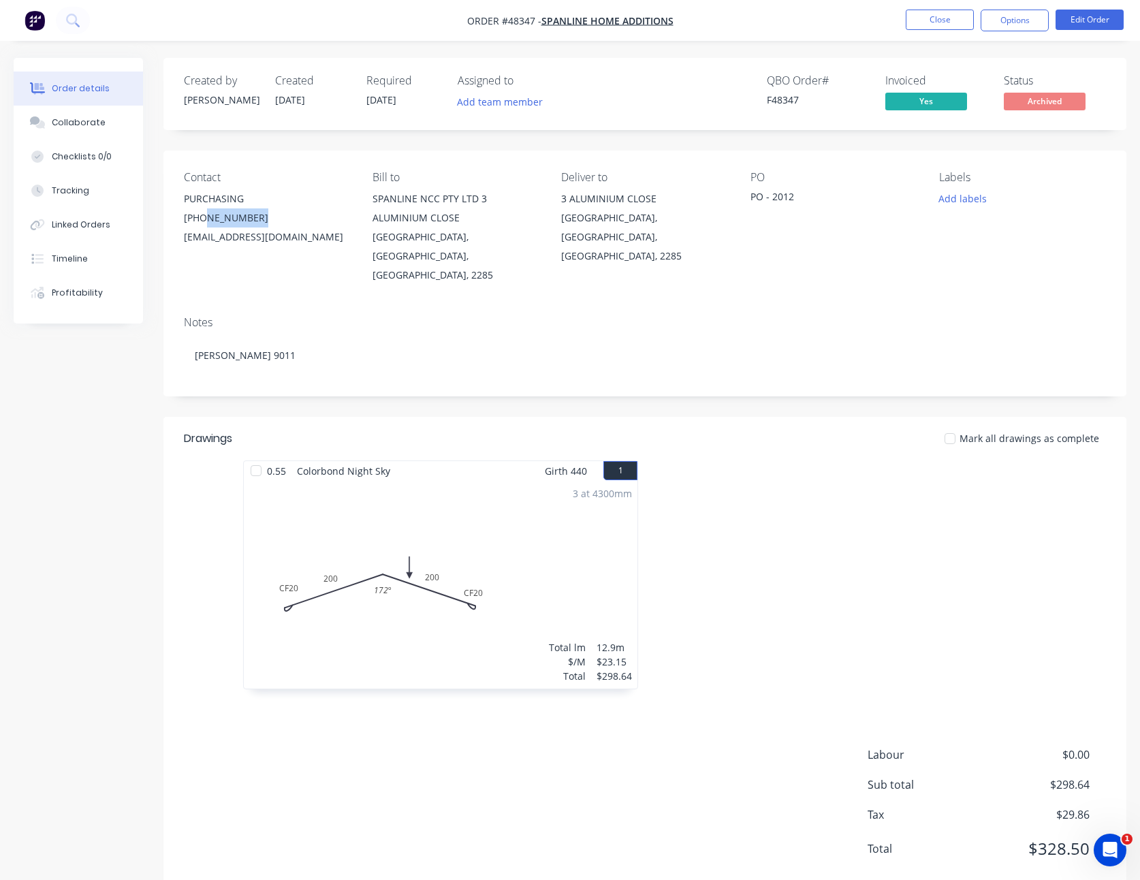
click at [272, 214] on div "[PHONE_NUMBER]" at bounding box center [267, 217] width 167 height 19
copy div "4958 4822"
drag, startPoint x: 187, startPoint y: 195, endPoint x: 253, endPoint y: 200, distance: 66.2
click at [253, 200] on div "PURCHASING" at bounding box center [267, 198] width 167 height 19
drag, startPoint x: 181, startPoint y: 236, endPoint x: 364, endPoint y: 241, distance: 182.6
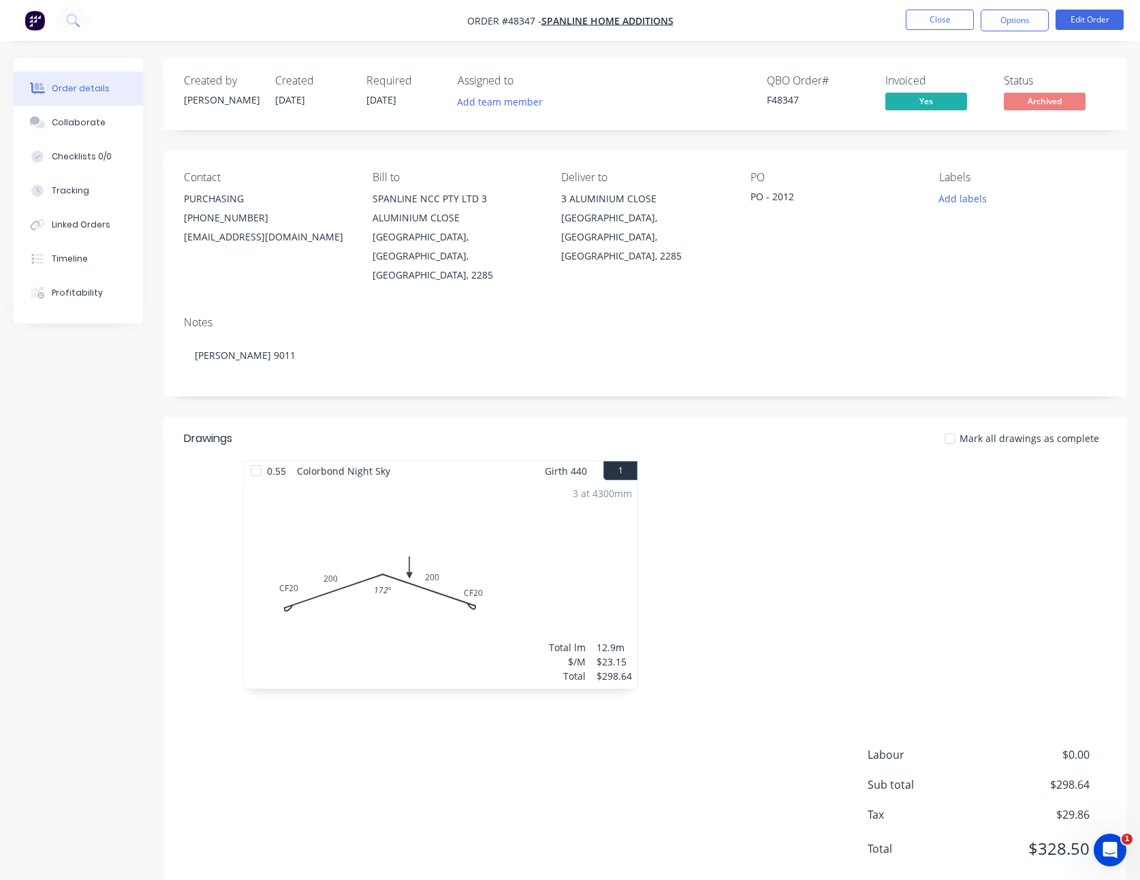
click at [364, 241] on div "Contact PURCHASING [PHONE_NUMBER] [EMAIL_ADDRESS][DOMAIN_NAME] Bill to SPANLINE…" at bounding box center [644, 228] width 963 height 155
copy div "[EMAIL_ADDRESS][DOMAIN_NAME]"
drag, startPoint x: 561, startPoint y: 197, endPoint x: 690, endPoint y: 200, distance: 129.4
click at [690, 200] on div "Contact PURCHASING [PHONE_NUMBER] [EMAIL_ADDRESS][DOMAIN_NAME] Bill to SPANLINE…" at bounding box center [644, 228] width 963 height 155
copy div "3 ALUMINIUM CLOSE"
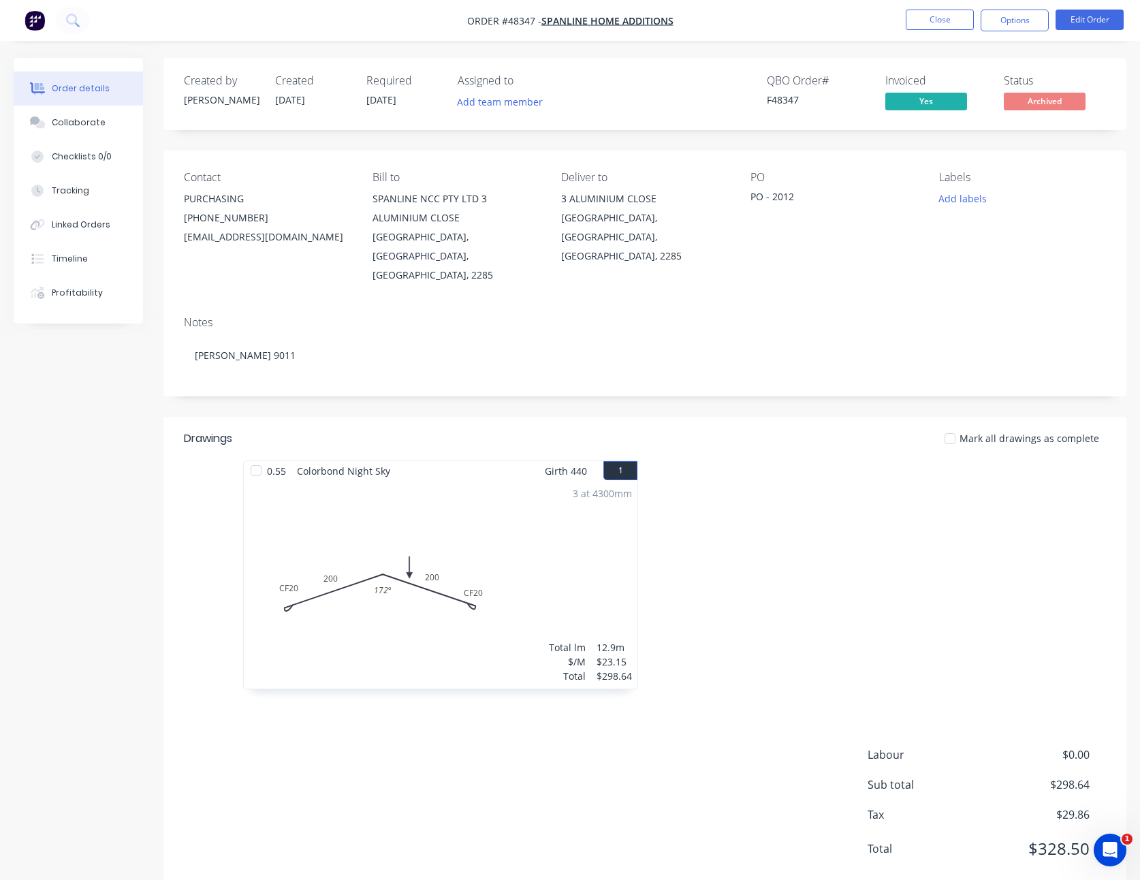
click at [578, 217] on div "[GEOGRAPHIC_DATA], [GEOGRAPHIC_DATA], [GEOGRAPHIC_DATA], 2285" at bounding box center [644, 236] width 167 height 57
copy div "EDGEWORTH"
click at [1020, 22] on button "Options" at bounding box center [1015, 21] width 68 height 22
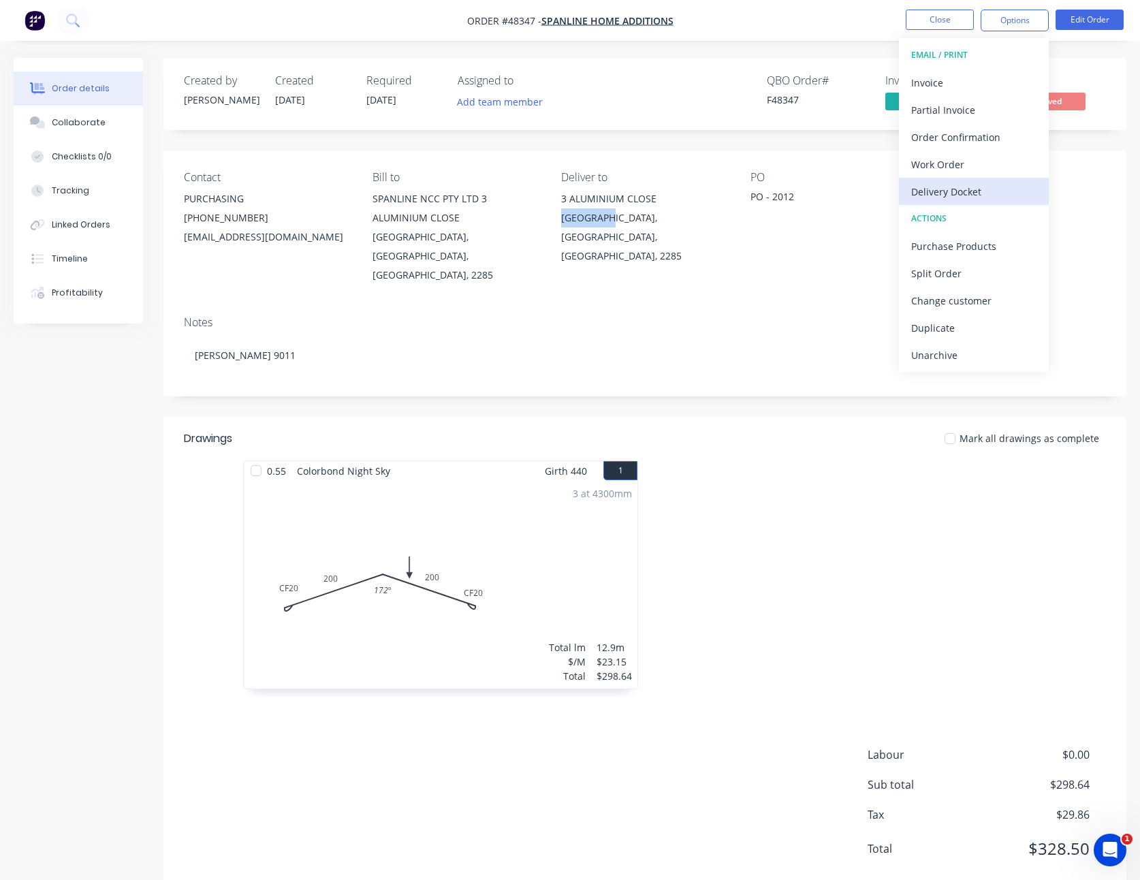
click at [973, 187] on div "Delivery Docket" at bounding box center [973, 192] width 125 height 20
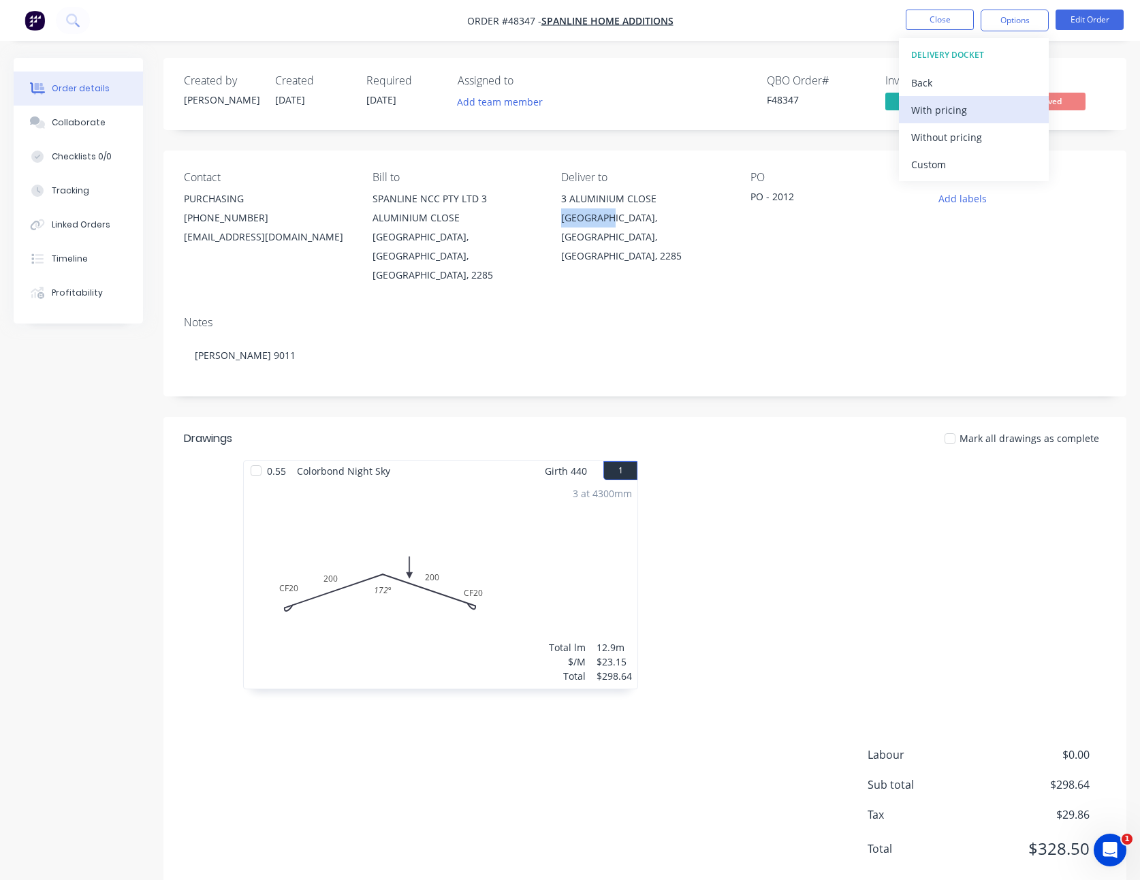
click at [965, 106] on div "With pricing" at bounding box center [973, 110] width 125 height 20
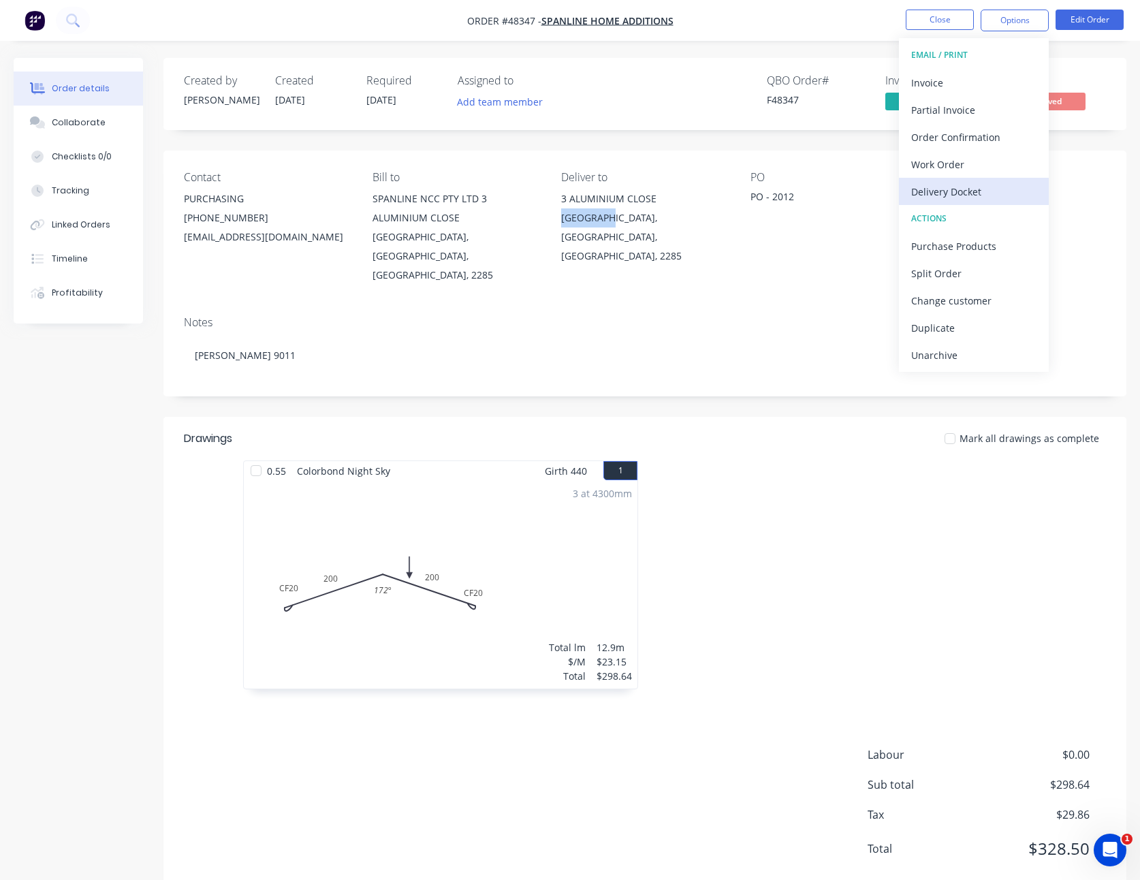
click at [938, 187] on div "Delivery Docket" at bounding box center [973, 192] width 125 height 20
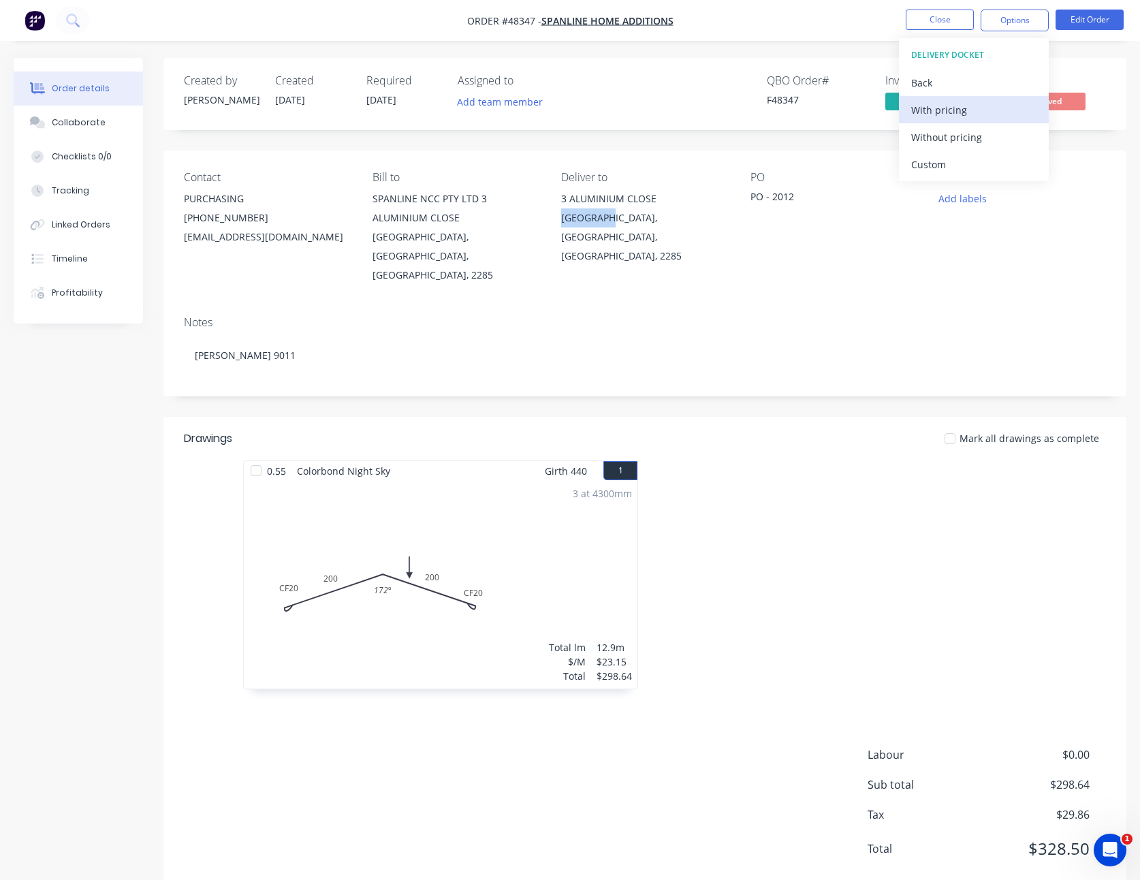
click at [949, 113] on div "With pricing" at bounding box center [973, 110] width 125 height 20
